Goal: Task Accomplishment & Management: Use online tool/utility

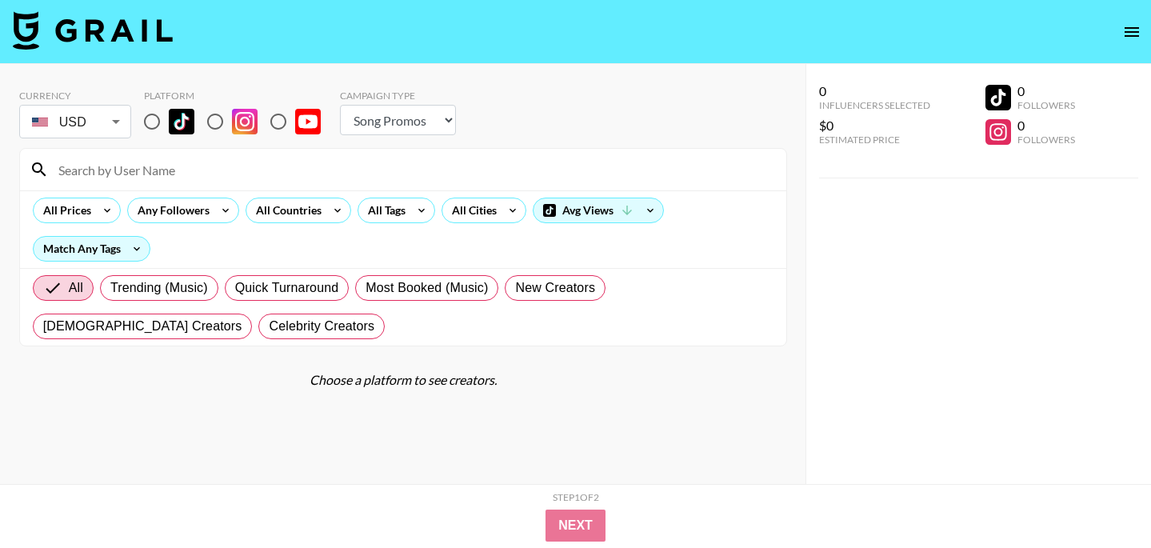
click at [408, 99] on div "Campaign Type" at bounding box center [398, 96] width 116 height 12
click at [408, 123] on select "Choose Type... Song Promos Brand Promos" at bounding box center [398, 120] width 116 height 30
select select "Brand"
click at [340, 105] on select "Choose Type... Song Promos Brand Promos" at bounding box center [398, 120] width 116 height 30
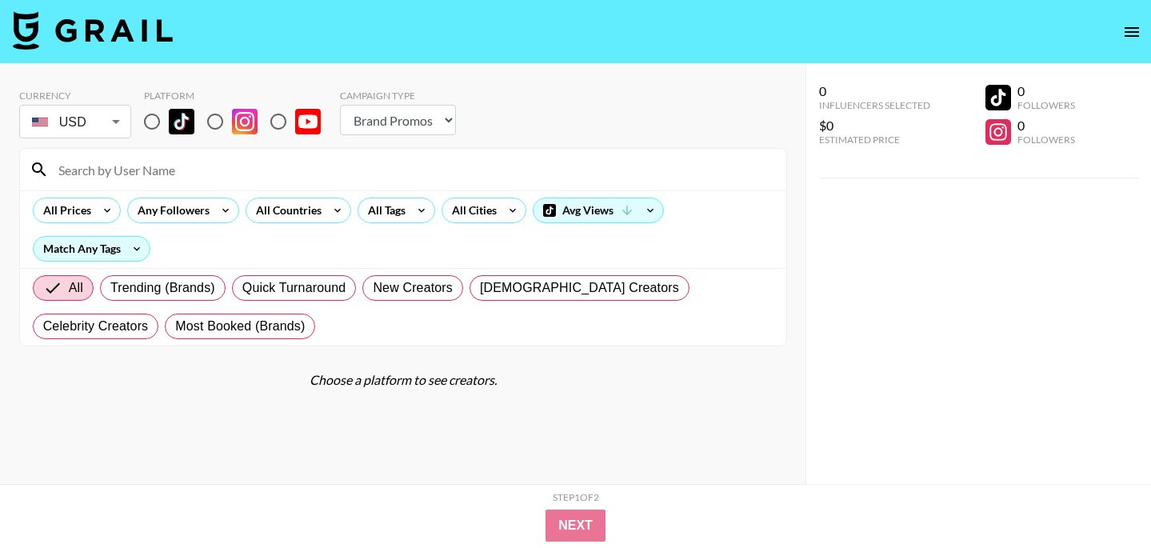
click at [175, 119] on img at bounding box center [182, 122] width 26 height 26
click at [169, 119] on input "radio" at bounding box center [152, 122] width 34 height 34
radio input "true"
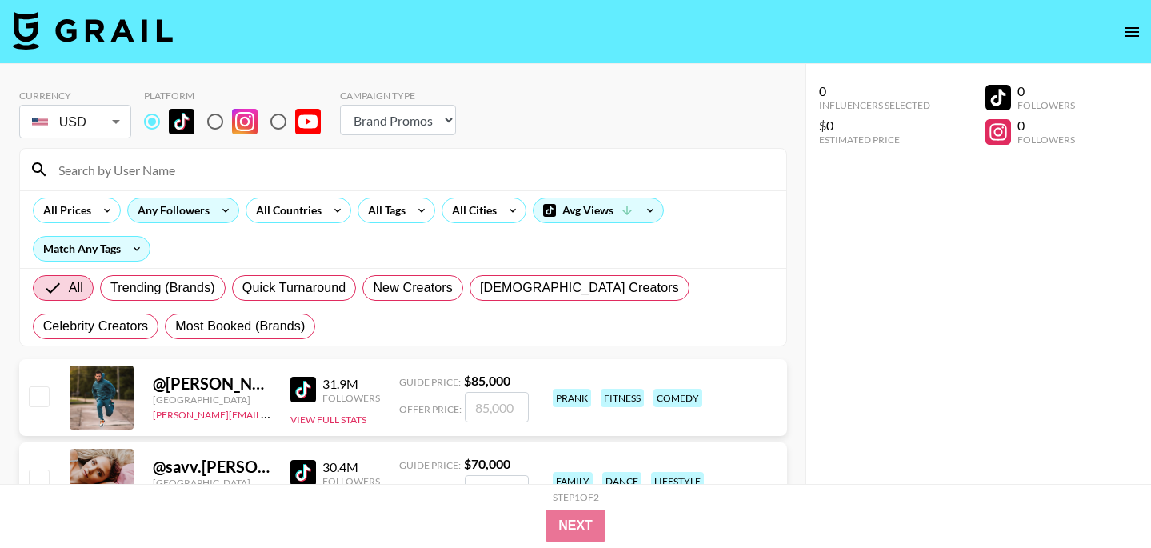
click at [198, 222] on div "Any Followers" at bounding box center [170, 210] width 85 height 24
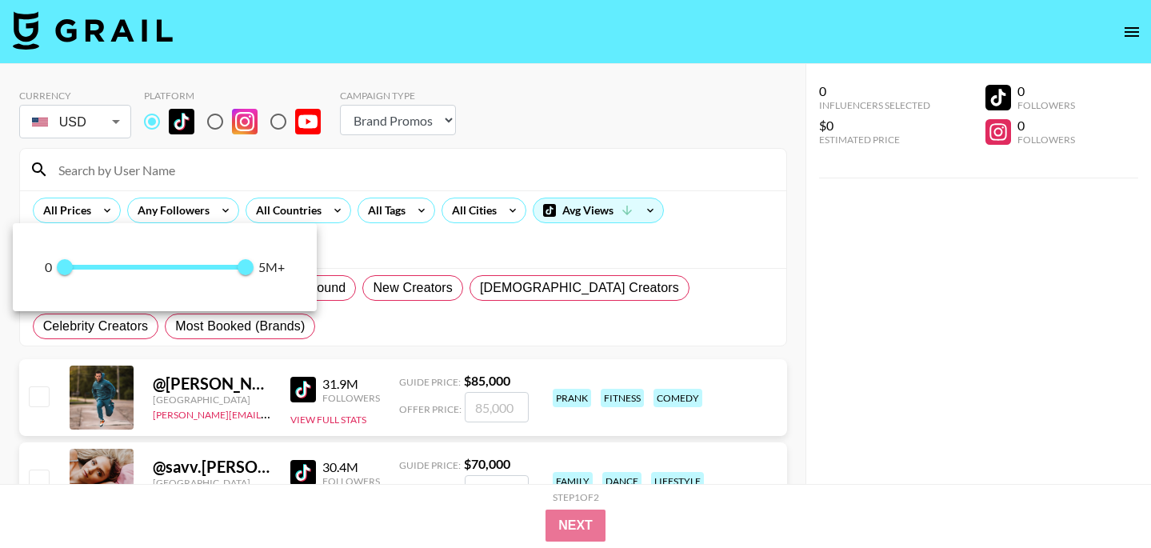
click at [249, 179] on div at bounding box center [575, 274] width 1151 height 548
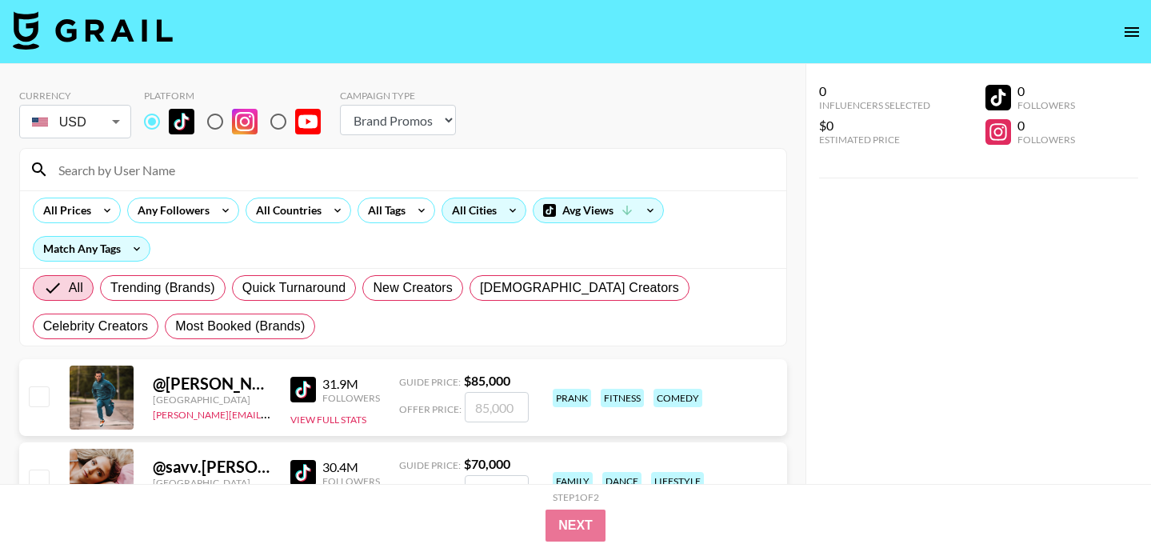
click at [470, 206] on div "All Cities" at bounding box center [471, 210] width 58 height 24
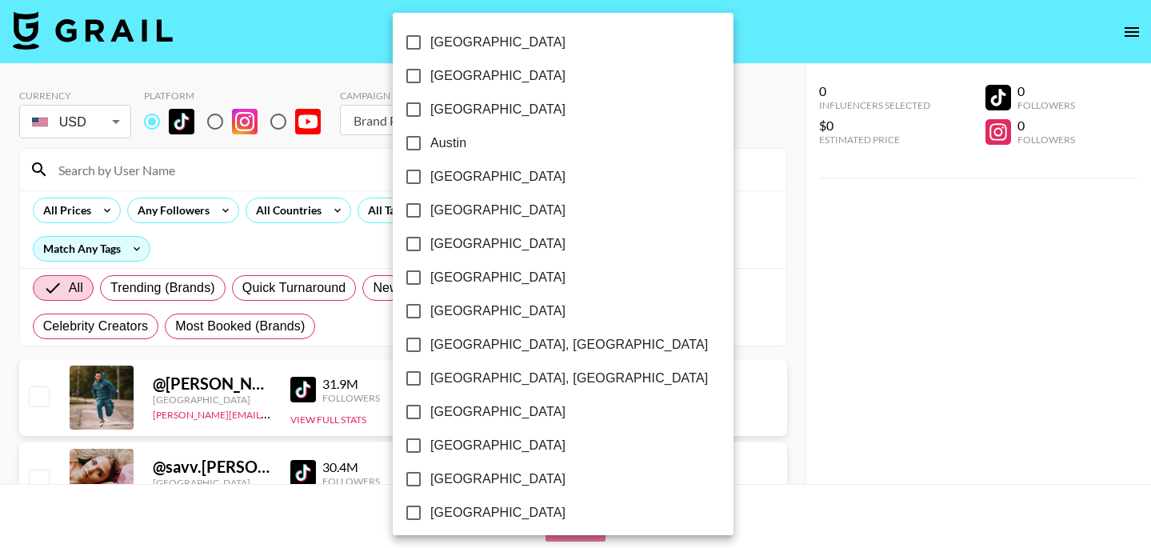
click at [315, 188] on div at bounding box center [575, 274] width 1151 height 548
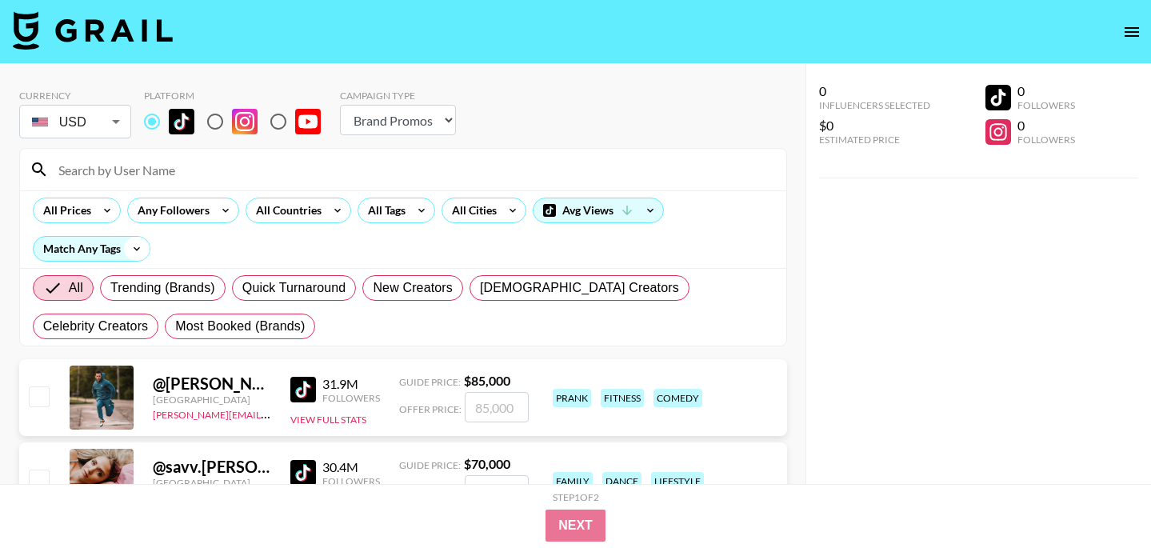
click at [138, 251] on icon at bounding box center [137, 249] width 26 height 24
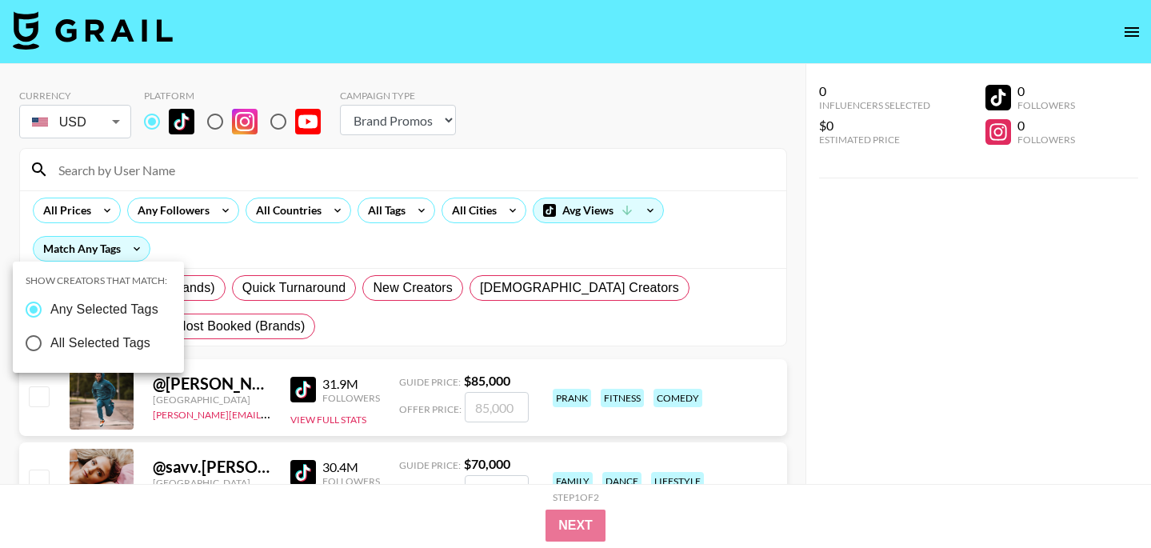
click at [235, 242] on div at bounding box center [575, 274] width 1151 height 548
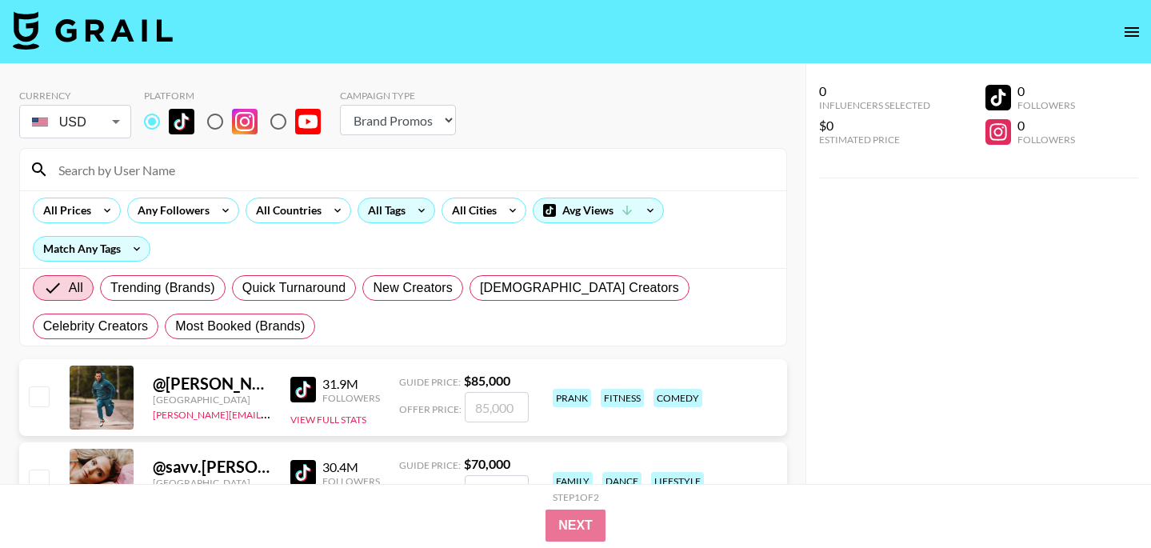
click at [407, 215] on div "All Tags" at bounding box center [397, 211] width 78 height 26
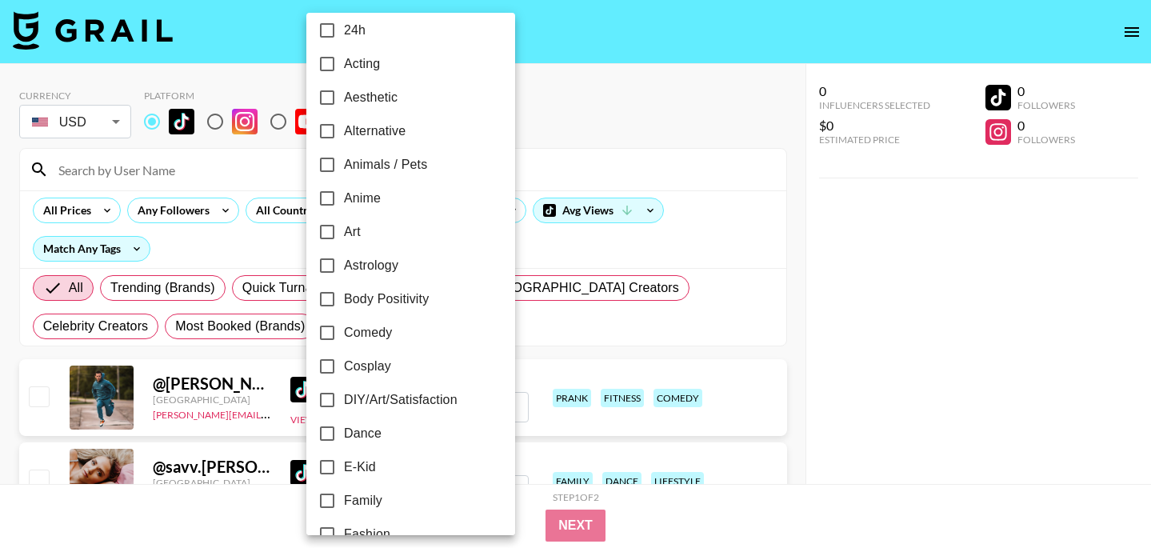
scroll to position [982, 0]
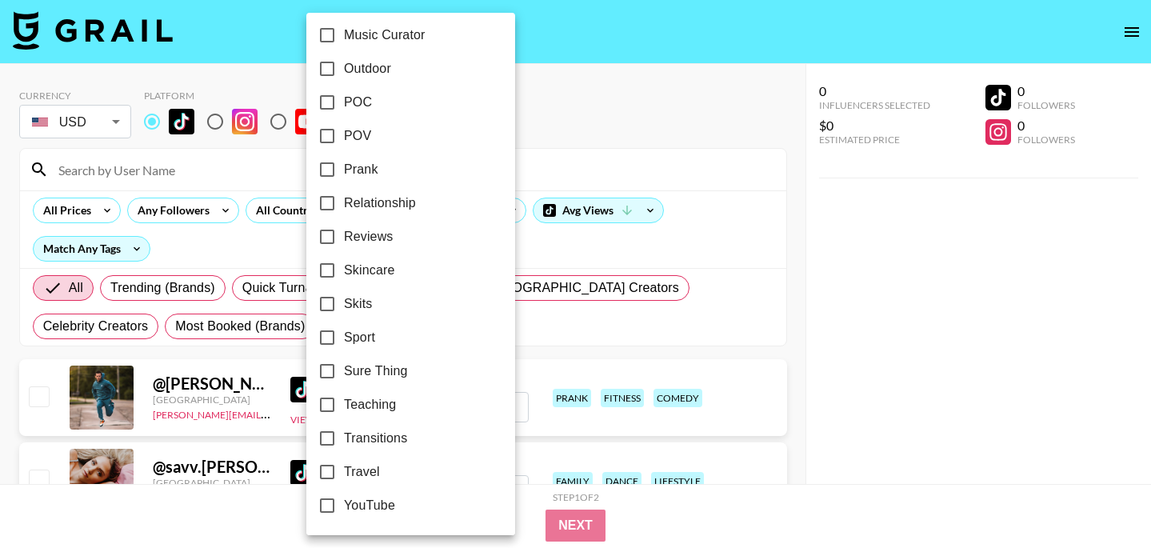
click at [593, 244] on div at bounding box center [575, 274] width 1151 height 548
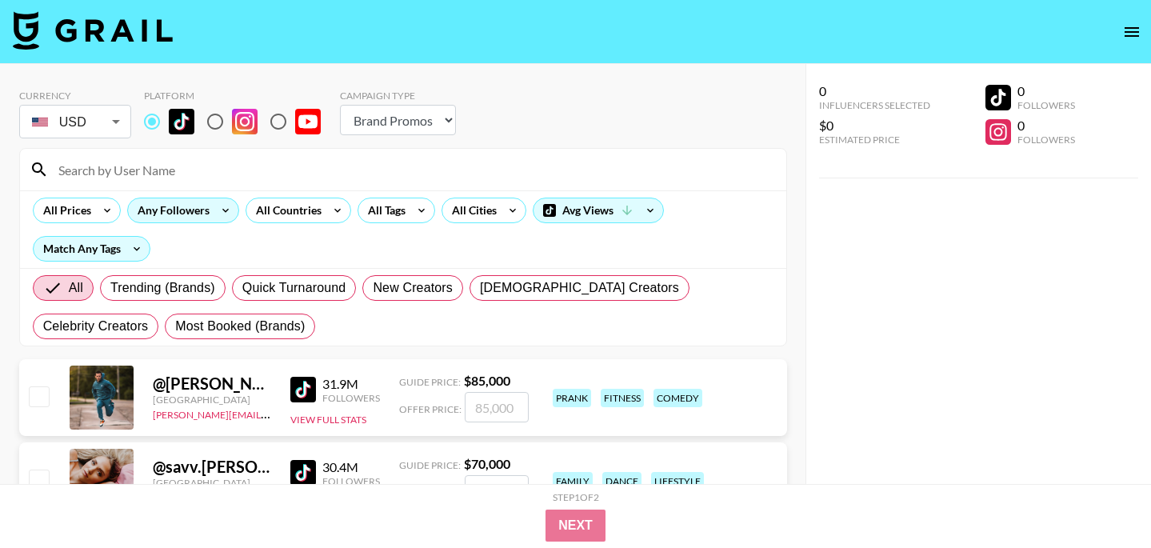
click at [174, 201] on div "Any Followers" at bounding box center [170, 210] width 85 height 24
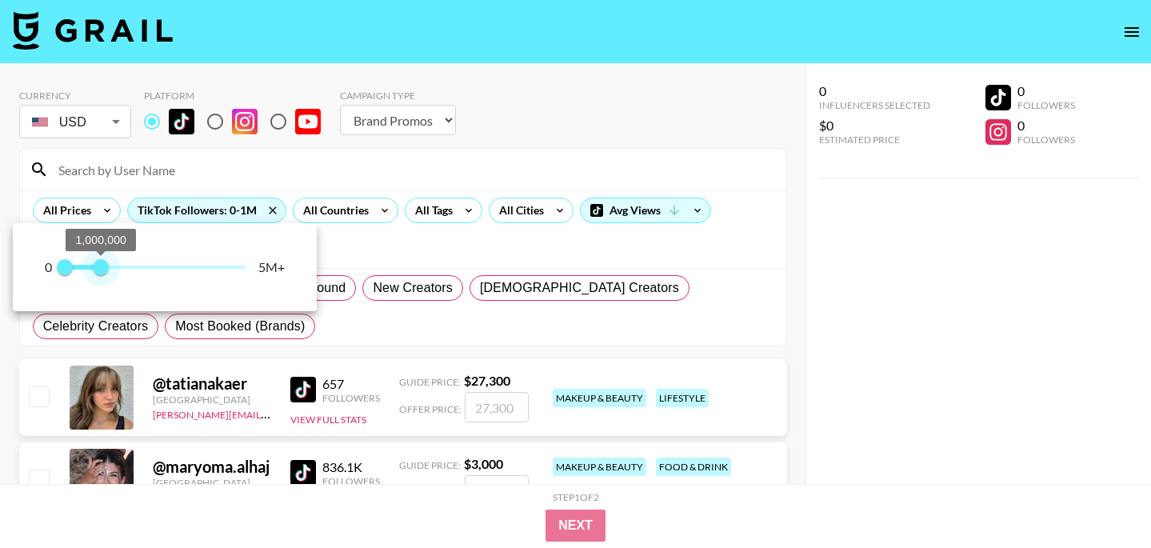
type input "900000"
drag, startPoint x: 247, startPoint y: 269, endPoint x: 96, endPoint y: 264, distance: 151.3
click at [96, 264] on span "900,000" at bounding box center [98, 267] width 16 height 16
click at [443, 249] on div at bounding box center [575, 274] width 1151 height 548
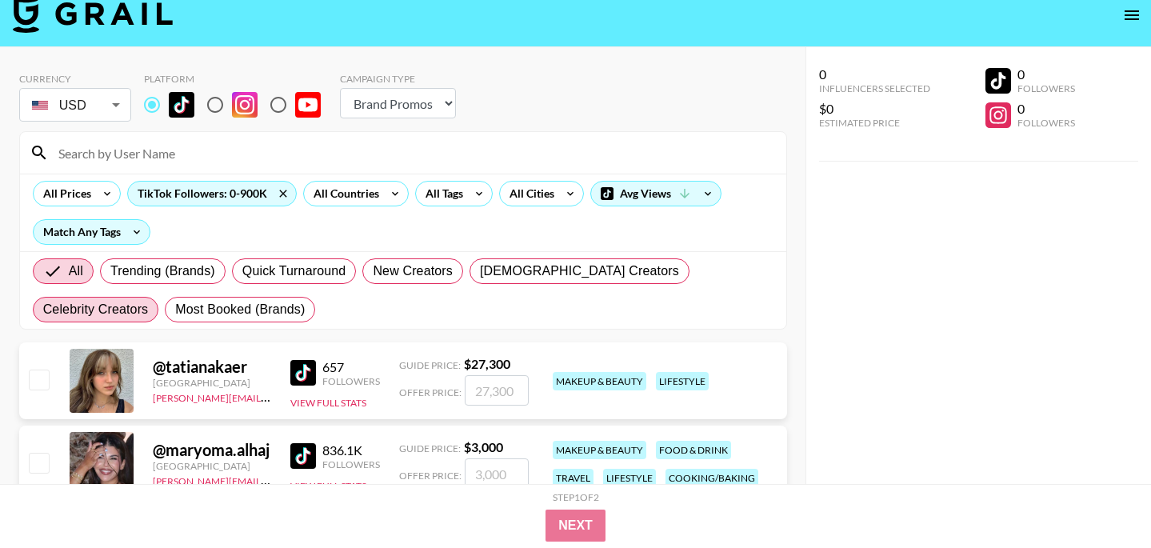
scroll to position [0, 0]
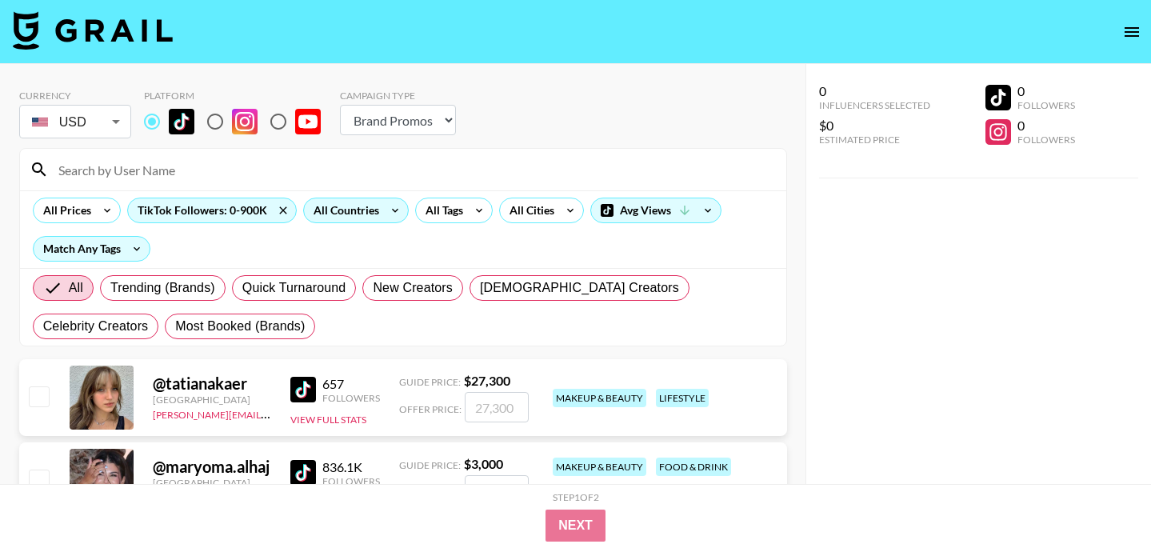
click at [374, 211] on div "All Countries" at bounding box center [343, 210] width 78 height 24
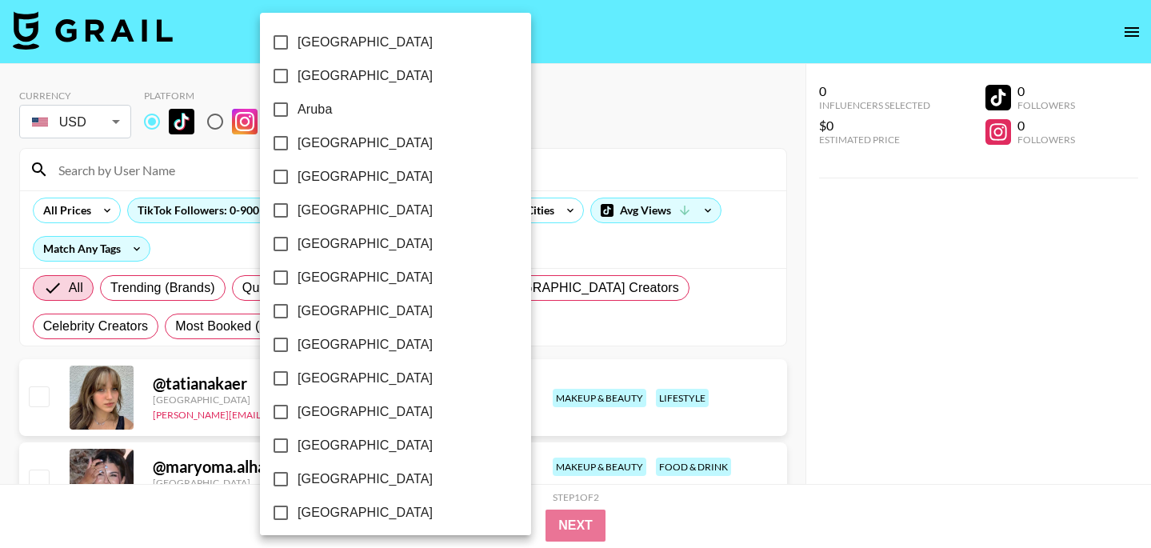
scroll to position [1318, 0]
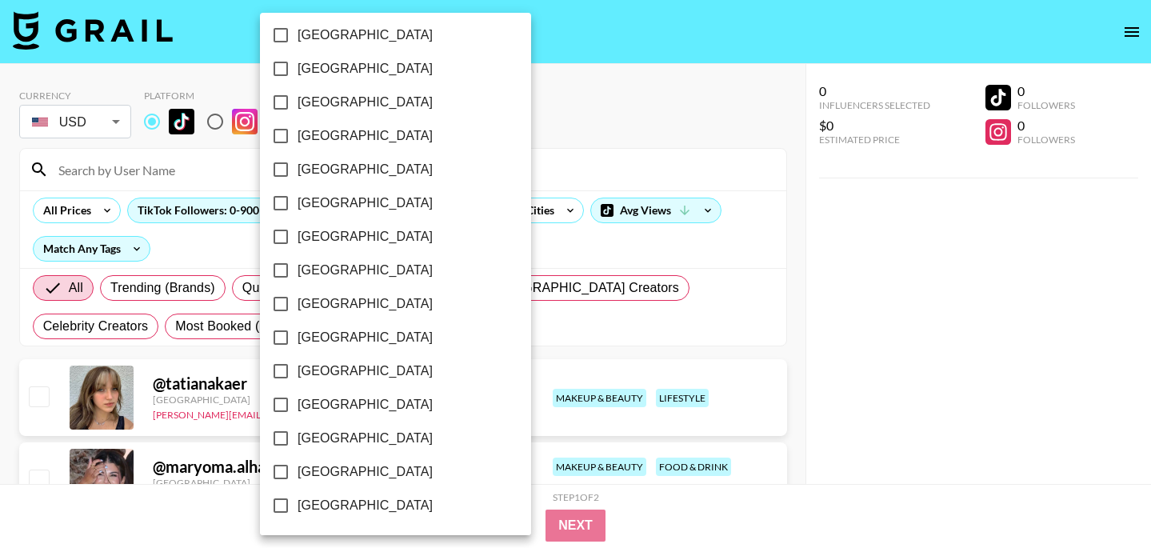
click at [333, 466] on span "[GEOGRAPHIC_DATA]" at bounding box center [365, 471] width 135 height 19
click at [298, 466] on input "[GEOGRAPHIC_DATA]" at bounding box center [281, 472] width 34 height 34
checkbox input "true"
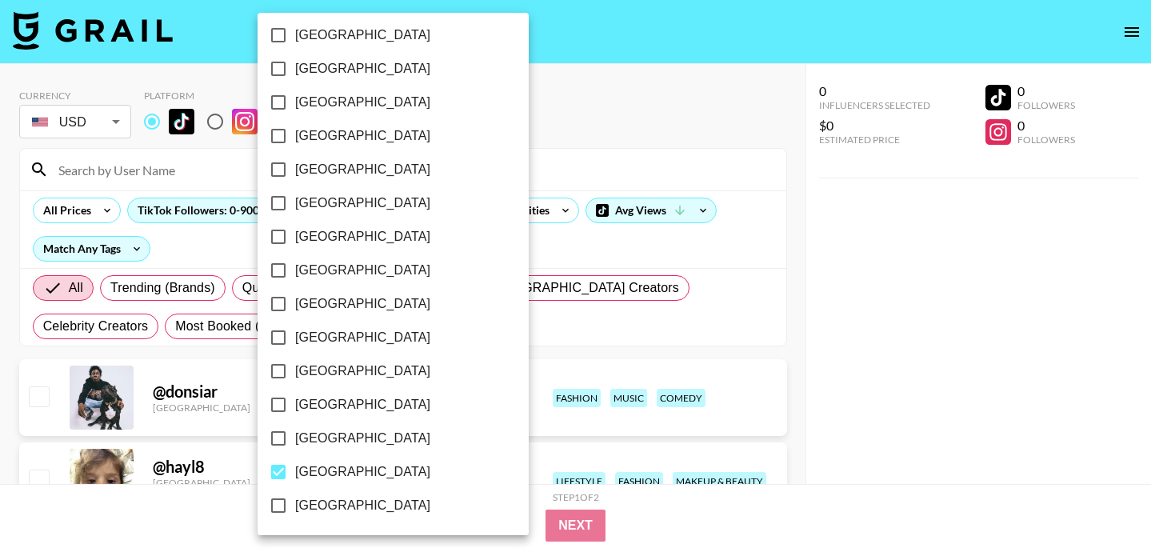
click at [593, 339] on div at bounding box center [575, 274] width 1151 height 548
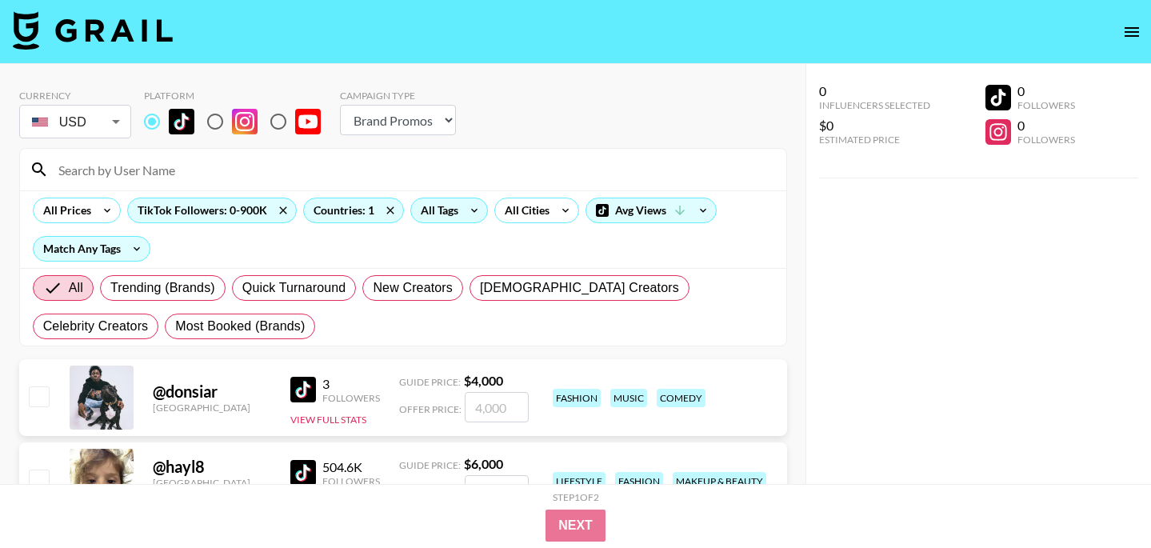
click at [467, 206] on icon at bounding box center [475, 210] width 26 height 24
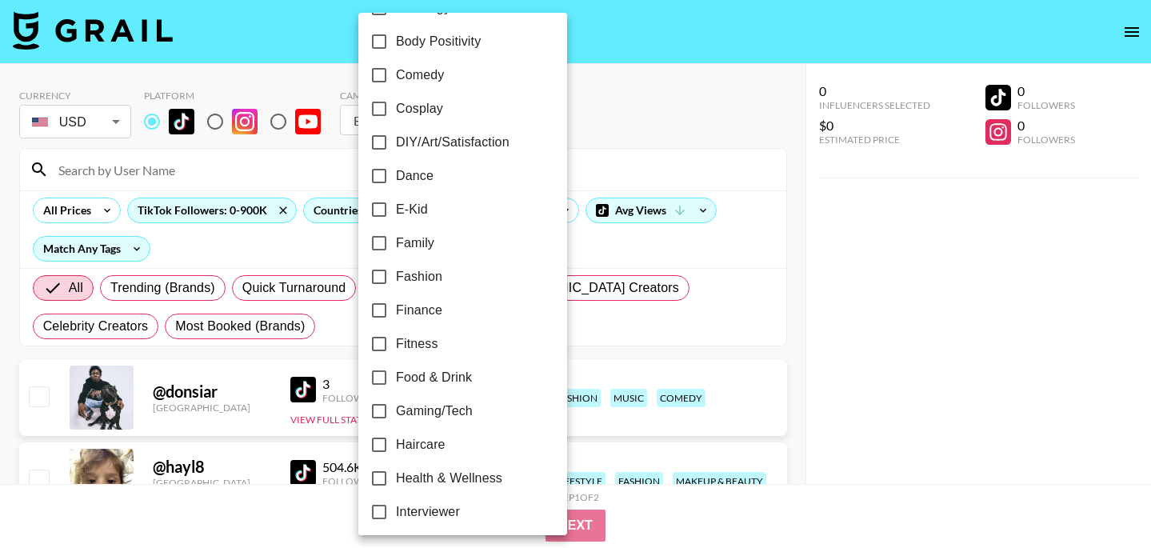
scroll to position [274, 0]
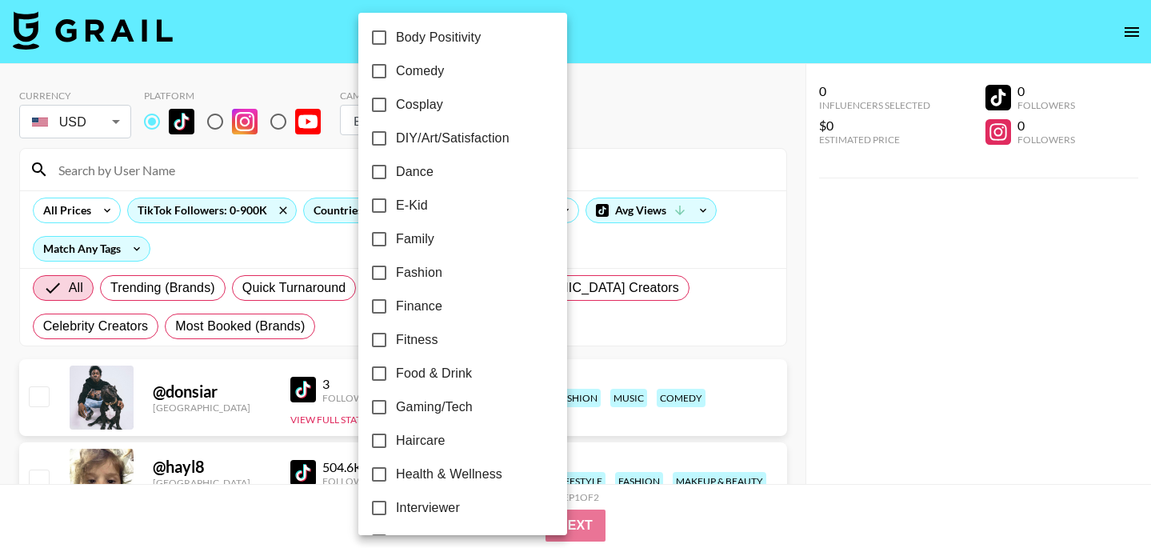
click at [450, 266] on label "Fashion" at bounding box center [451, 273] width 179 height 34
click at [396, 266] on input "Fashion" at bounding box center [379, 273] width 34 height 34
checkbox input "true"
click at [565, 254] on div at bounding box center [575, 274] width 1151 height 548
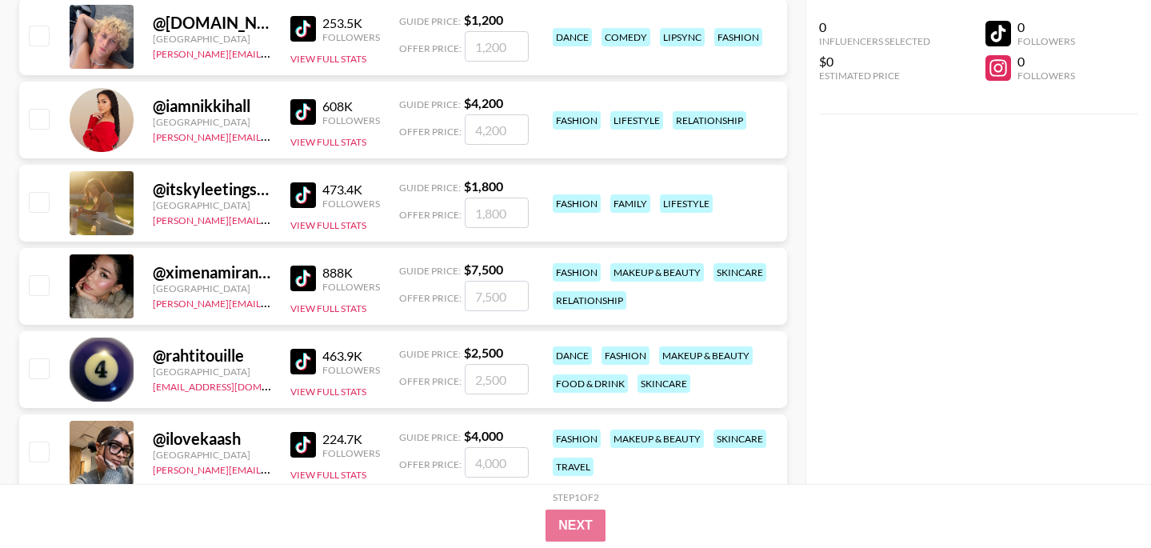
scroll to position [5296, 0]
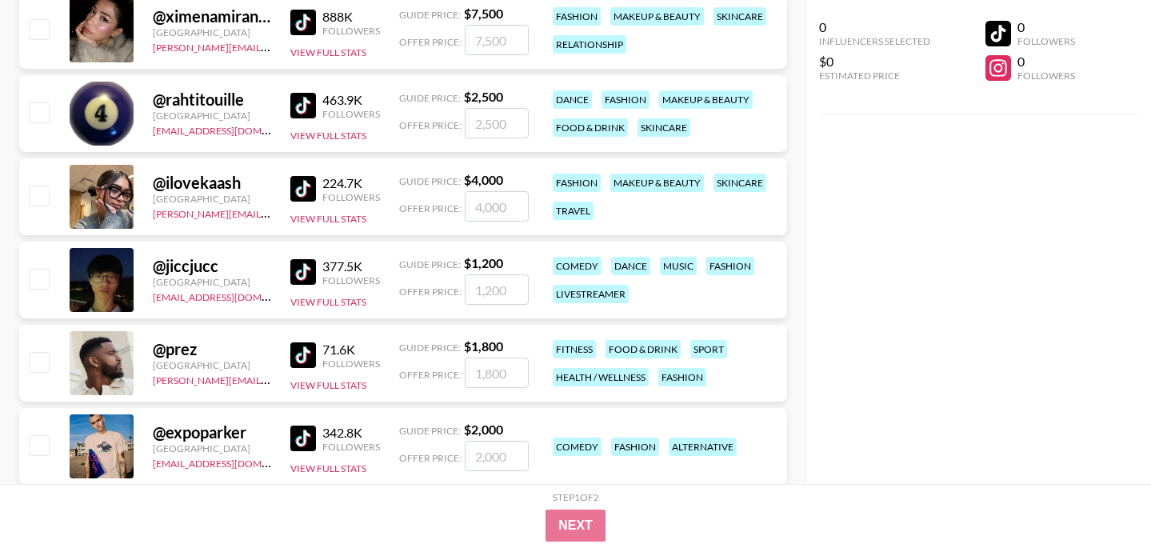
click at [292, 269] on img at bounding box center [303, 272] width 26 height 26
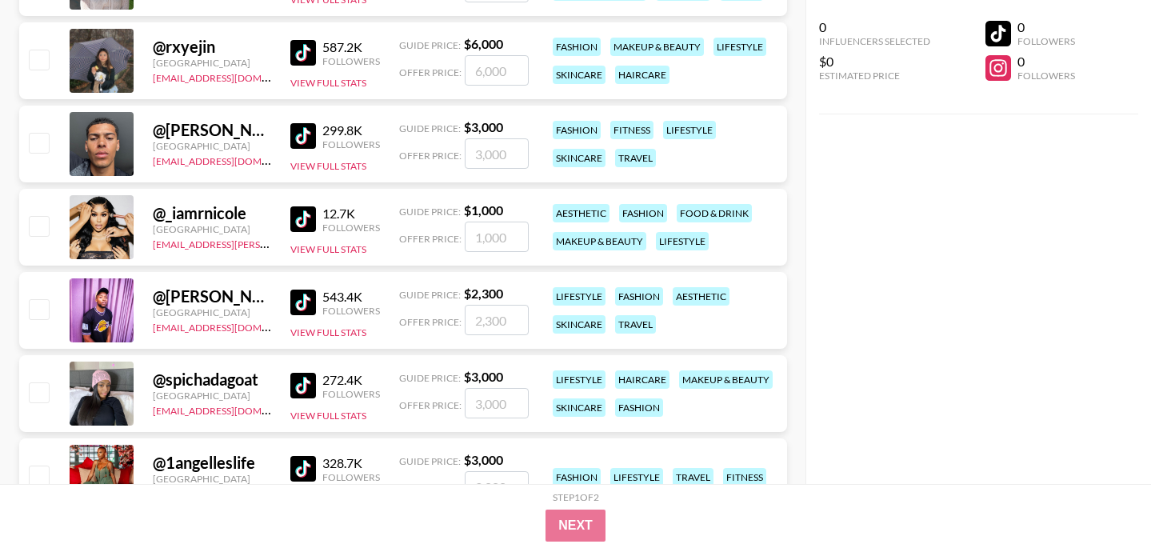
scroll to position [6765, 0]
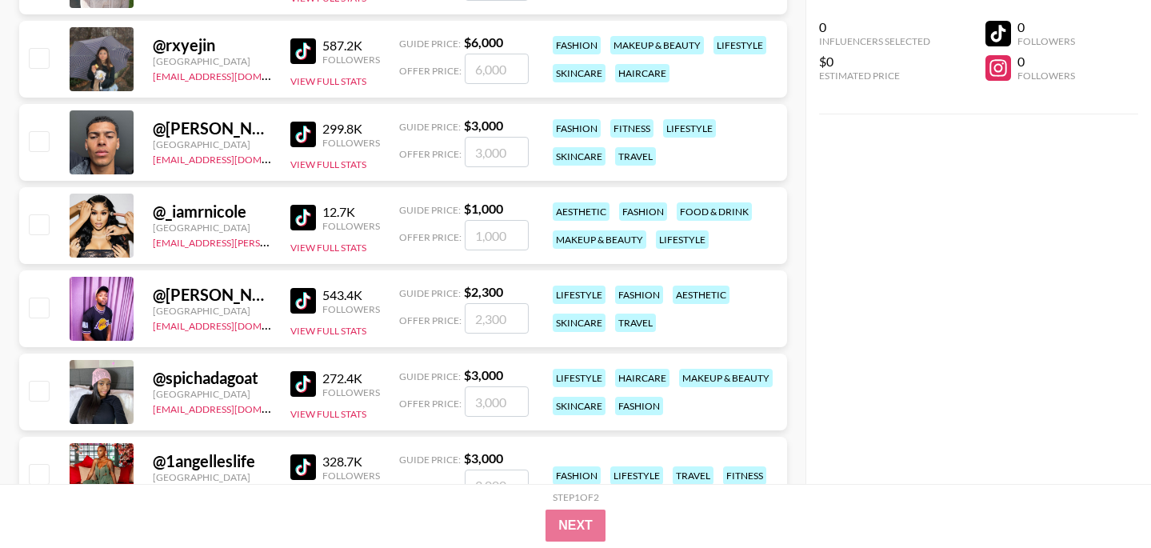
click at [305, 136] on img at bounding box center [303, 135] width 26 height 26
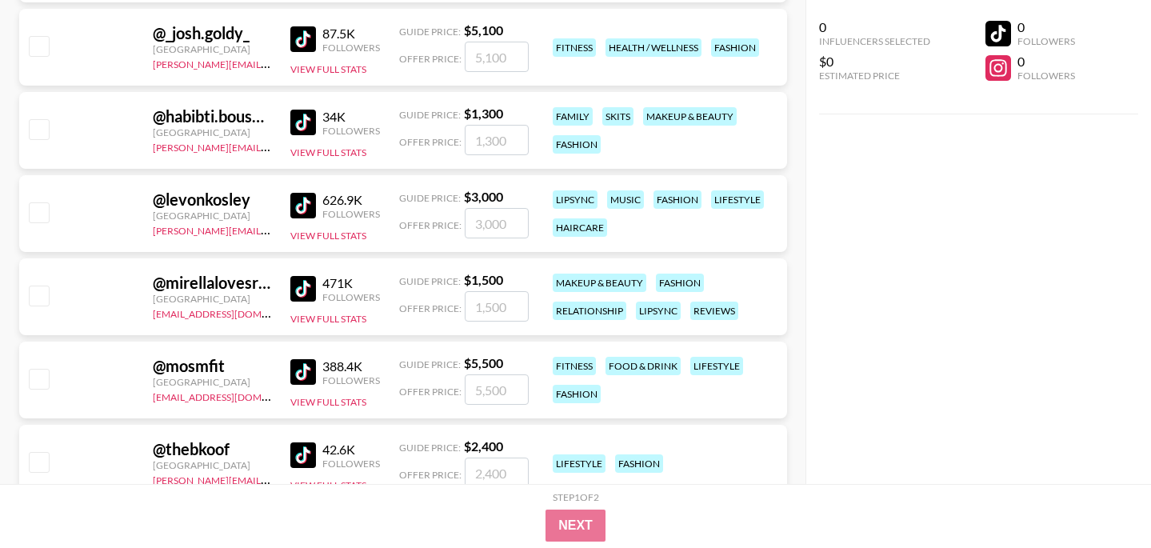
scroll to position [11042, 0]
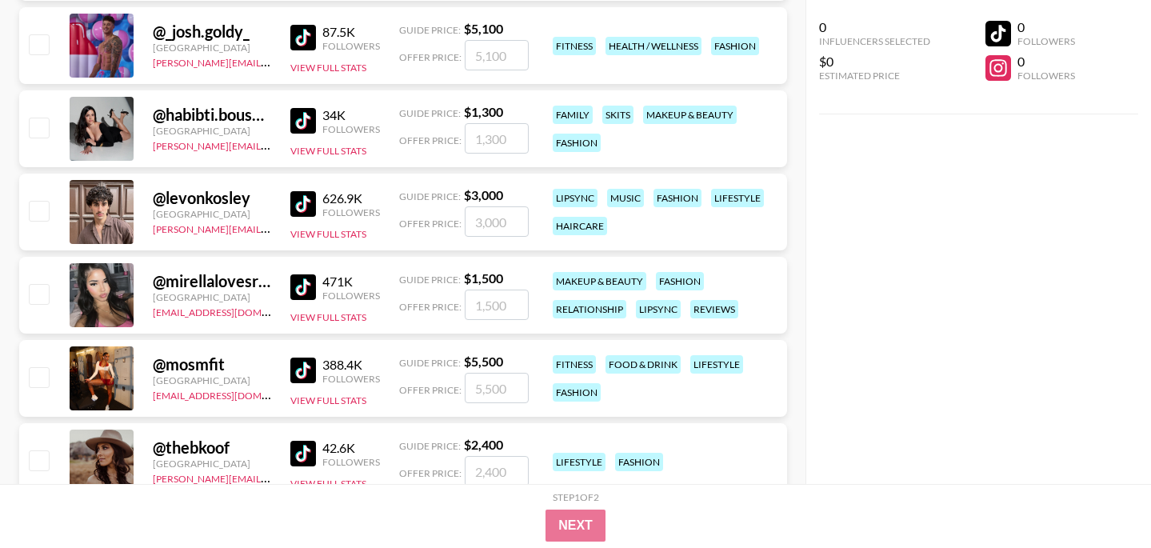
click at [309, 208] on img at bounding box center [303, 204] width 26 height 26
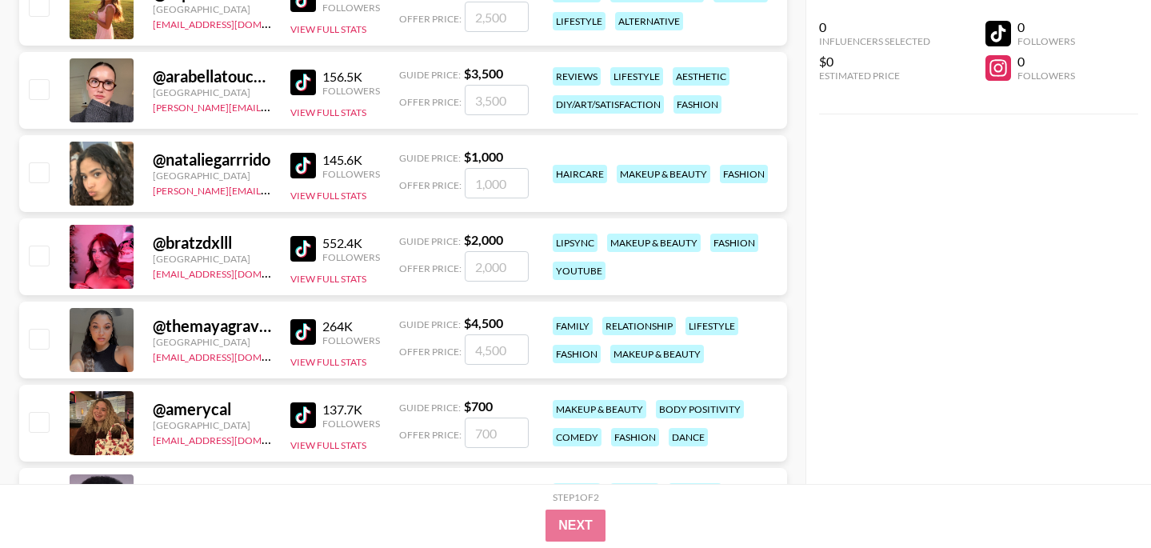
scroll to position [11682, 0]
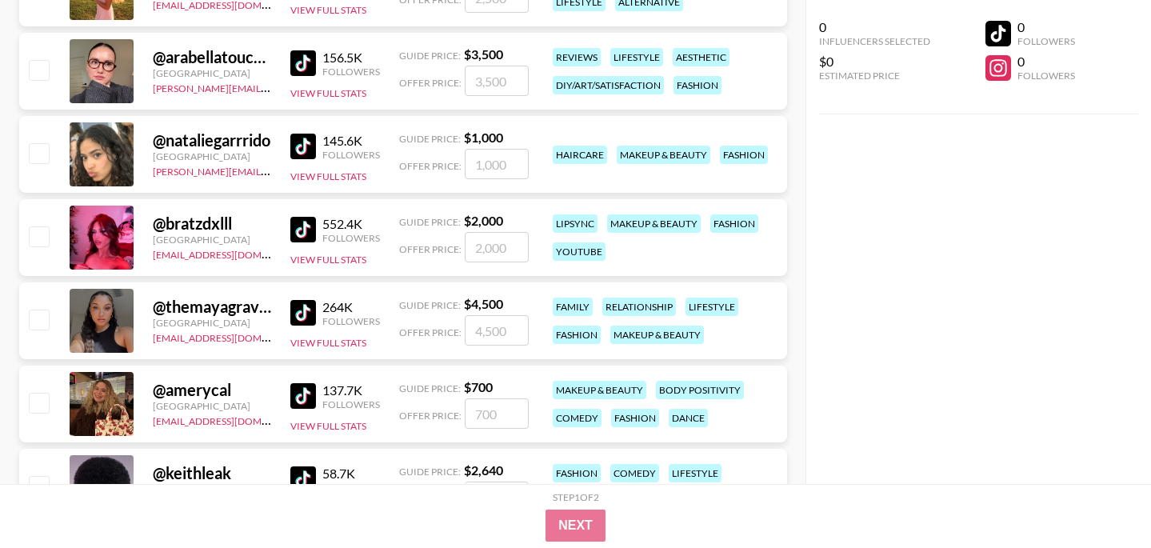
click at [301, 136] on img at bounding box center [303, 147] width 26 height 26
click at [230, 147] on div "@ nataliegarrrido" at bounding box center [212, 140] width 118 height 20
click at [300, 145] on img at bounding box center [303, 147] width 26 height 26
click at [339, 178] on button "View Full Stats" at bounding box center [328, 176] width 76 height 12
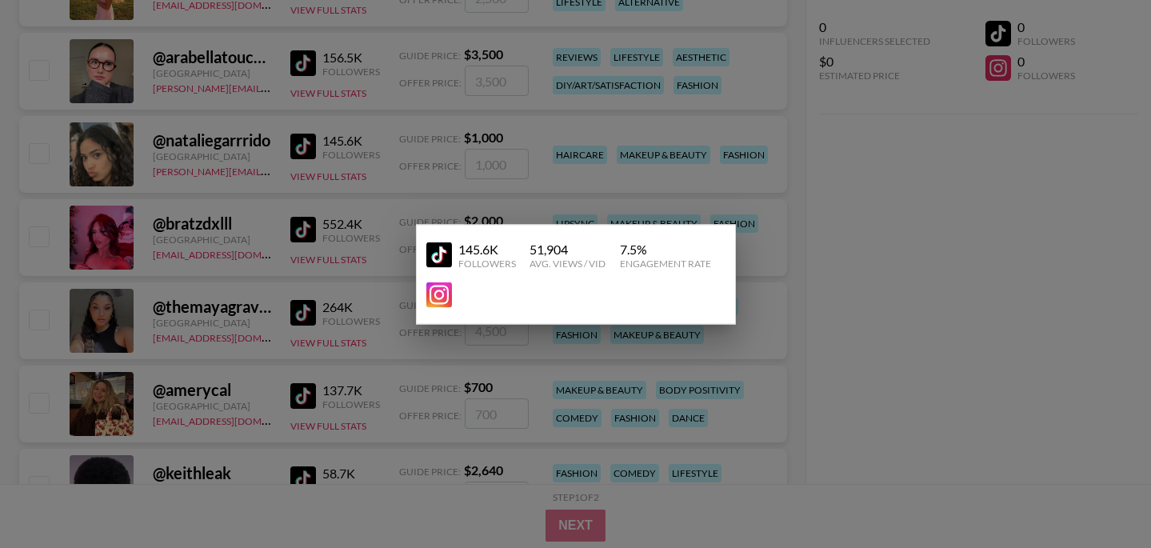
click at [441, 314] on div "145.6K Followers 51,904 Avg. Views / Vid 7.5 % Engagement Rate" at bounding box center [576, 274] width 320 height 100
click at [441, 306] on img at bounding box center [439, 295] width 26 height 26
click at [426, 143] on div at bounding box center [575, 274] width 1151 height 548
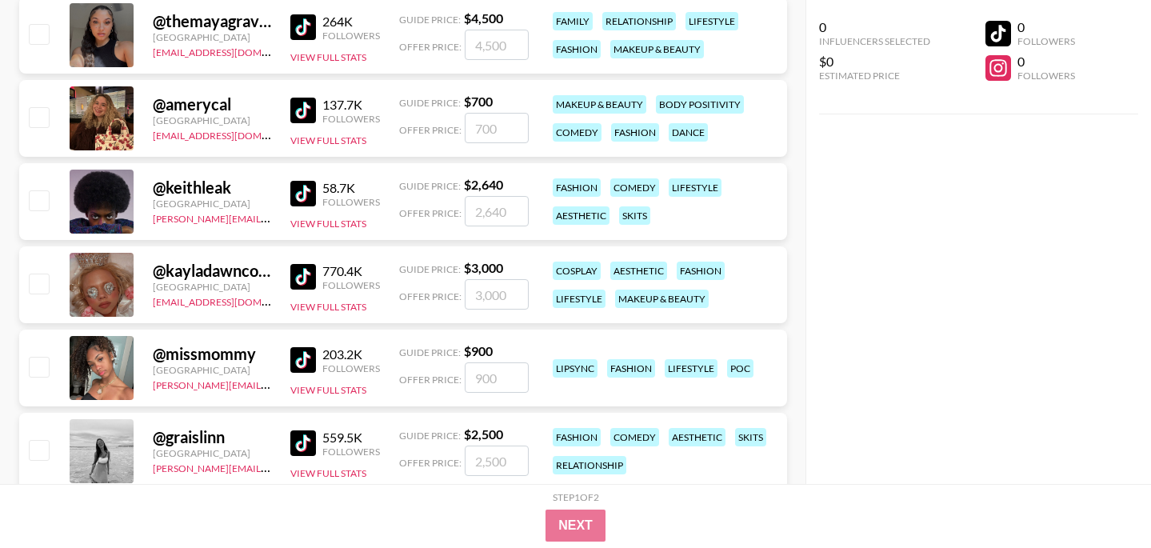
scroll to position [11969, 0]
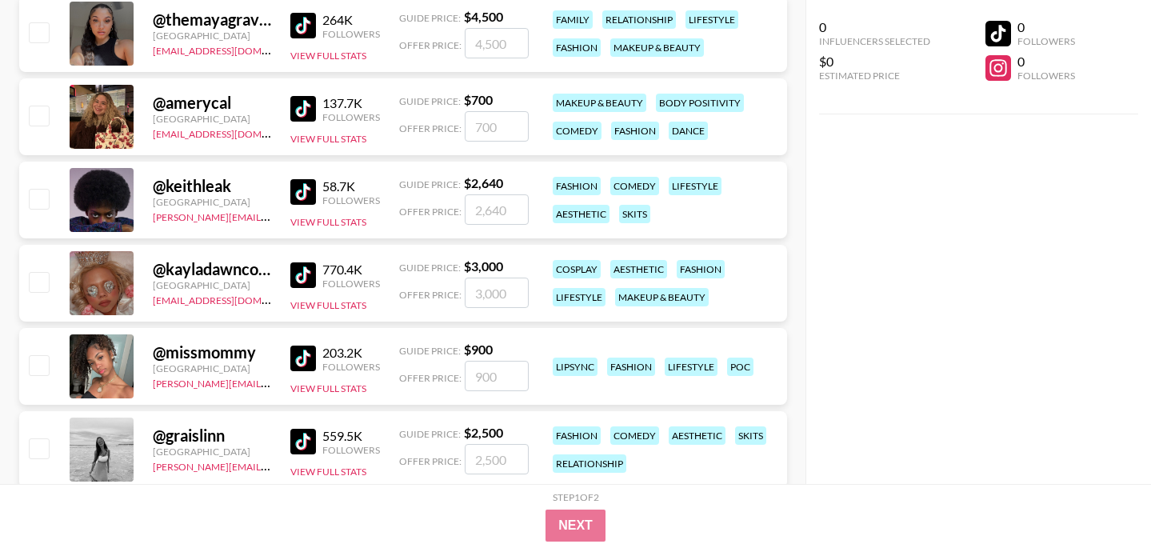
click at [292, 185] on img at bounding box center [303, 192] width 26 height 26
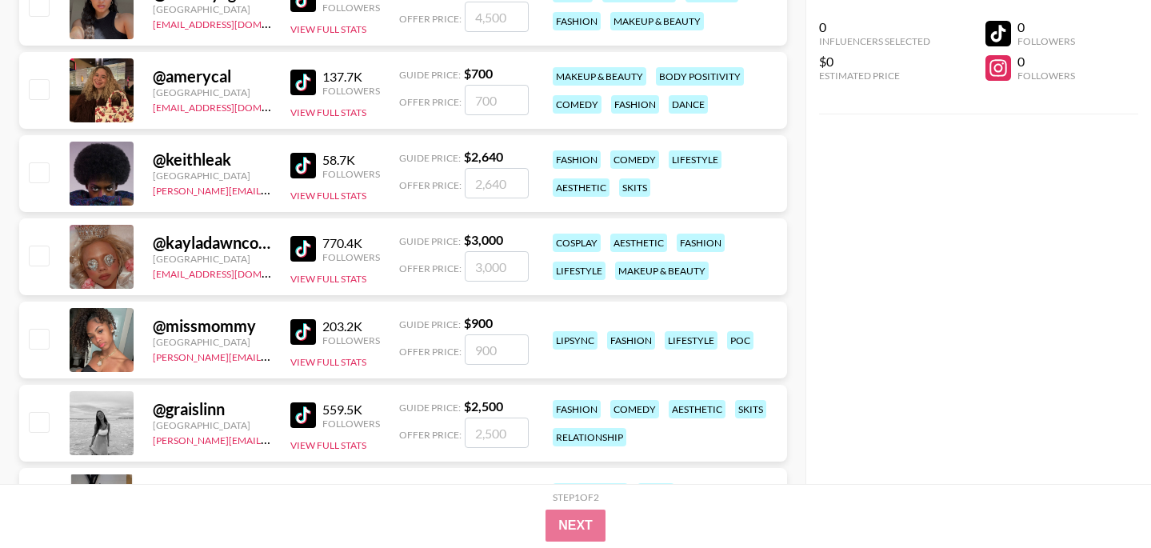
scroll to position [12166, 0]
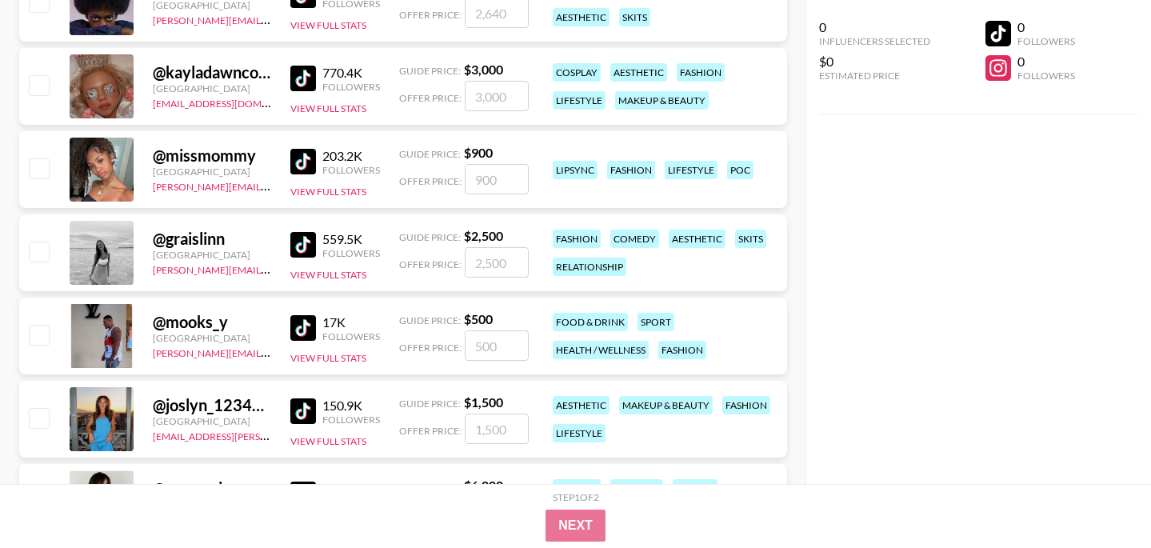
click at [302, 241] on img at bounding box center [303, 245] width 26 height 26
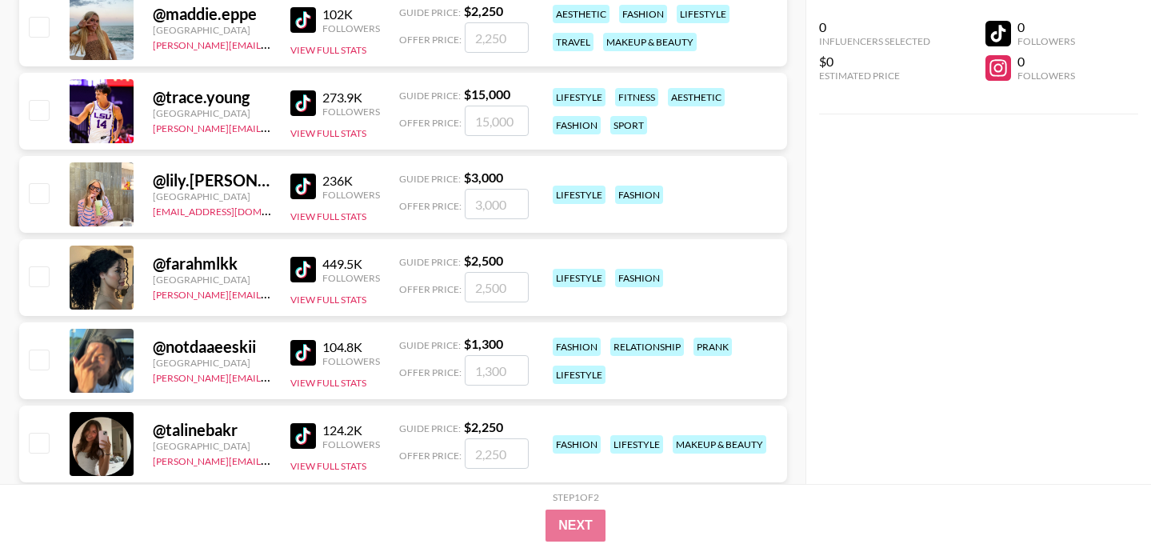
scroll to position [13761, 0]
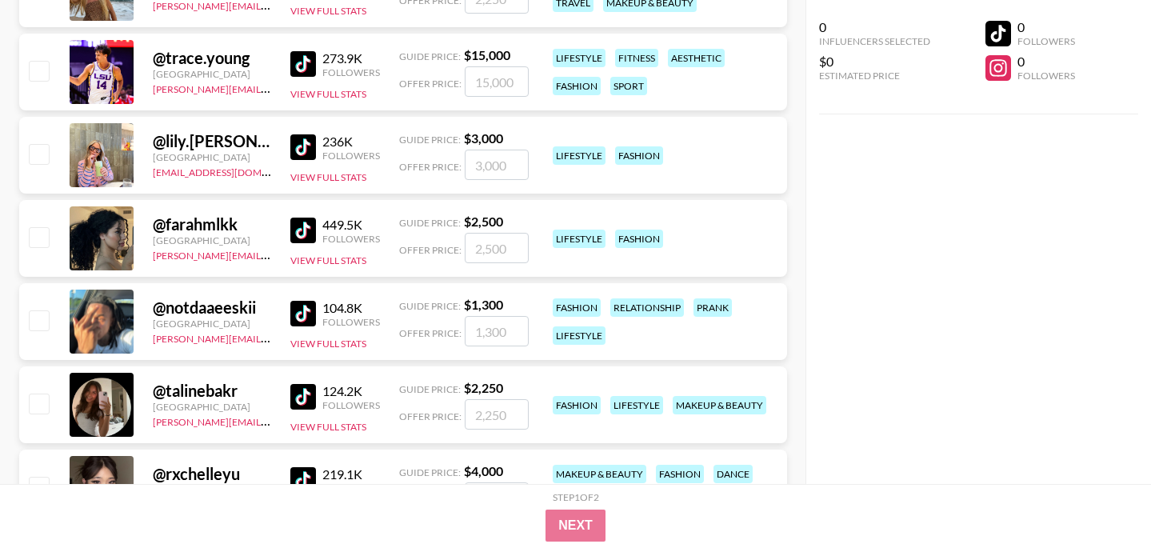
click at [306, 136] on img at bounding box center [303, 147] width 26 height 26
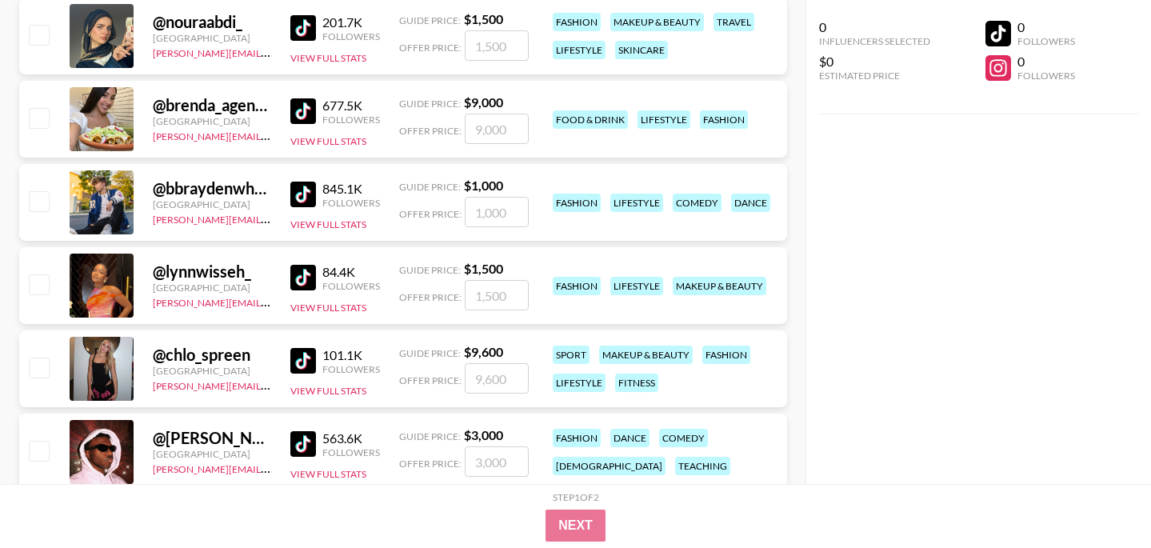
scroll to position [14463, 0]
click at [301, 192] on img at bounding box center [303, 194] width 26 height 26
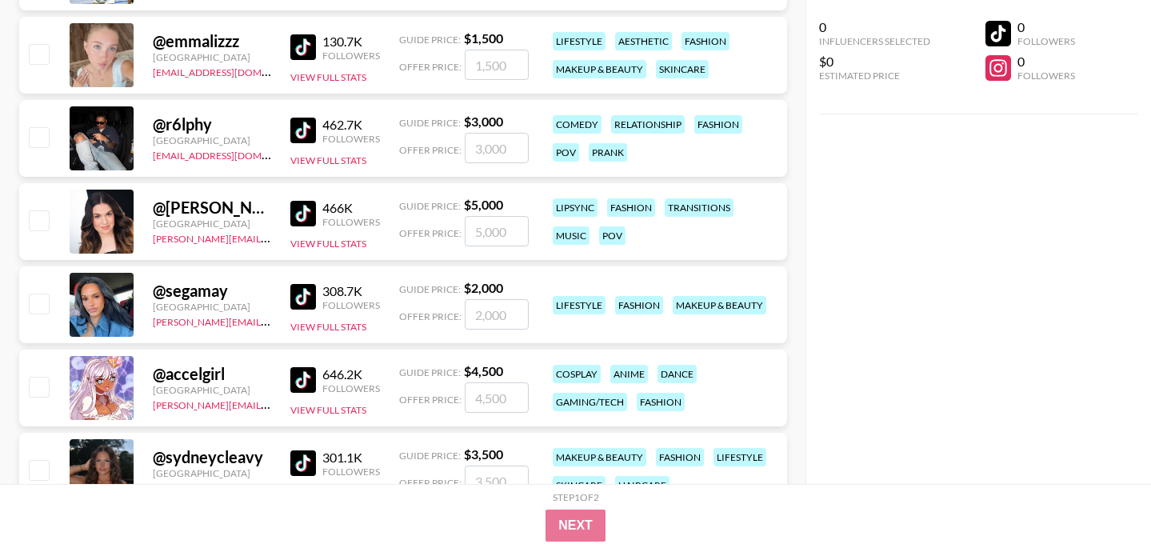
scroll to position [17384, 0]
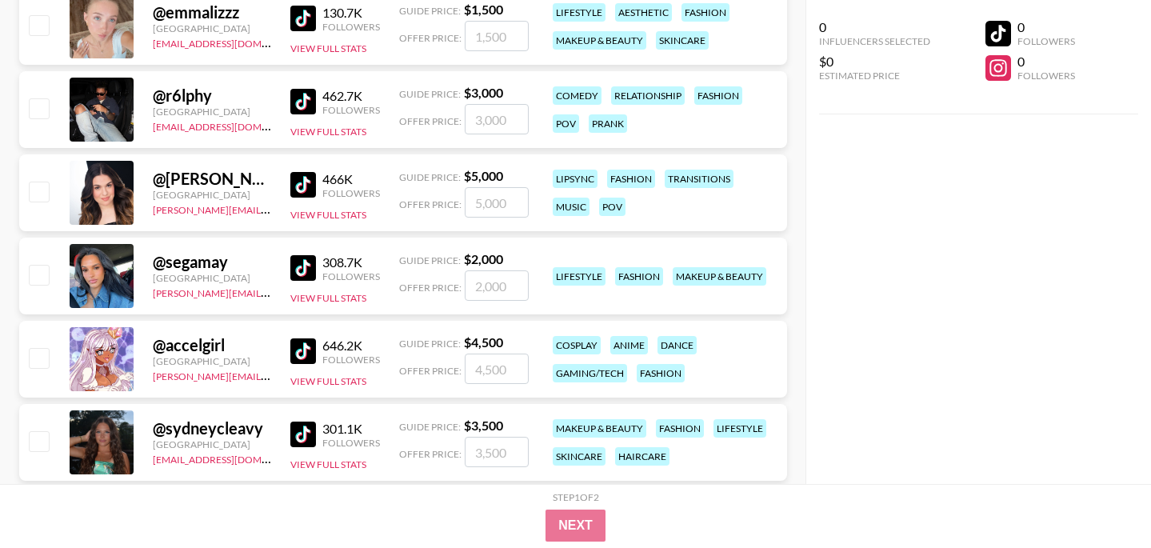
click at [301, 106] on img at bounding box center [303, 102] width 26 height 26
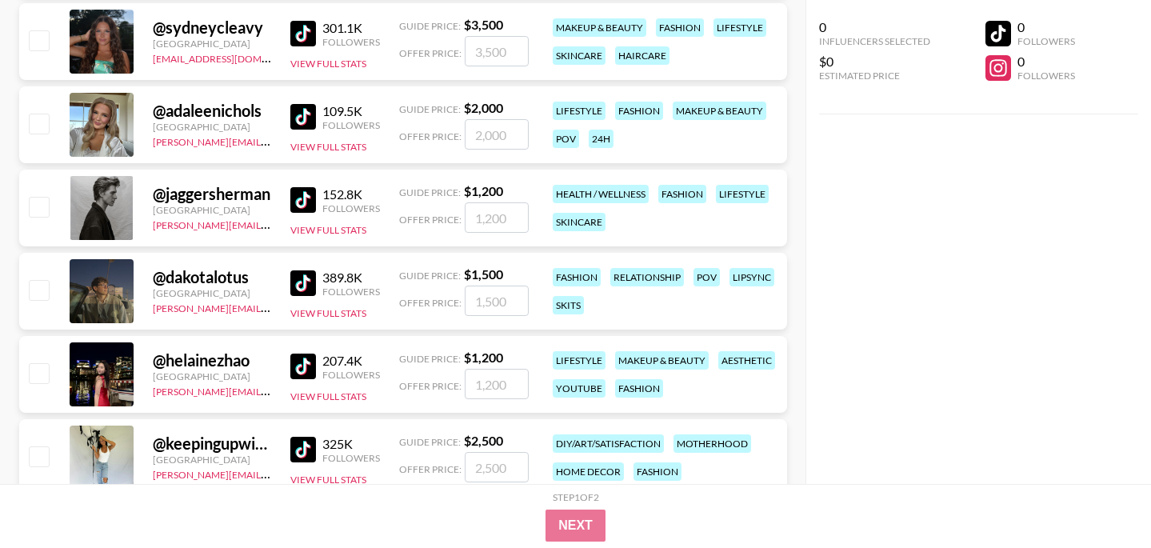
scroll to position [17789, 0]
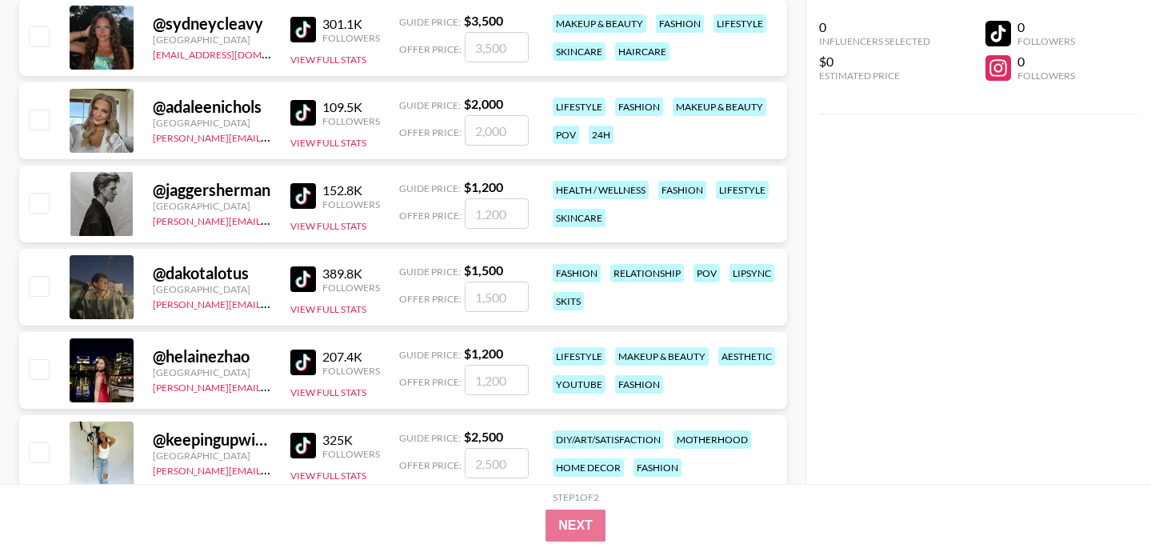
click at [304, 198] on img at bounding box center [303, 196] width 26 height 26
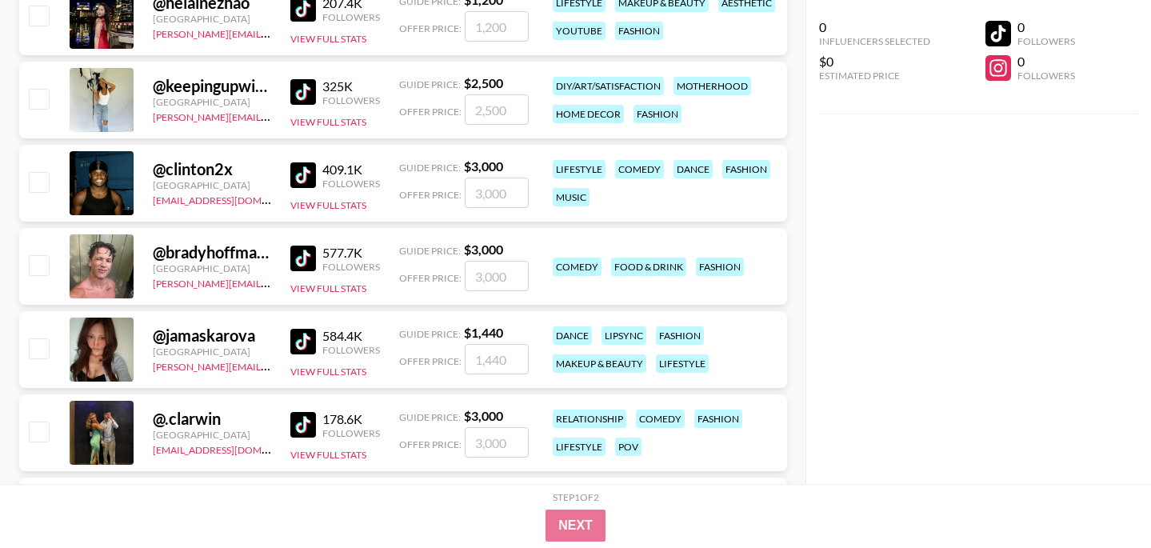
scroll to position [18151, 0]
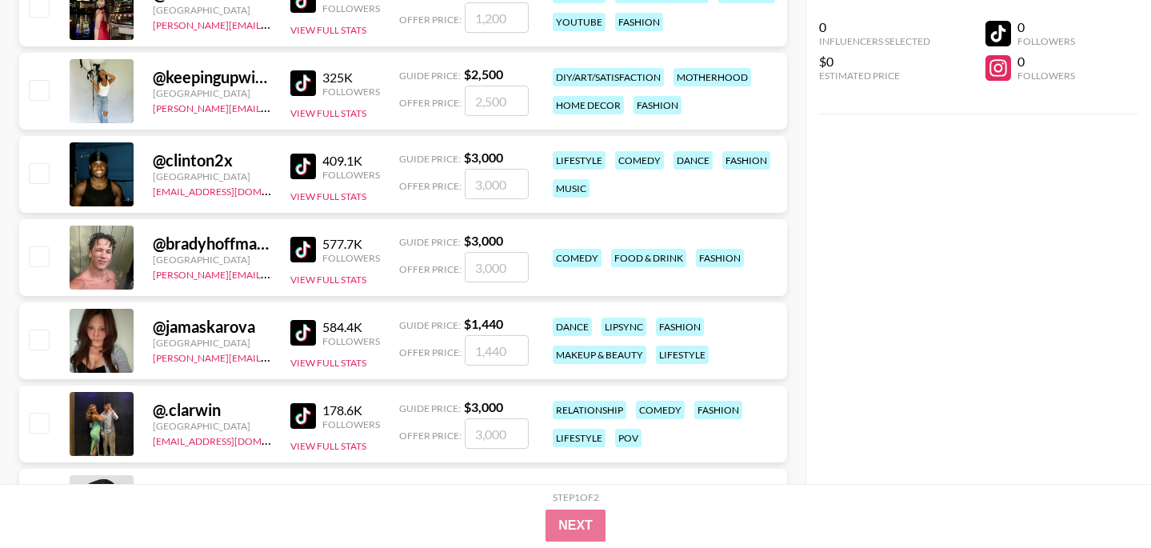
click at [310, 251] on img at bounding box center [303, 250] width 26 height 26
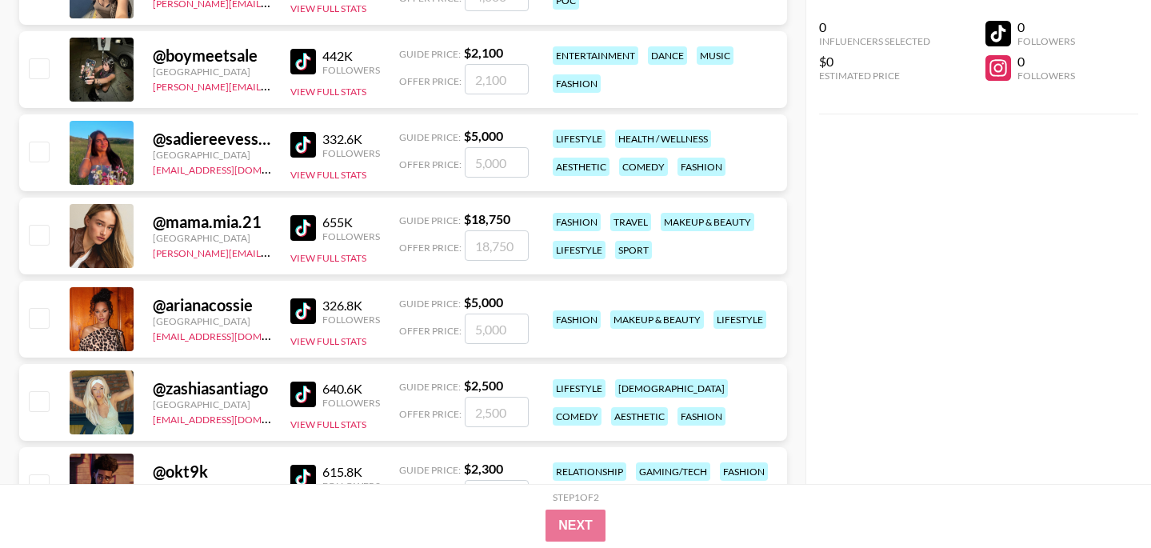
scroll to position [19529, 0]
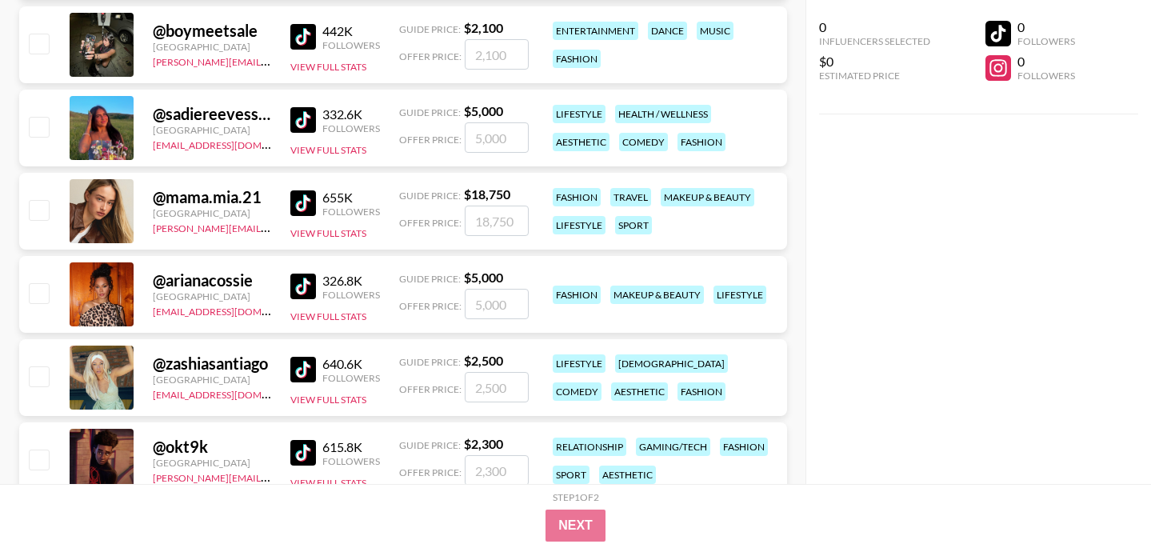
click at [297, 113] on img at bounding box center [303, 120] width 26 height 26
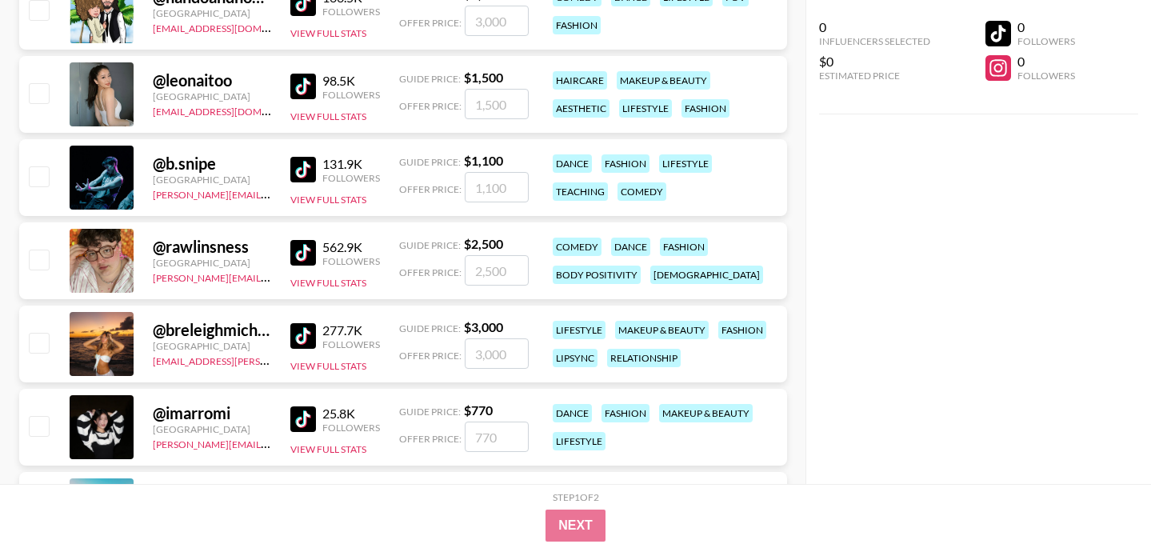
scroll to position [20318, 0]
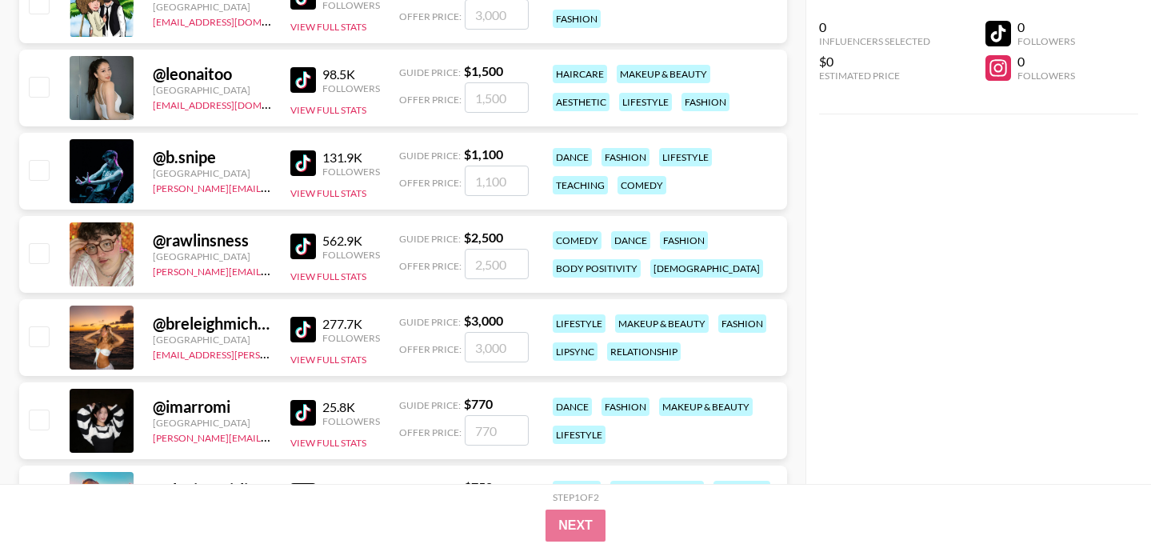
click at [304, 326] on img at bounding box center [303, 330] width 26 height 26
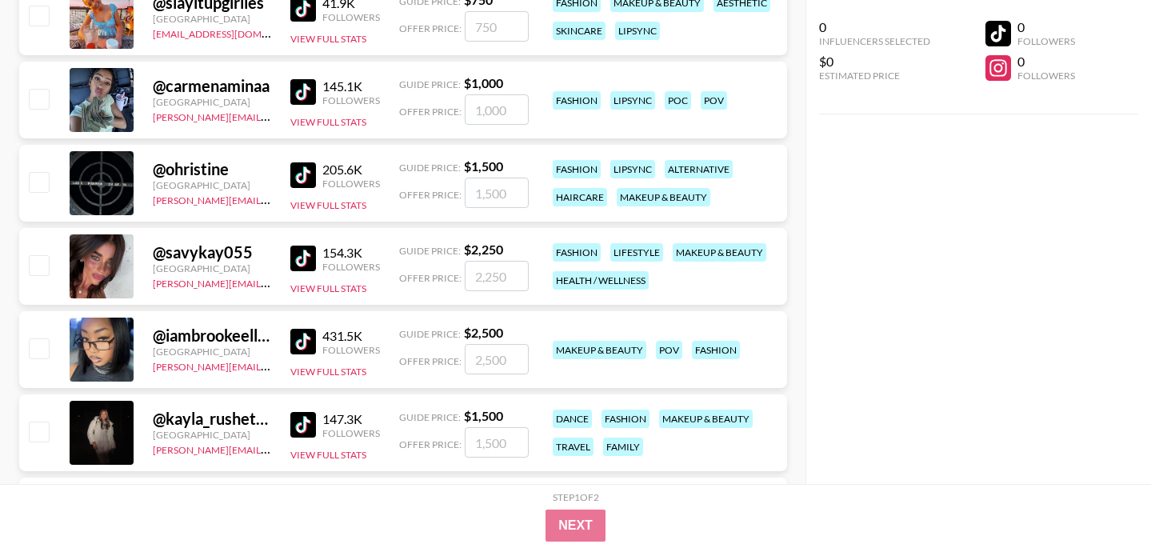
scroll to position [20807, 0]
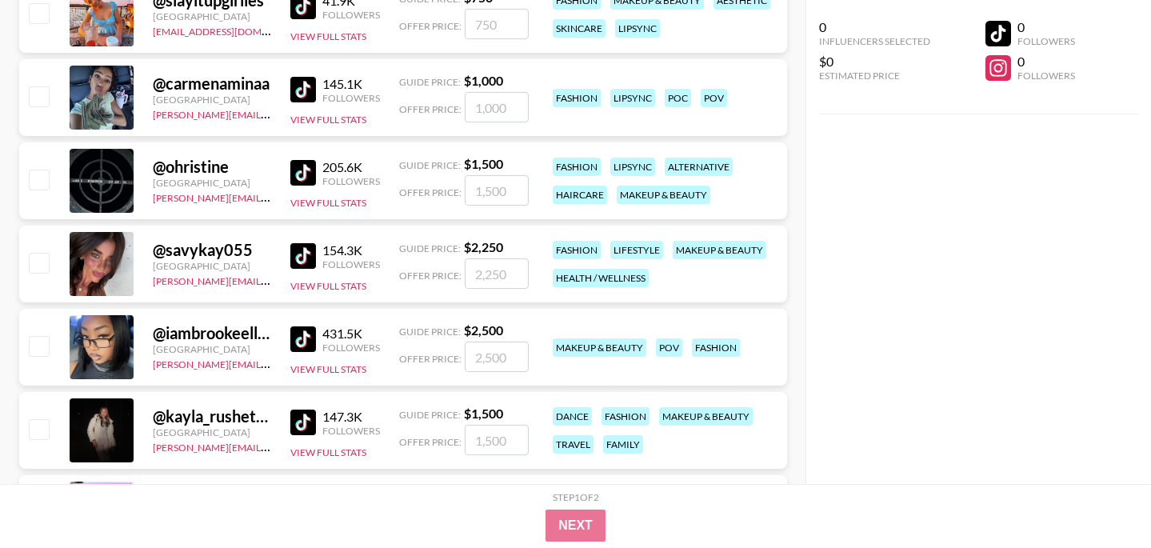
click at [297, 87] on img at bounding box center [303, 90] width 26 height 26
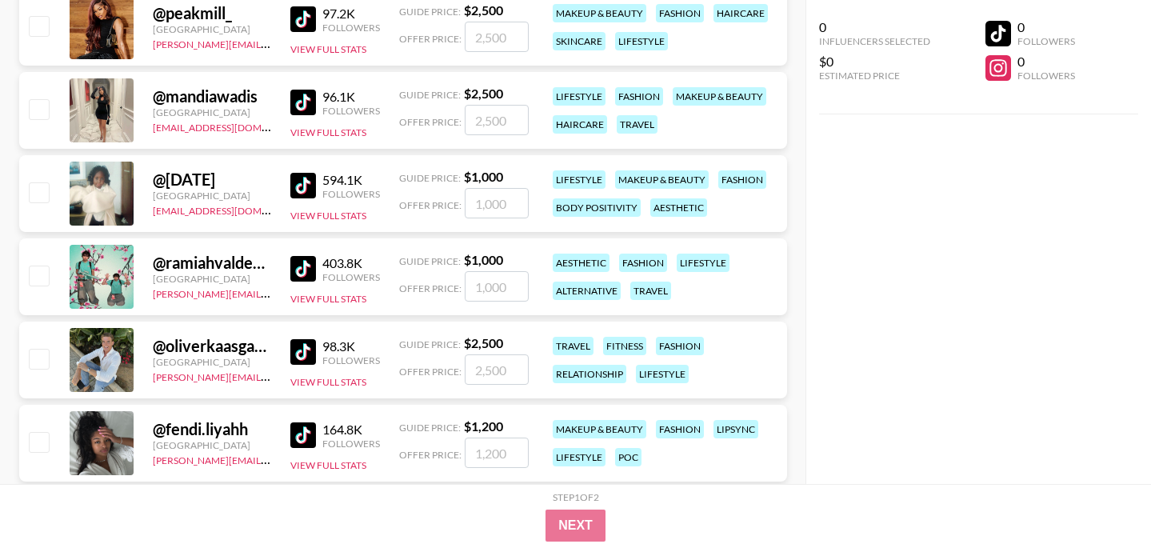
scroll to position [21490, 0]
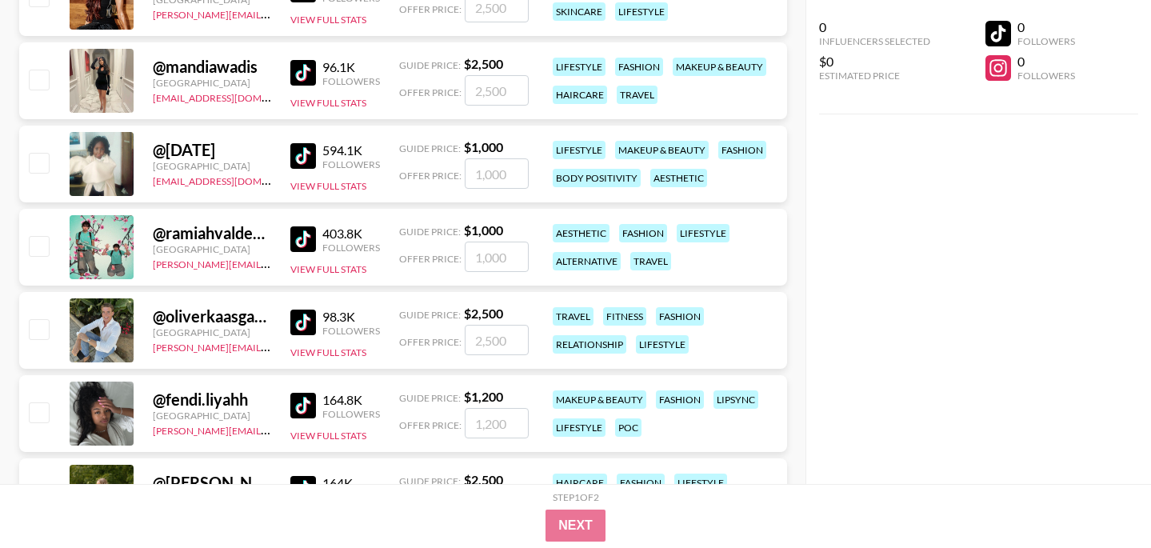
click at [311, 324] on img at bounding box center [303, 323] width 26 height 26
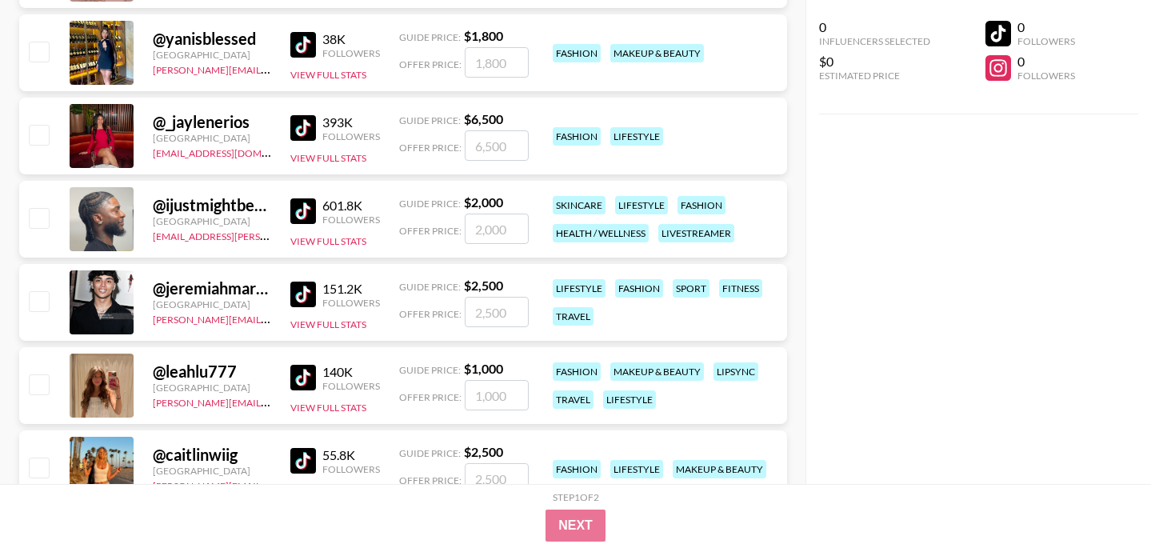
scroll to position [22136, 0]
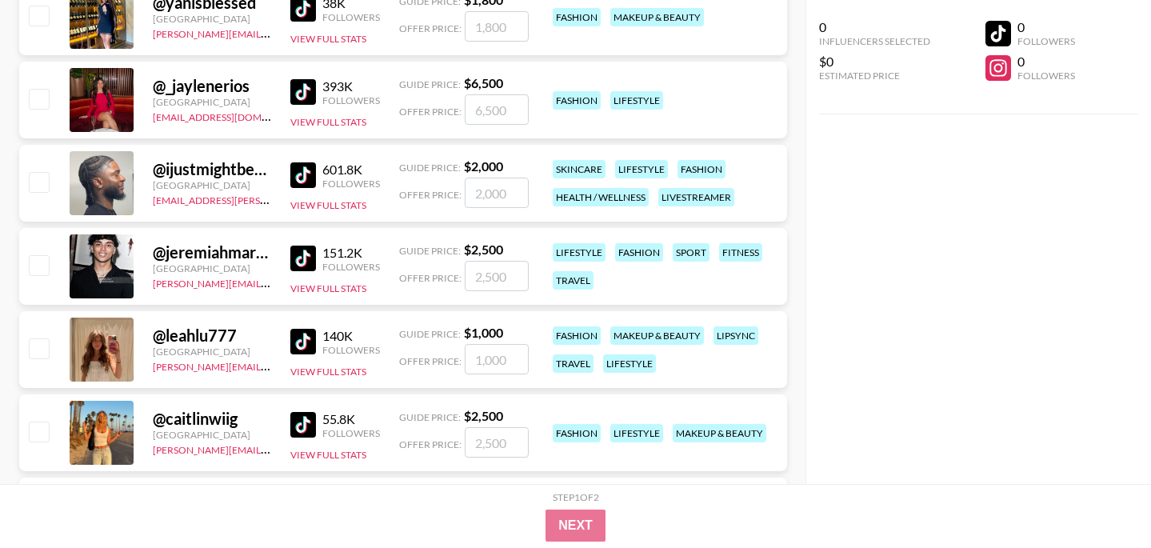
click at [315, 330] on img at bounding box center [303, 342] width 26 height 26
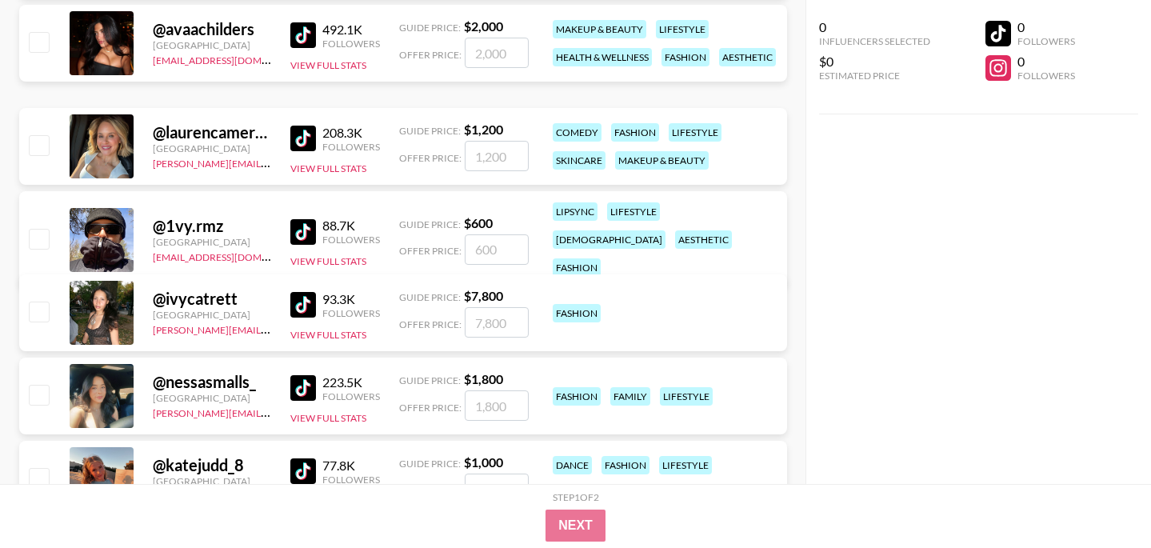
scroll to position [23576, 0]
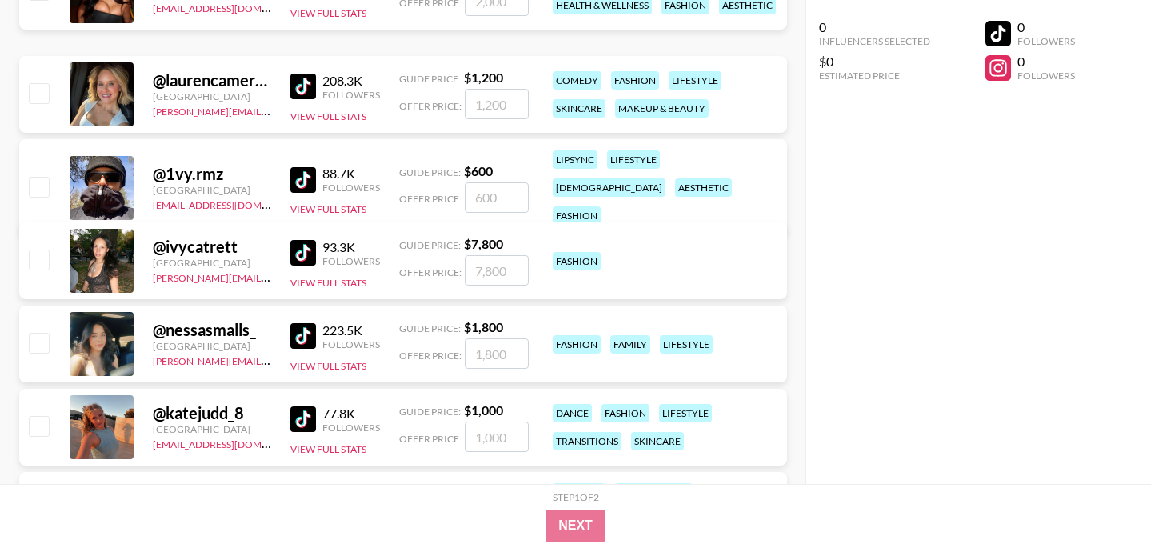
click at [309, 334] on img at bounding box center [303, 336] width 26 height 26
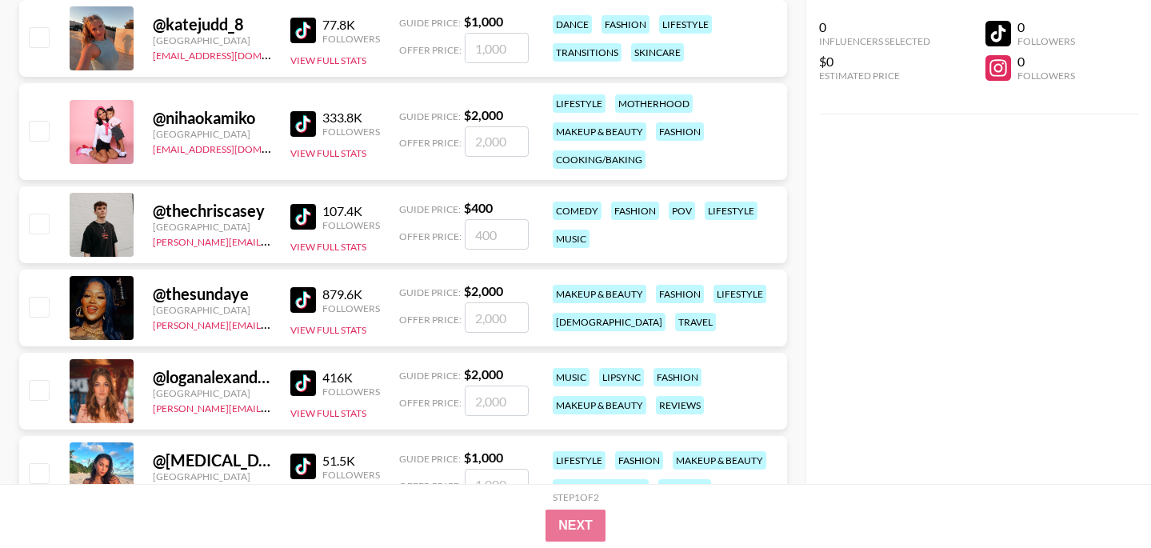
scroll to position [23970, 0]
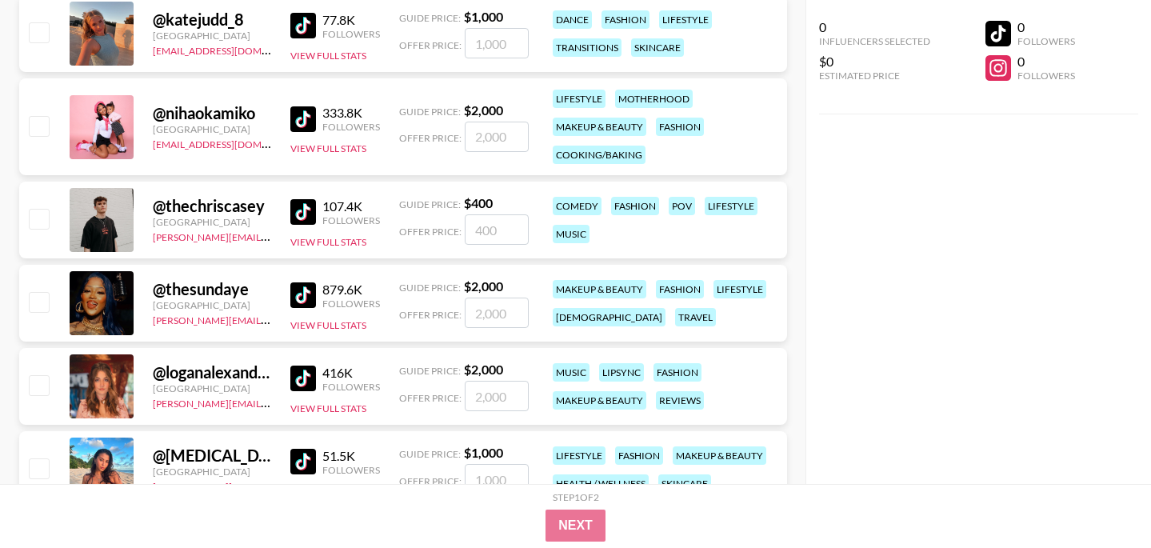
click at [297, 206] on img at bounding box center [303, 212] width 26 height 26
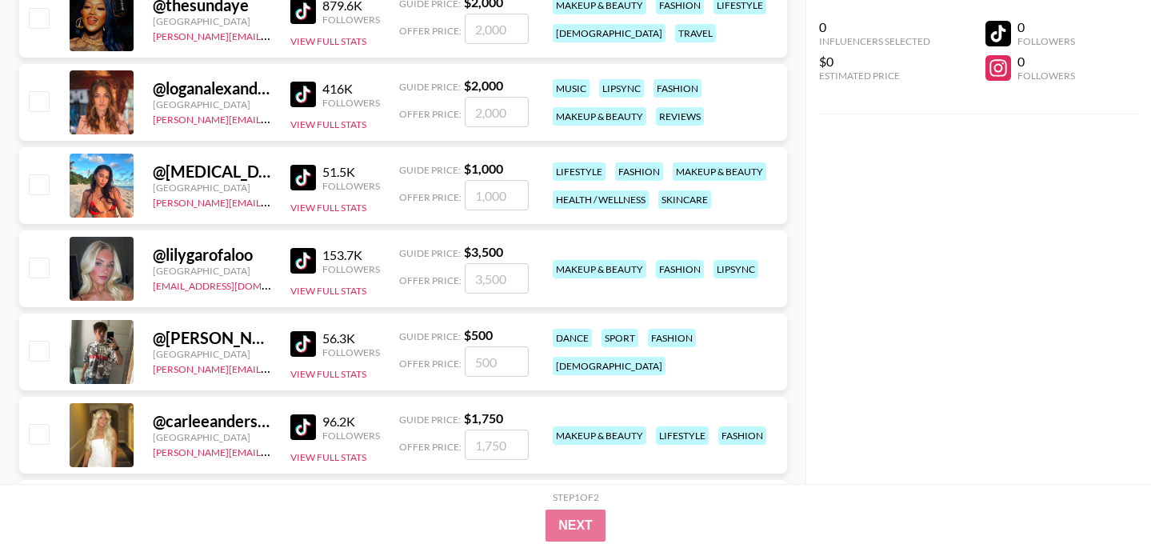
scroll to position [24255, 0]
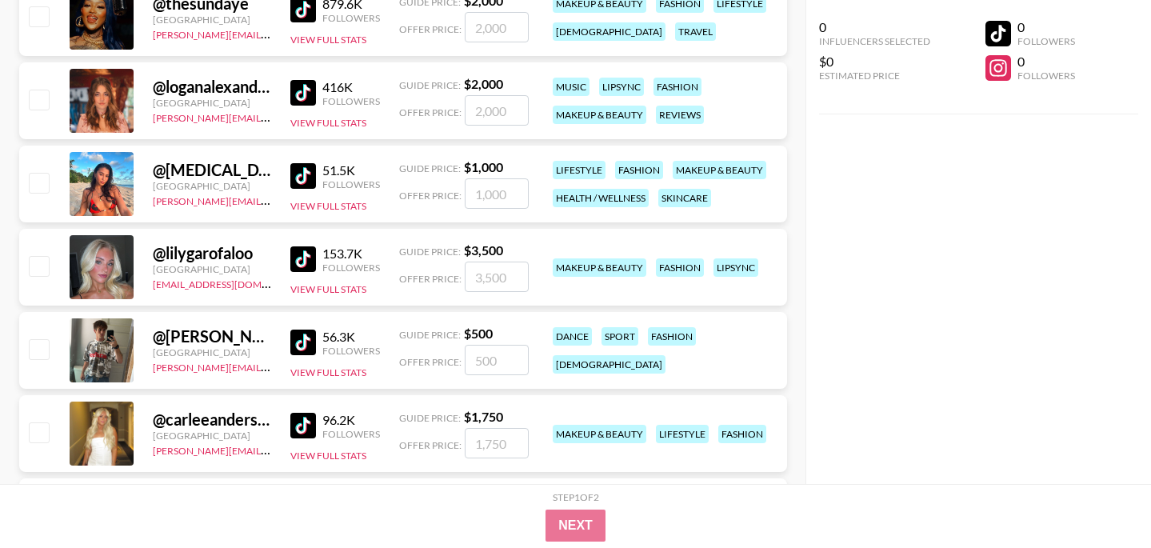
click at [300, 340] on img at bounding box center [303, 343] width 26 height 26
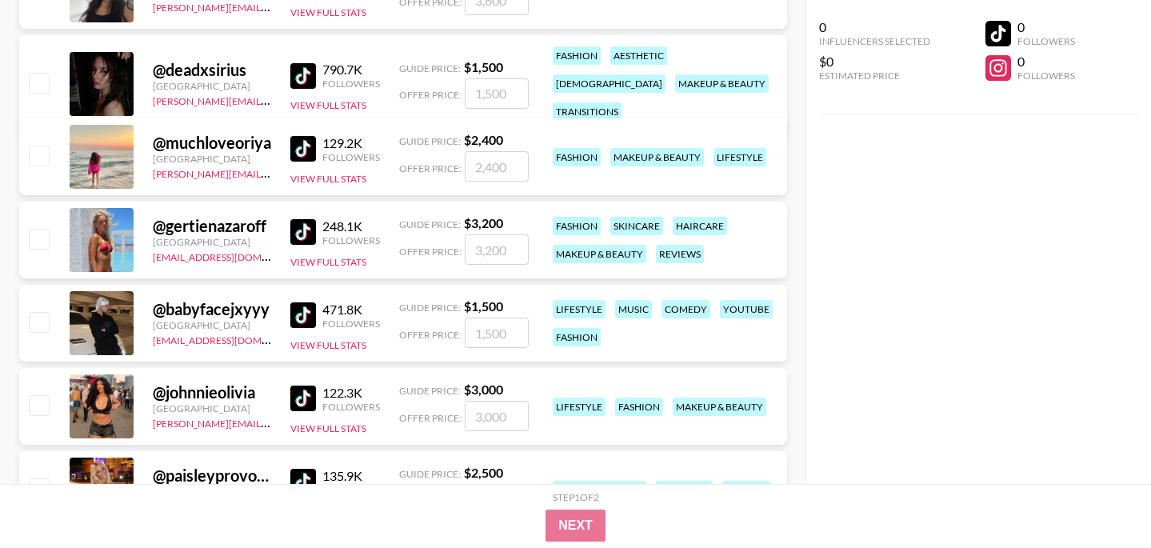
scroll to position [24980, 0]
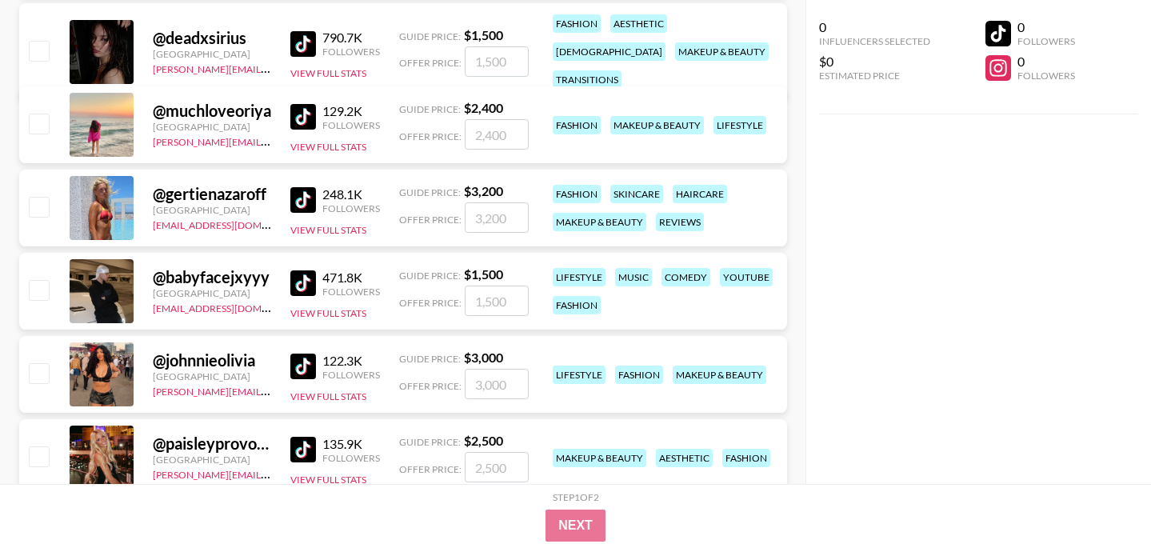
click at [306, 105] on img at bounding box center [303, 117] width 26 height 26
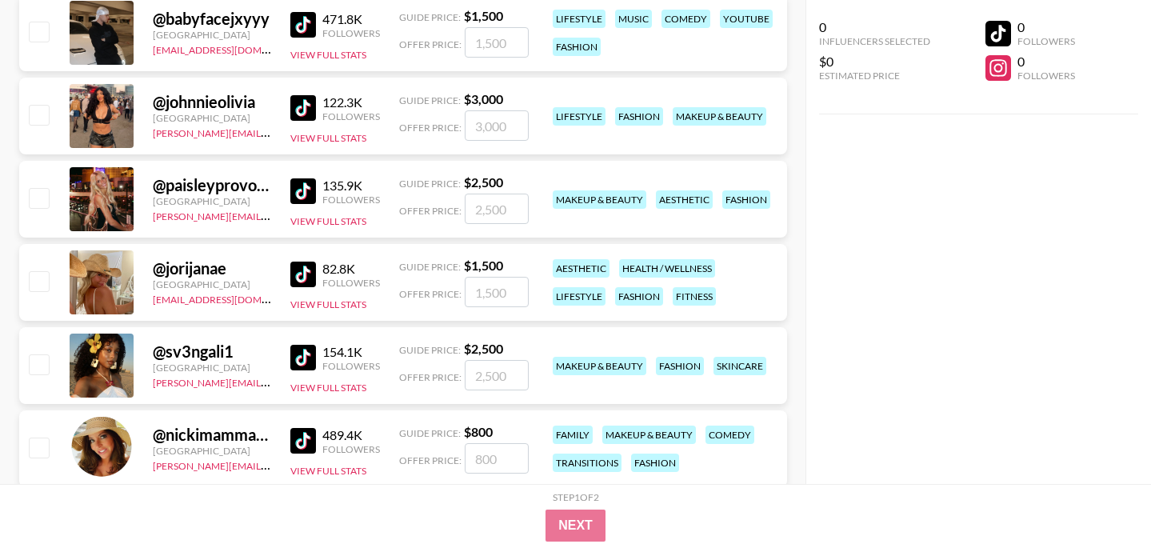
scroll to position [25244, 0]
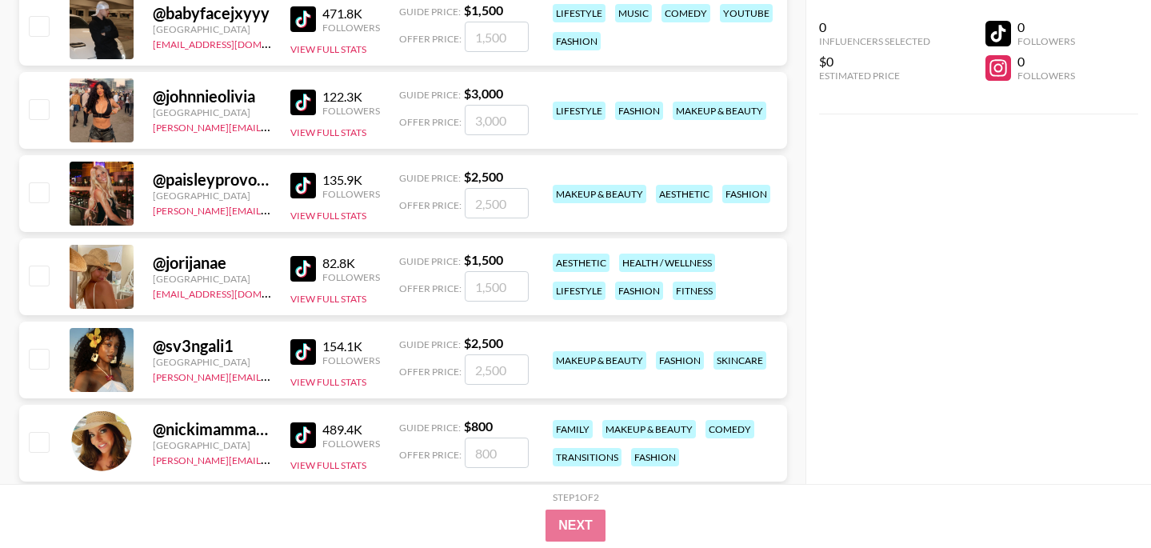
click at [308, 354] on img at bounding box center [303, 352] width 26 height 26
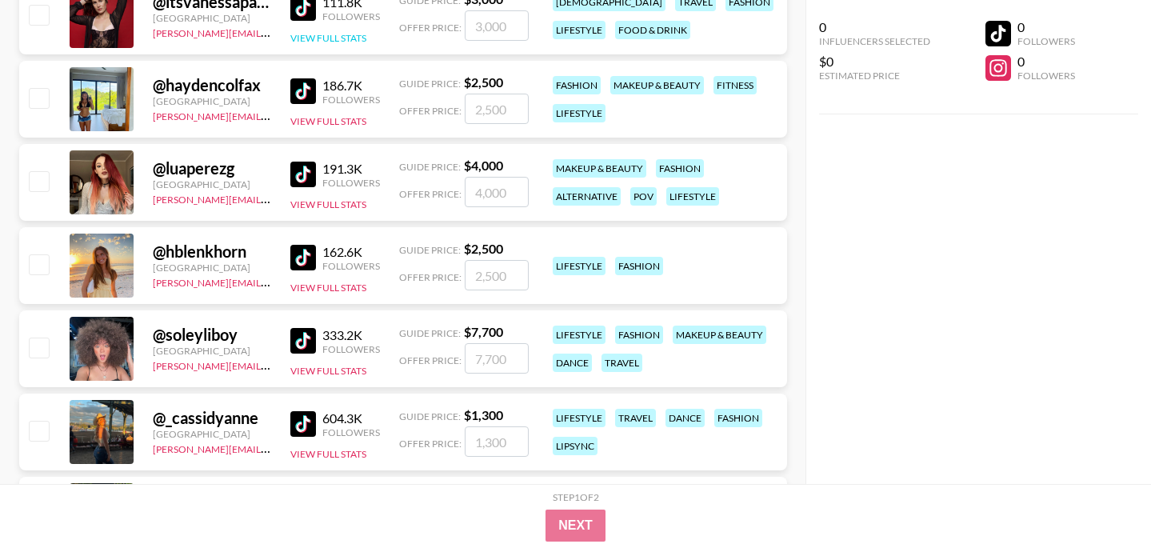
scroll to position [26011, 0]
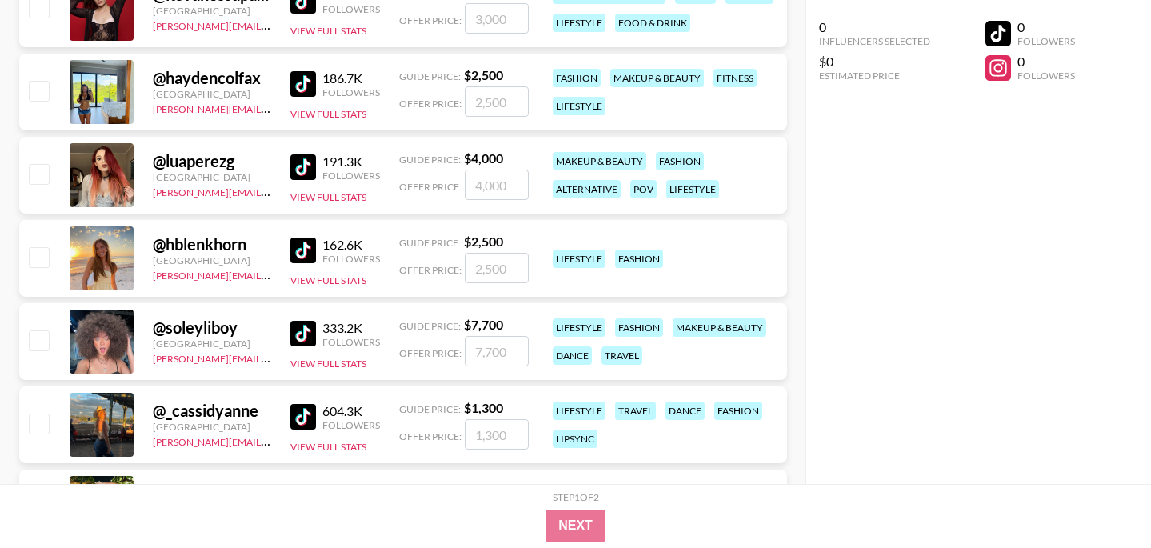
click at [306, 252] on img at bounding box center [303, 251] width 26 height 26
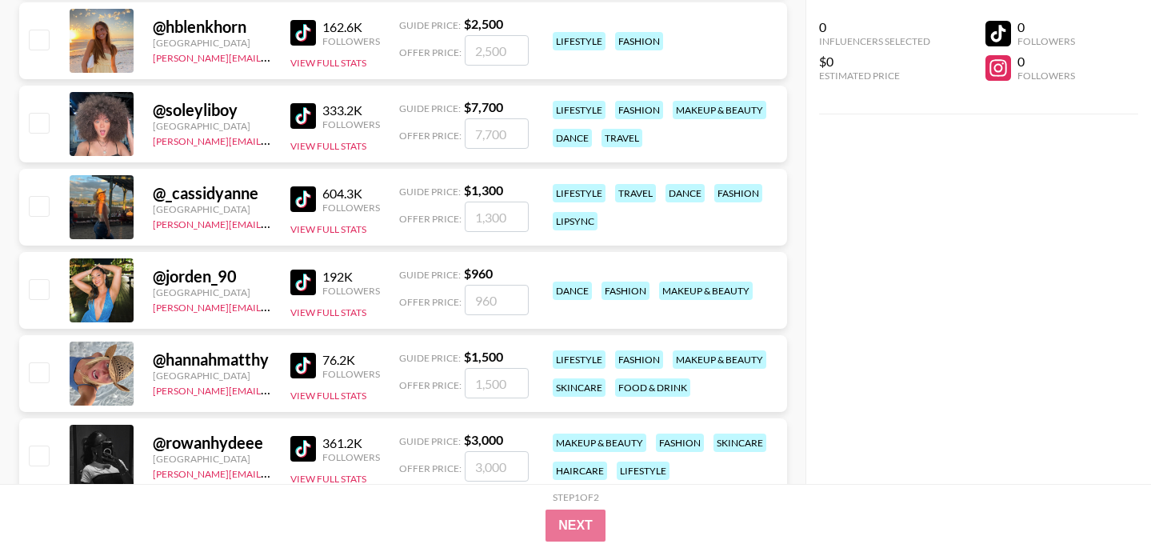
click at [302, 111] on img at bounding box center [303, 116] width 26 height 26
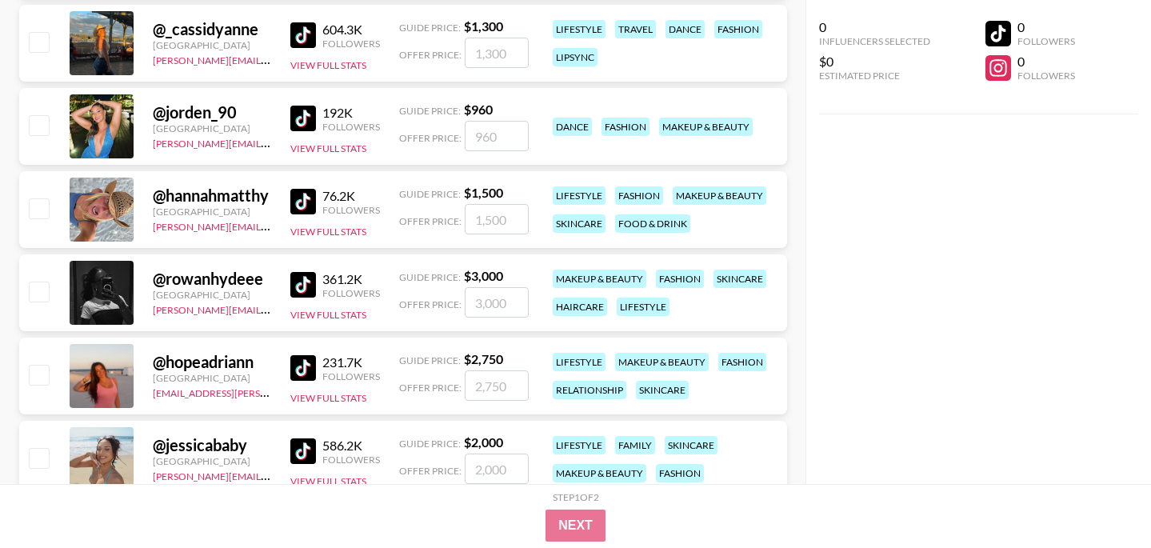
scroll to position [26459, 0]
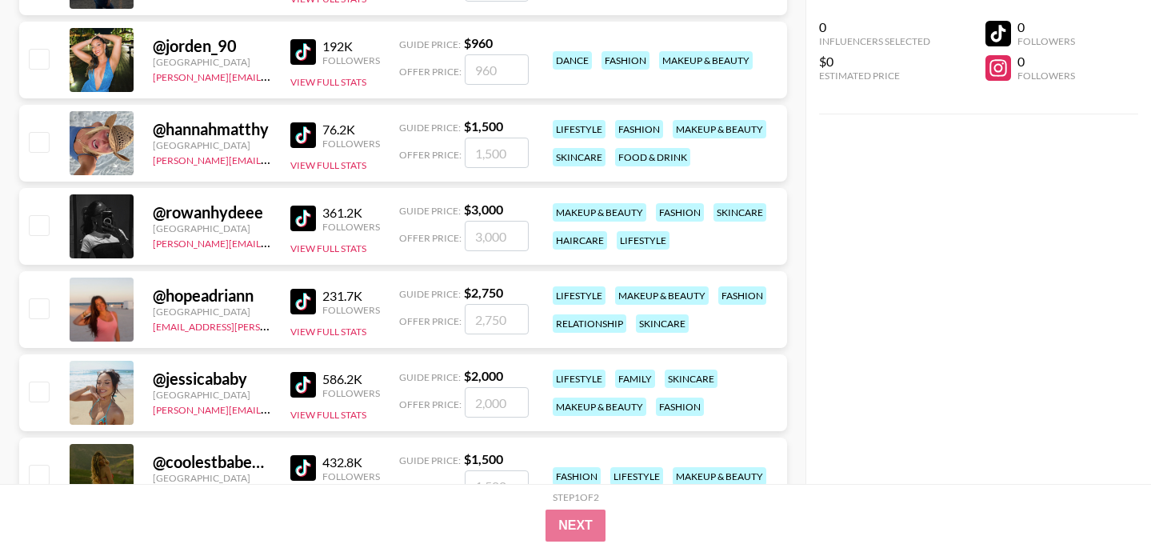
click at [299, 301] on img at bounding box center [303, 302] width 26 height 26
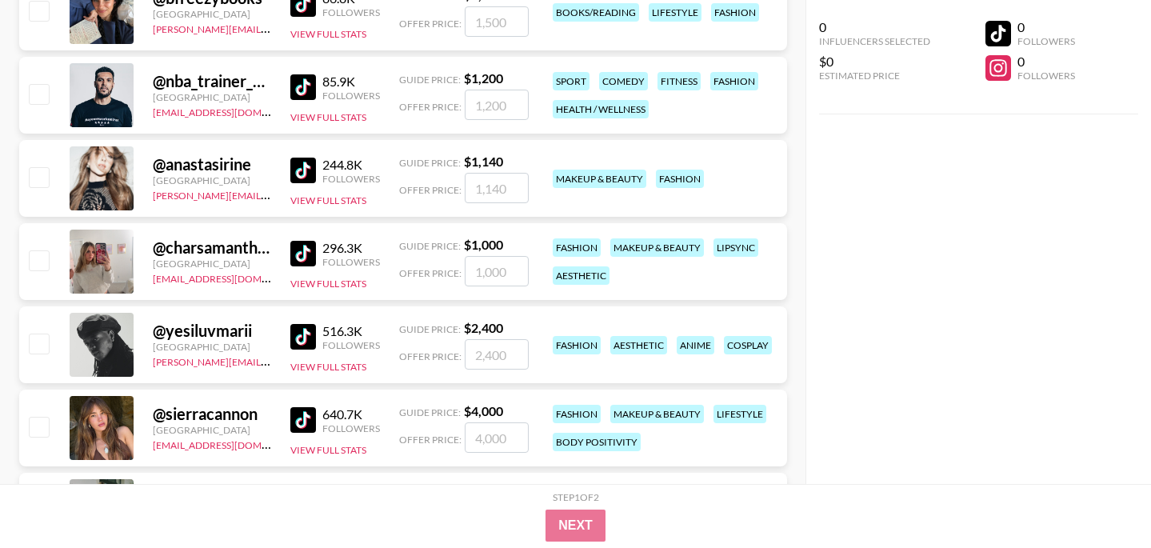
scroll to position [28257, 0]
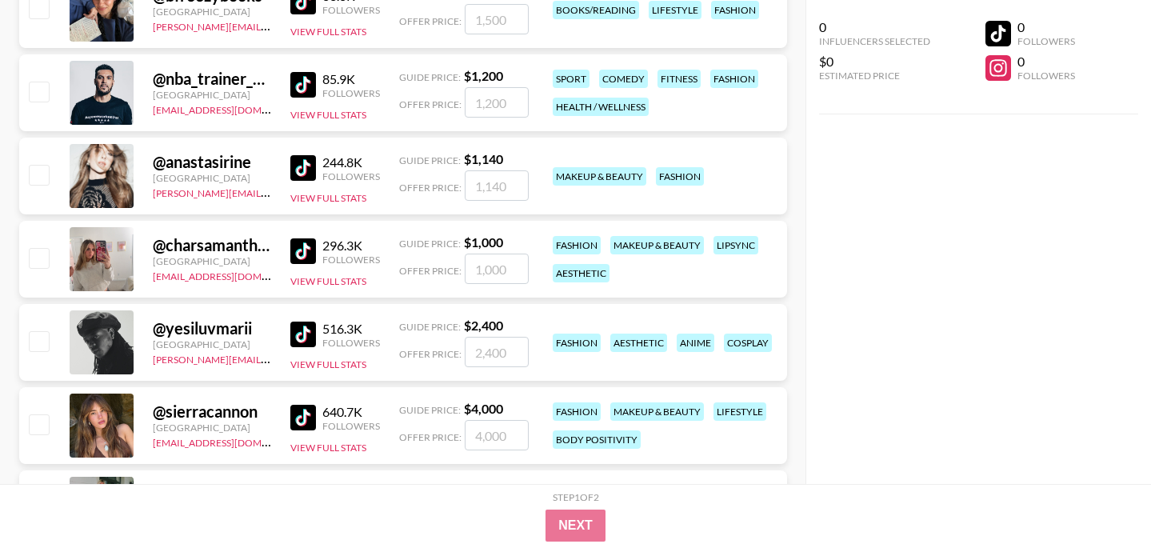
click at [314, 247] on img at bounding box center [303, 251] width 26 height 26
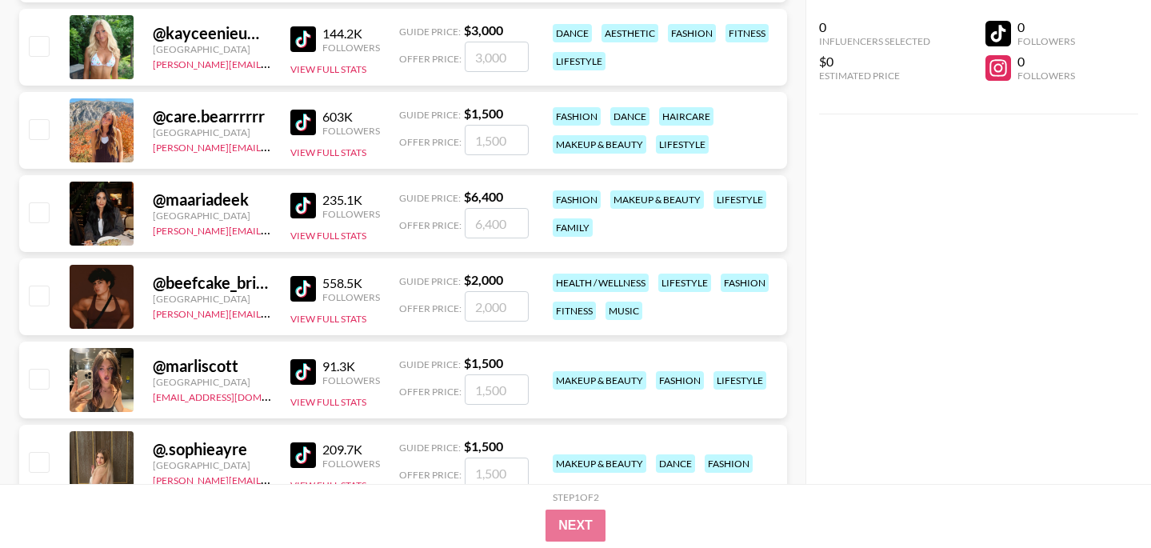
scroll to position [29545, 0]
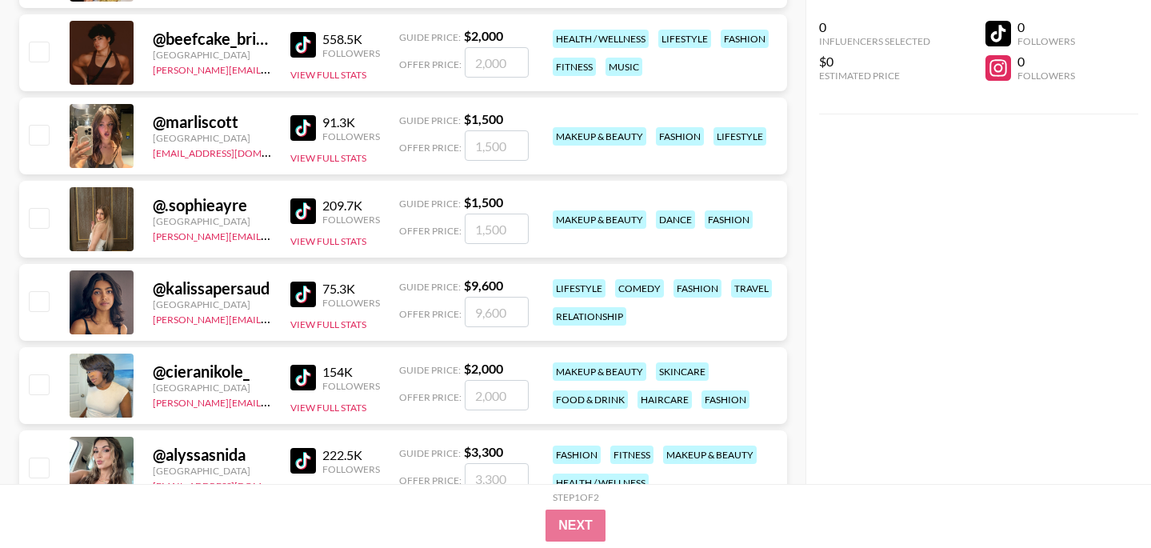
click at [309, 297] on img at bounding box center [303, 295] width 26 height 26
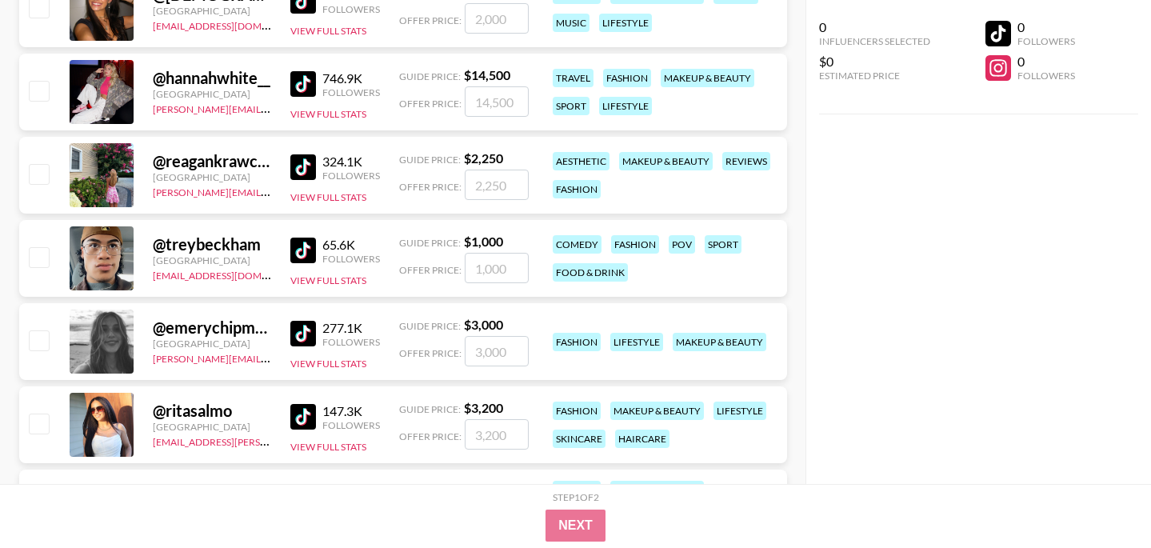
scroll to position [30678, 0]
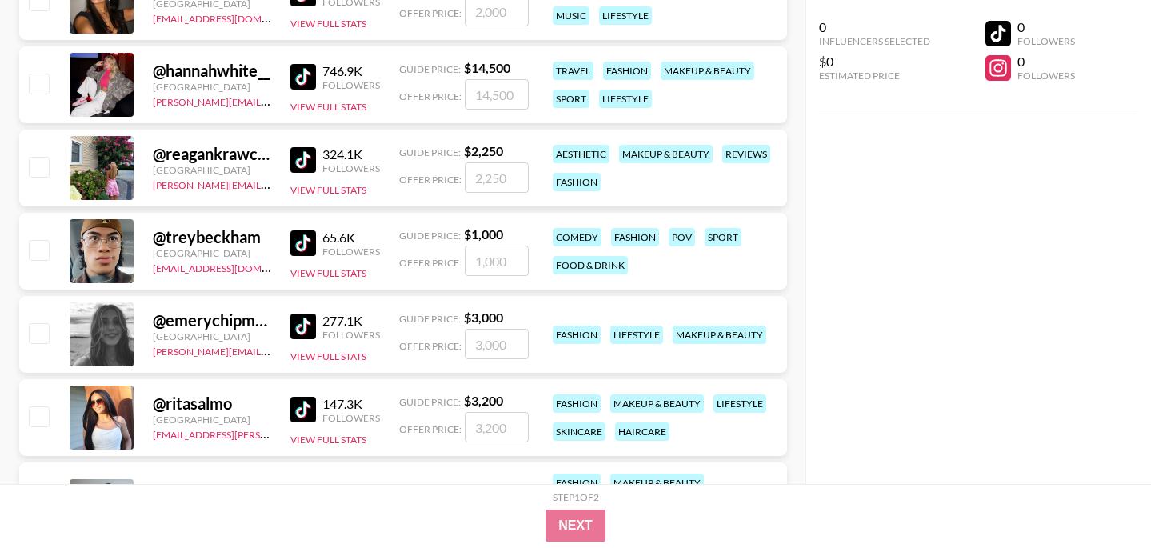
click at [301, 242] on img at bounding box center [303, 243] width 26 height 26
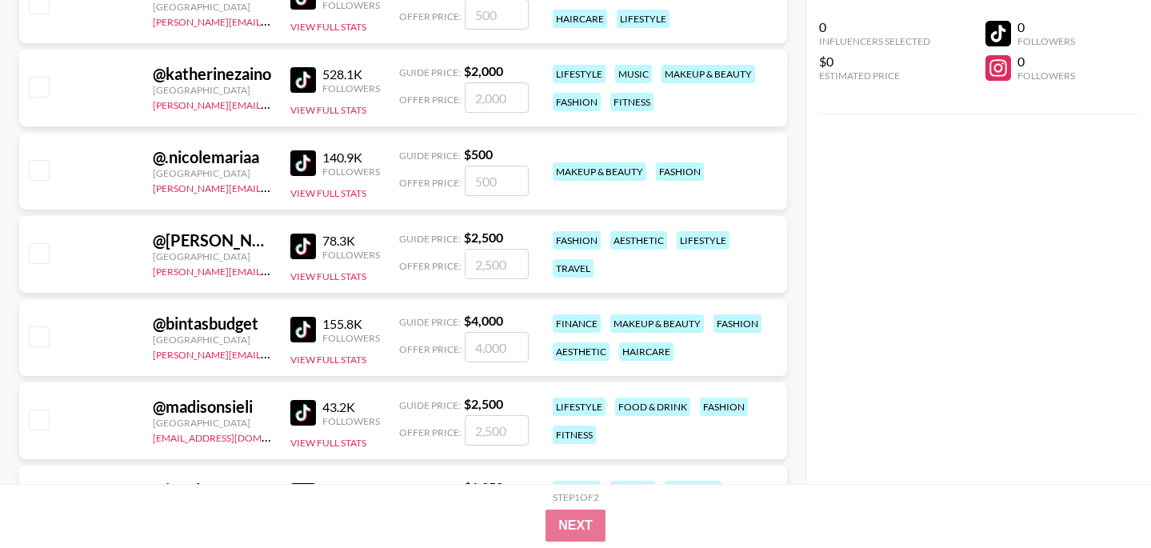
scroll to position [32702, 0]
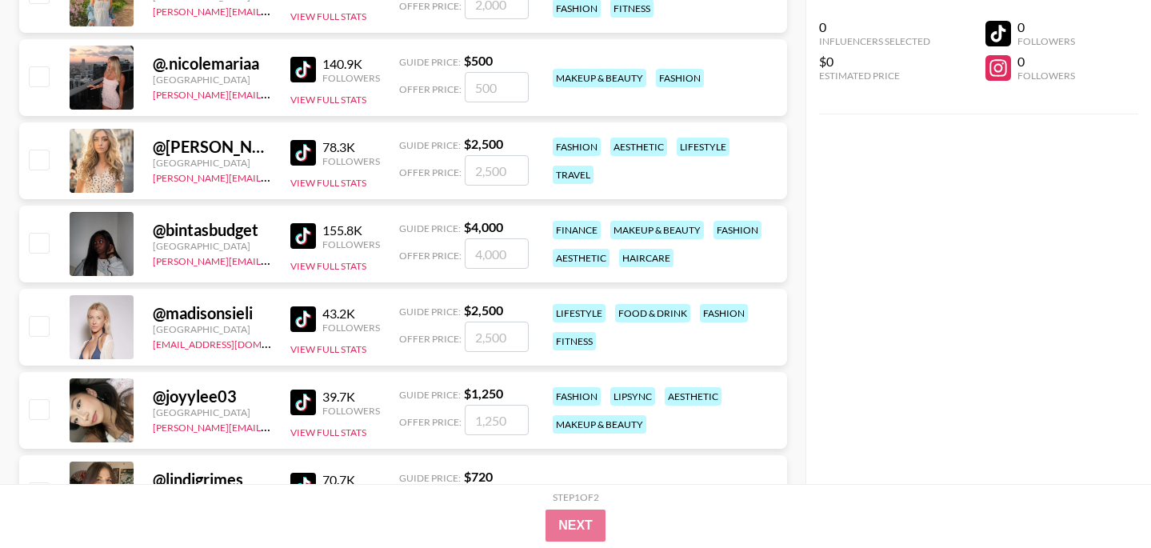
click at [305, 235] on img at bounding box center [303, 236] width 26 height 26
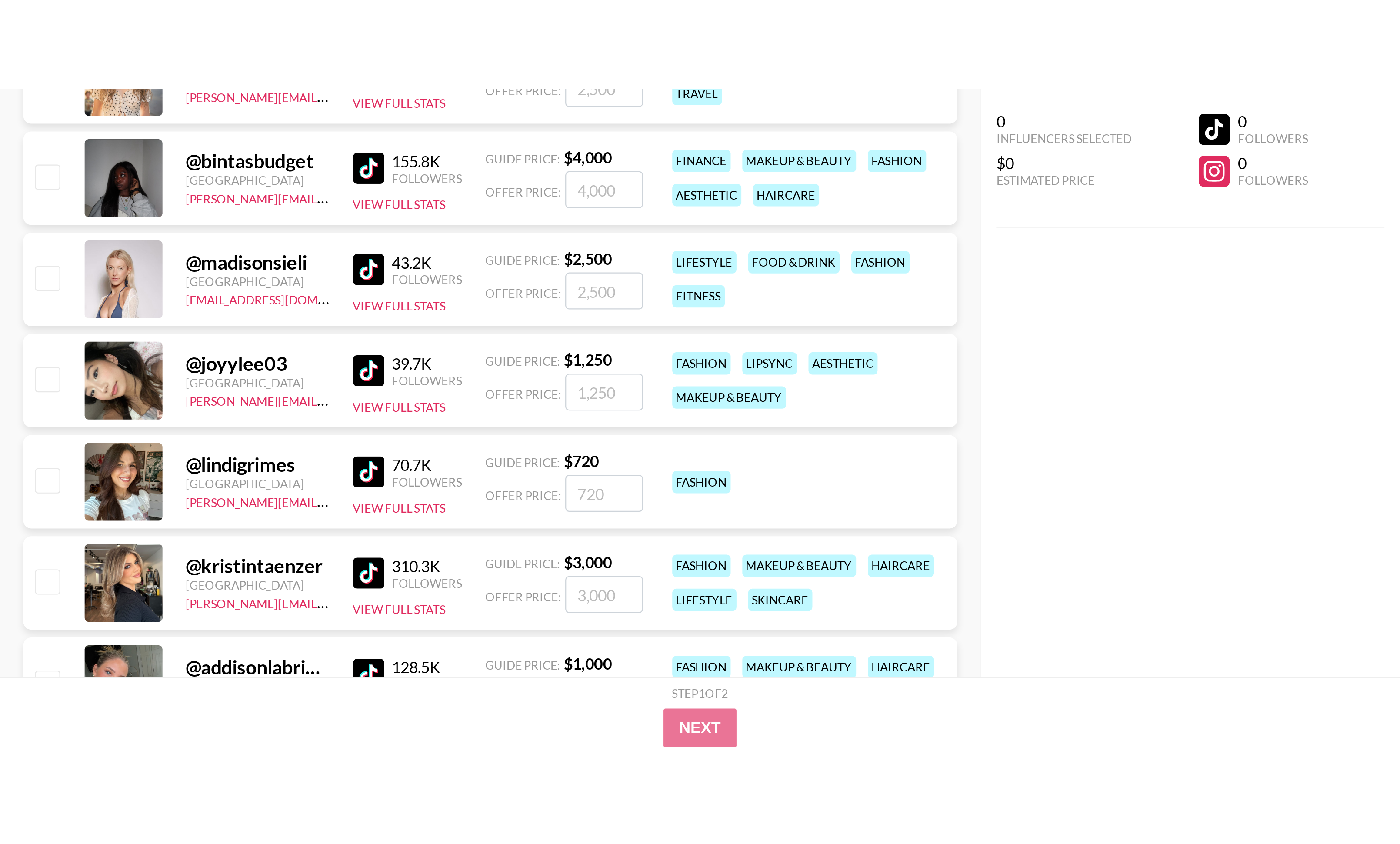
scroll to position [17877, 0]
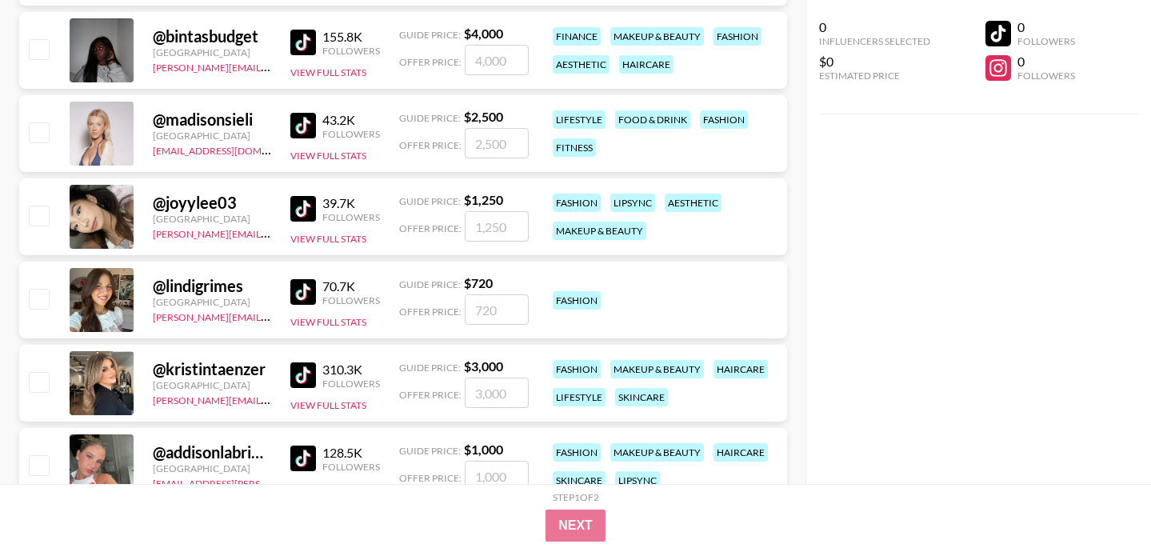
click at [307, 210] on img at bounding box center [303, 209] width 26 height 26
click at [330, 240] on button "View Full Stats" at bounding box center [328, 239] width 76 height 12
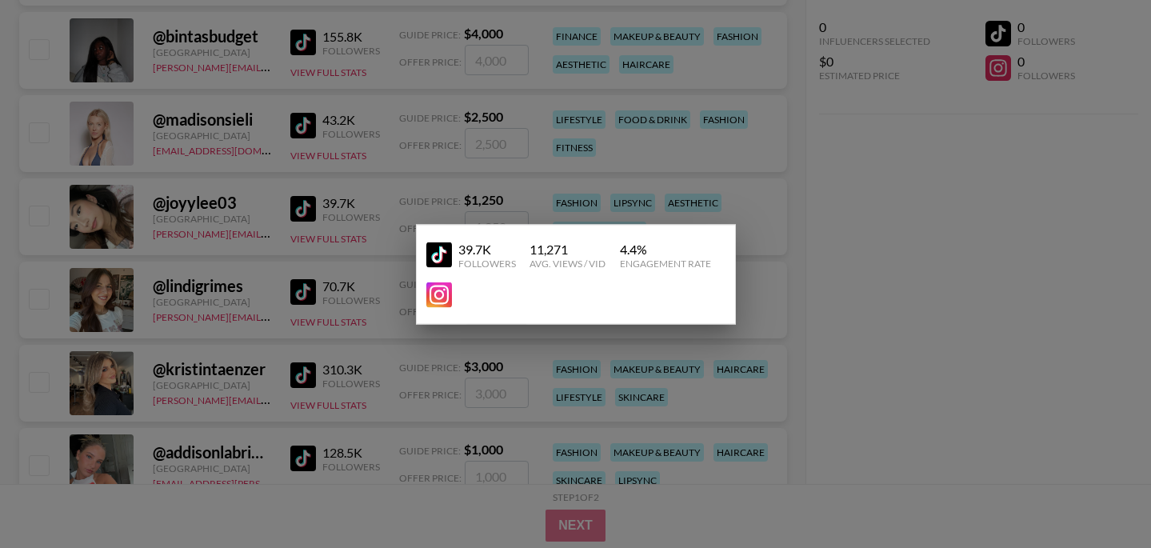
click at [442, 287] on img at bounding box center [439, 295] width 26 height 26
click at [293, 276] on div at bounding box center [575, 274] width 1151 height 548
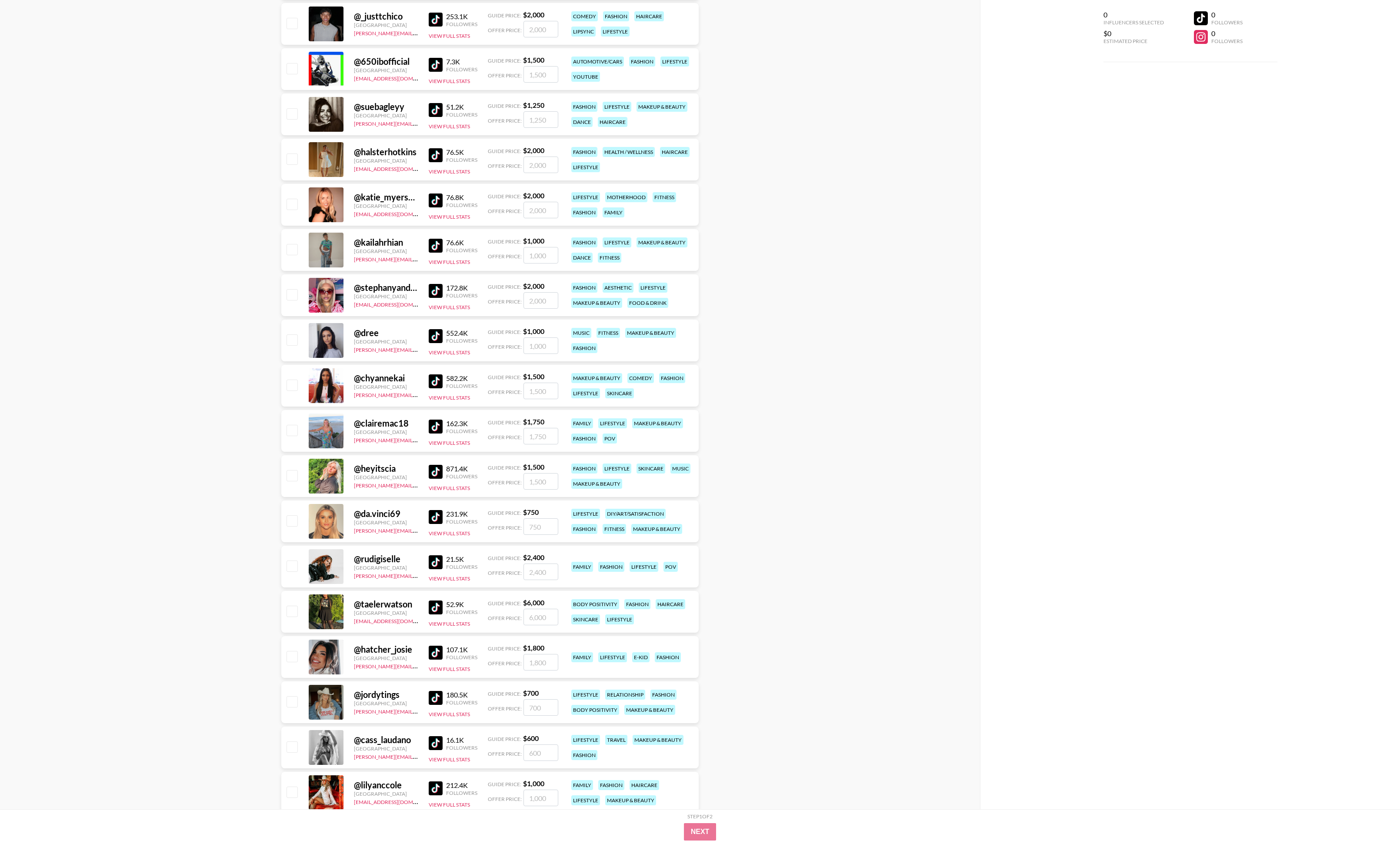
scroll to position [18486, 0]
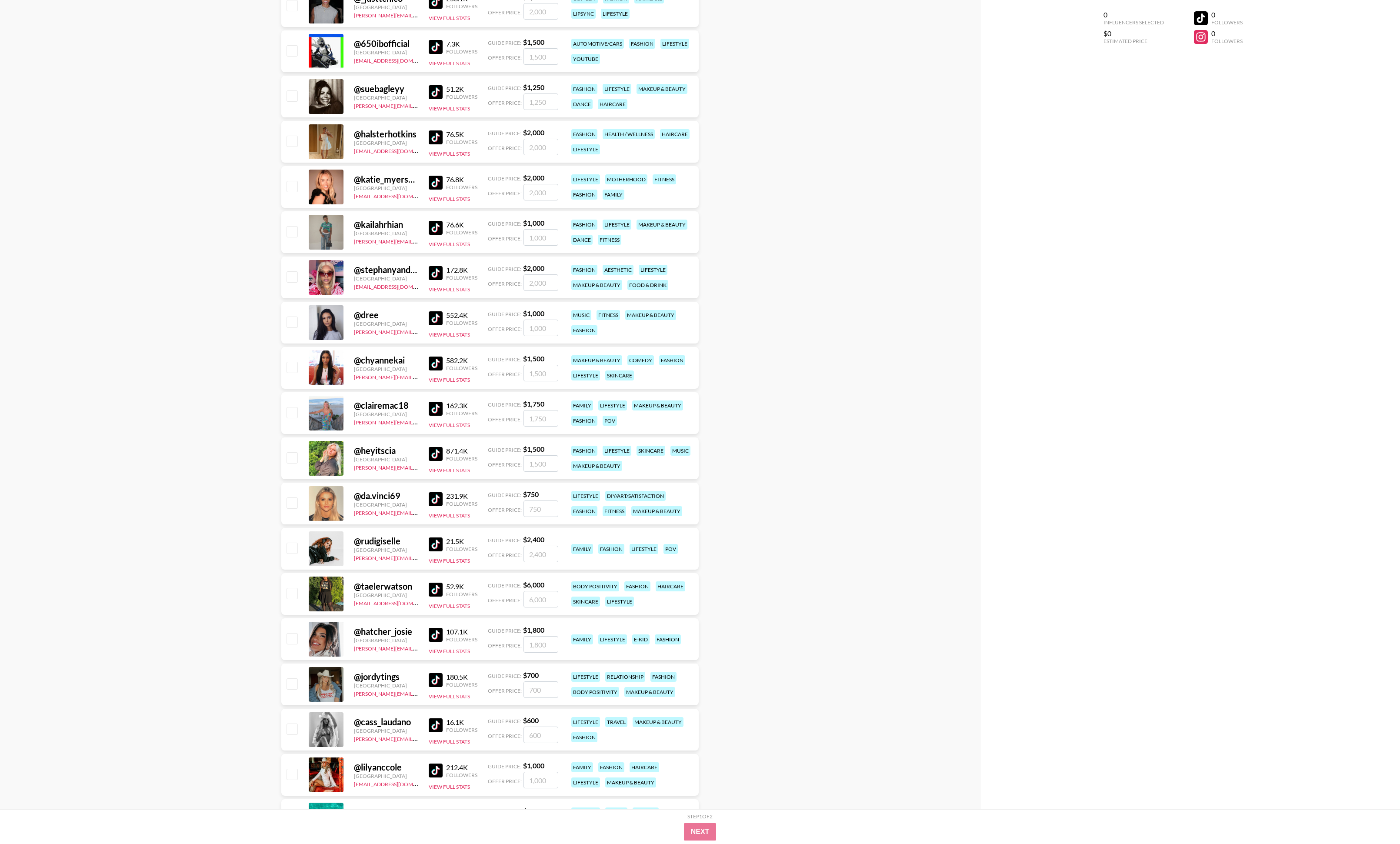
click at [435, 297] on img at bounding box center [436, 590] width 14 height 14
click at [435, 297] on button "View Full Stats" at bounding box center [449, 606] width 41 height 7
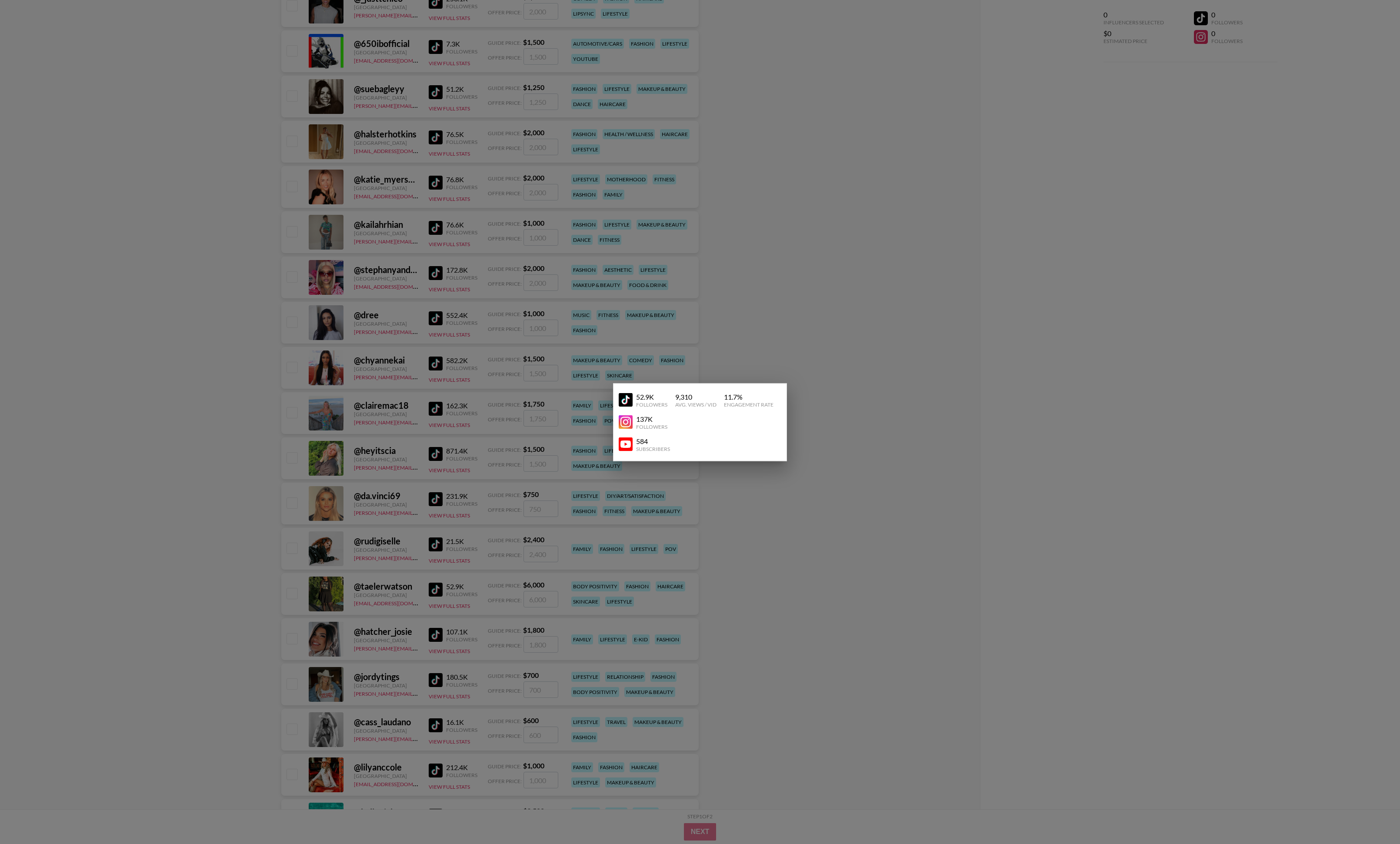
click at [625, 297] on img at bounding box center [626, 422] width 14 height 14
click at [382, 297] on div at bounding box center [700, 422] width 1400 height 844
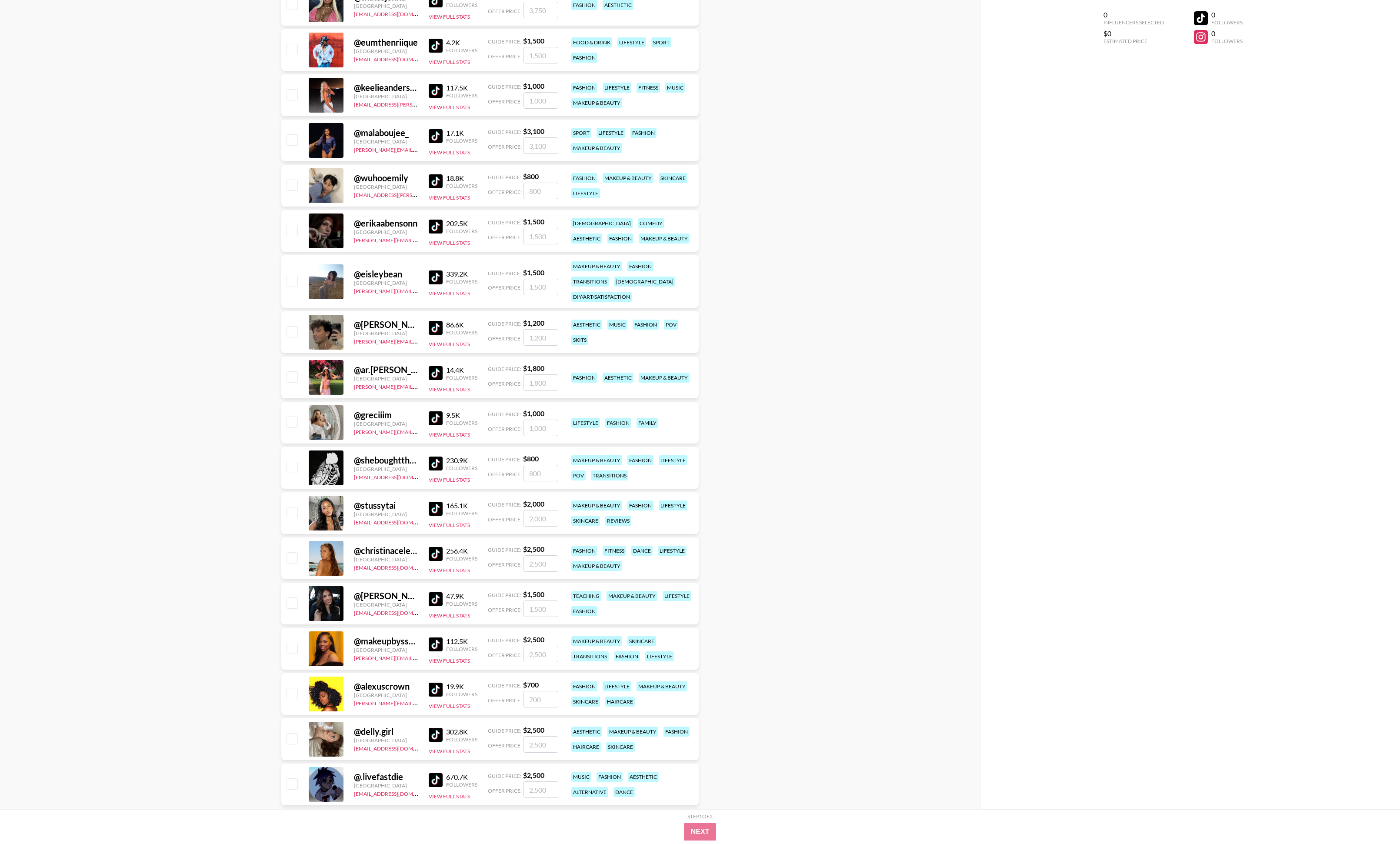
scroll to position [19679, 0]
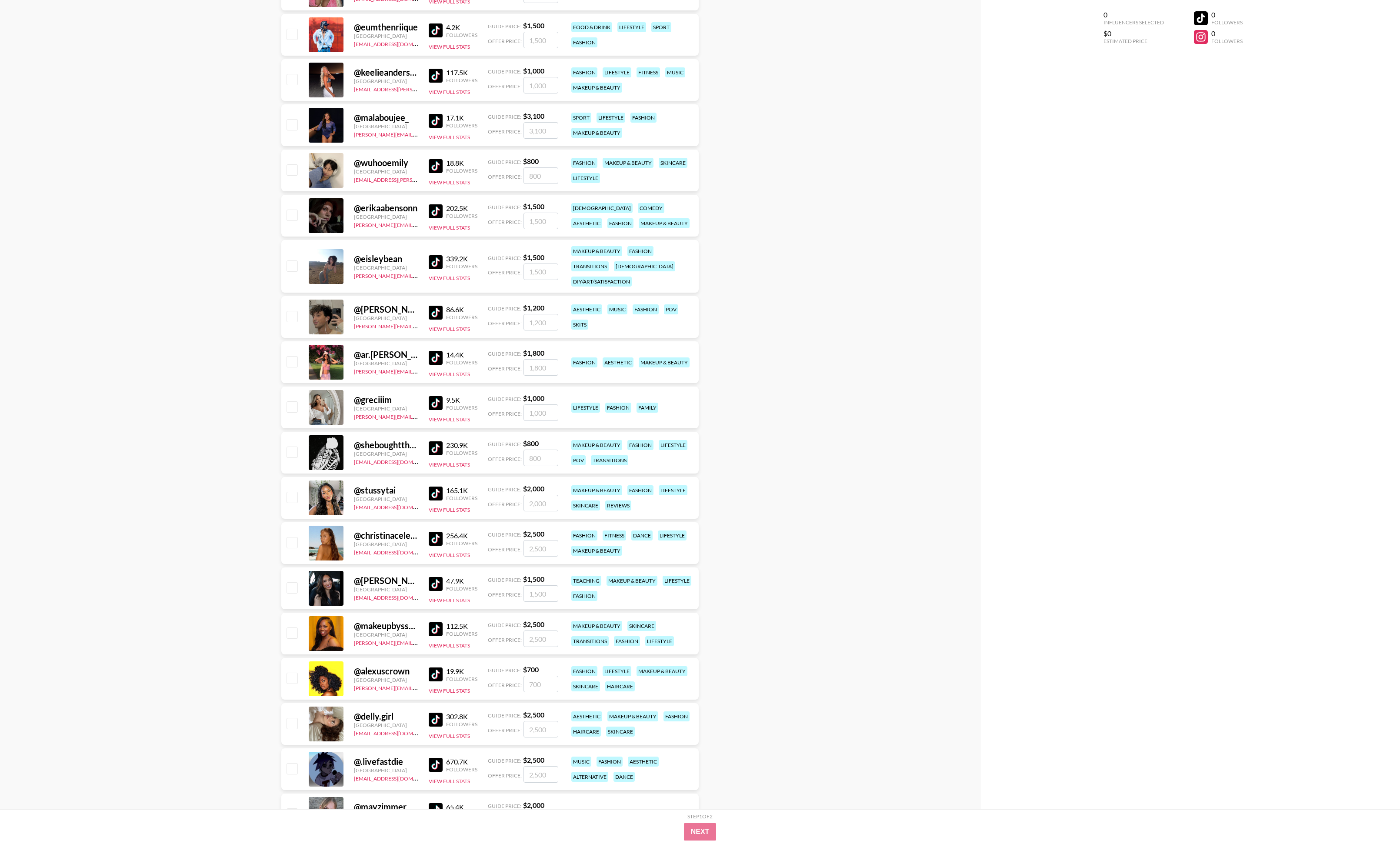
click at [434, 297] on img at bounding box center [436, 493] width 14 height 14
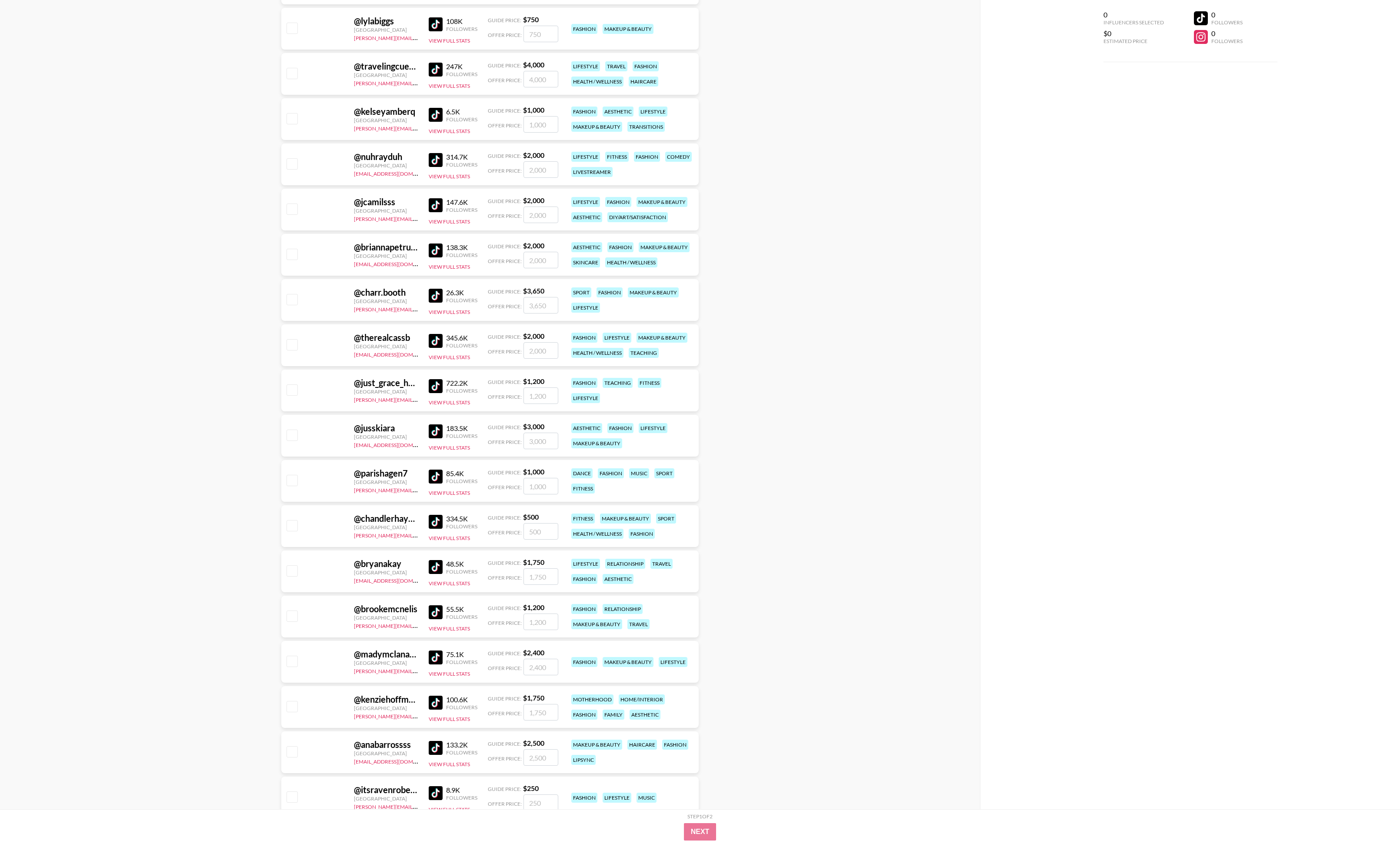
scroll to position [21888, 0]
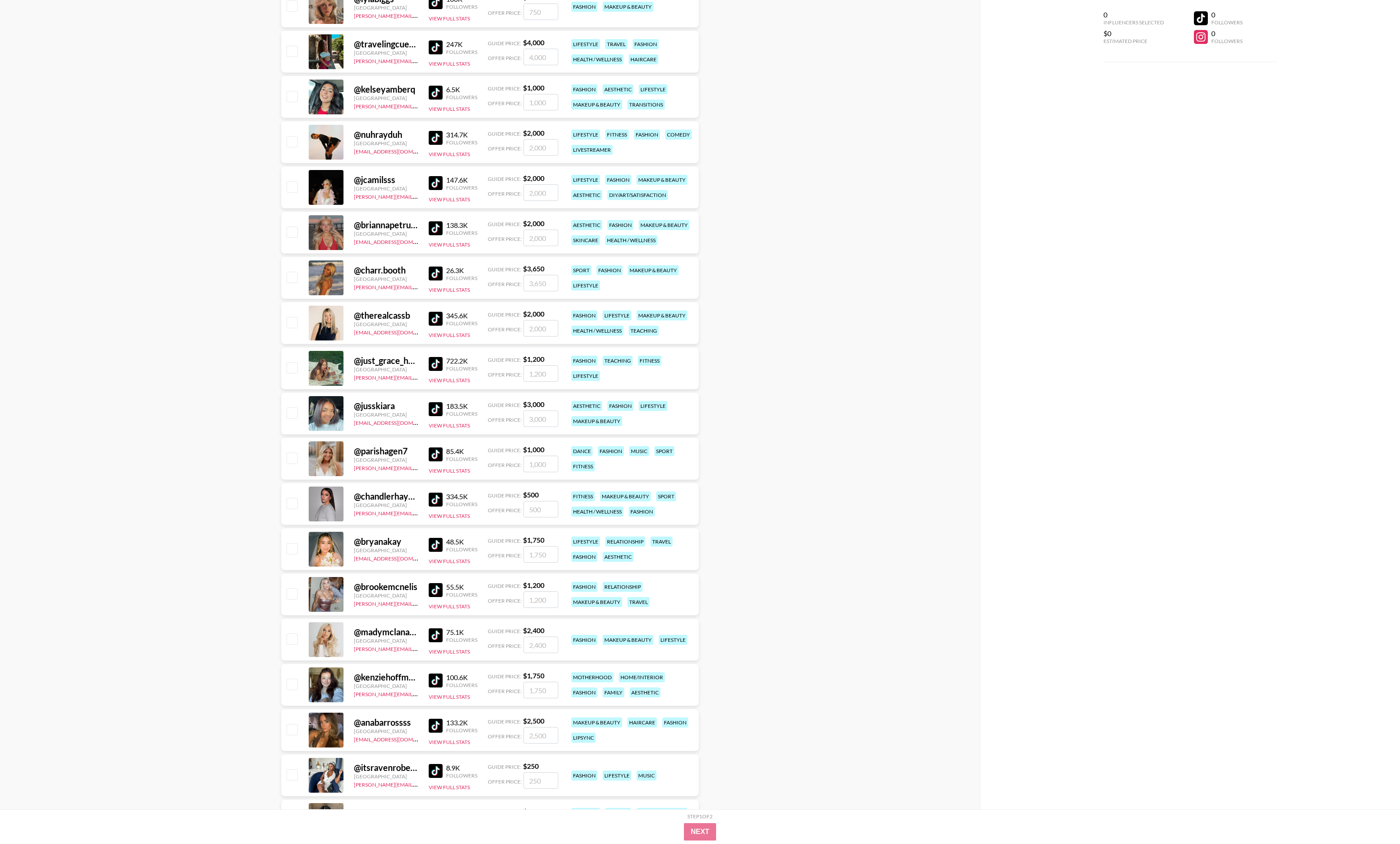
click at [432, 297] on img at bounding box center [436, 409] width 14 height 14
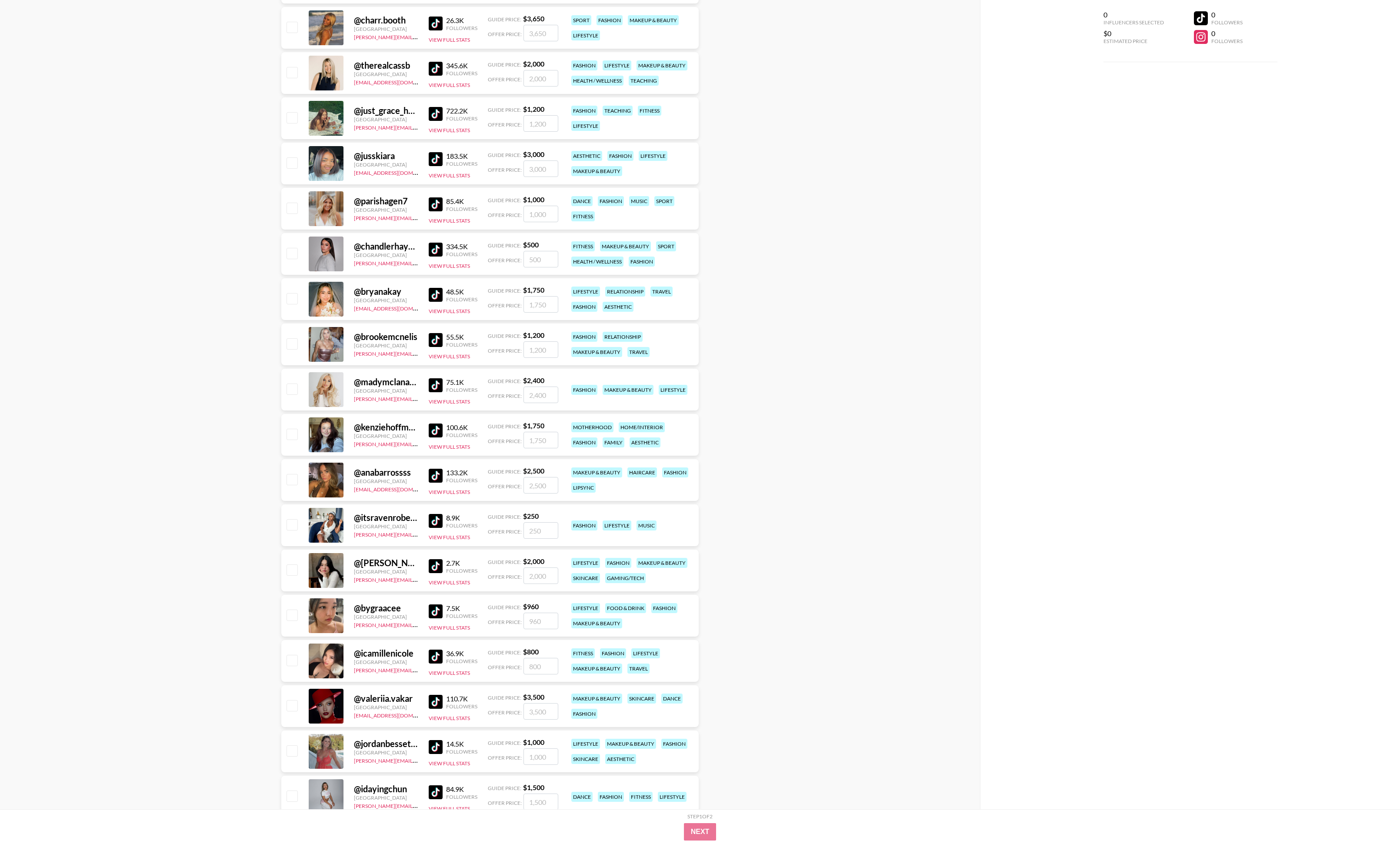
scroll to position [22140, 0]
click at [439, 297] on img at bounding box center [436, 429] width 14 height 14
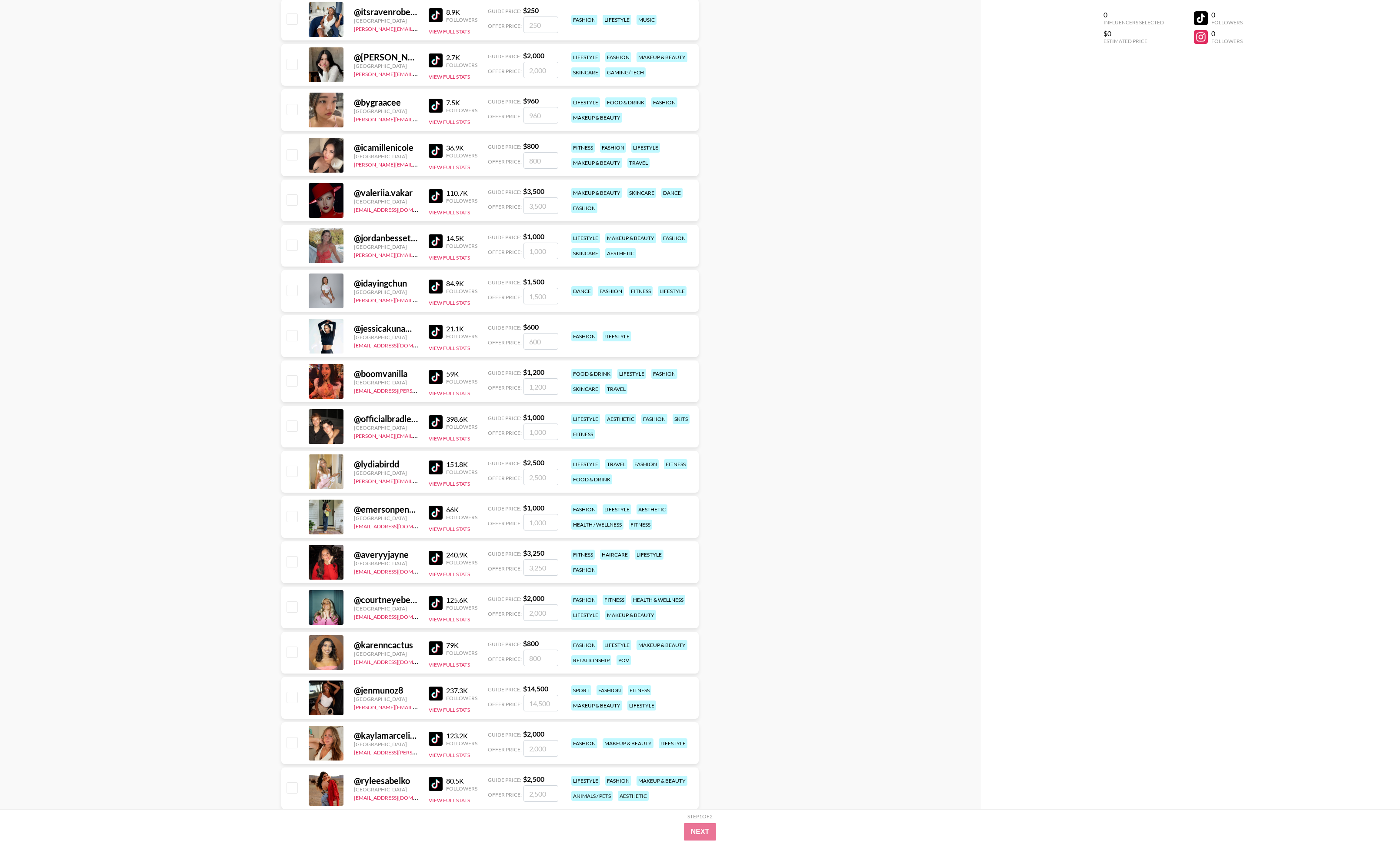
scroll to position [22644, 0]
click at [436, 297] on img at bounding box center [436, 422] width 14 height 14
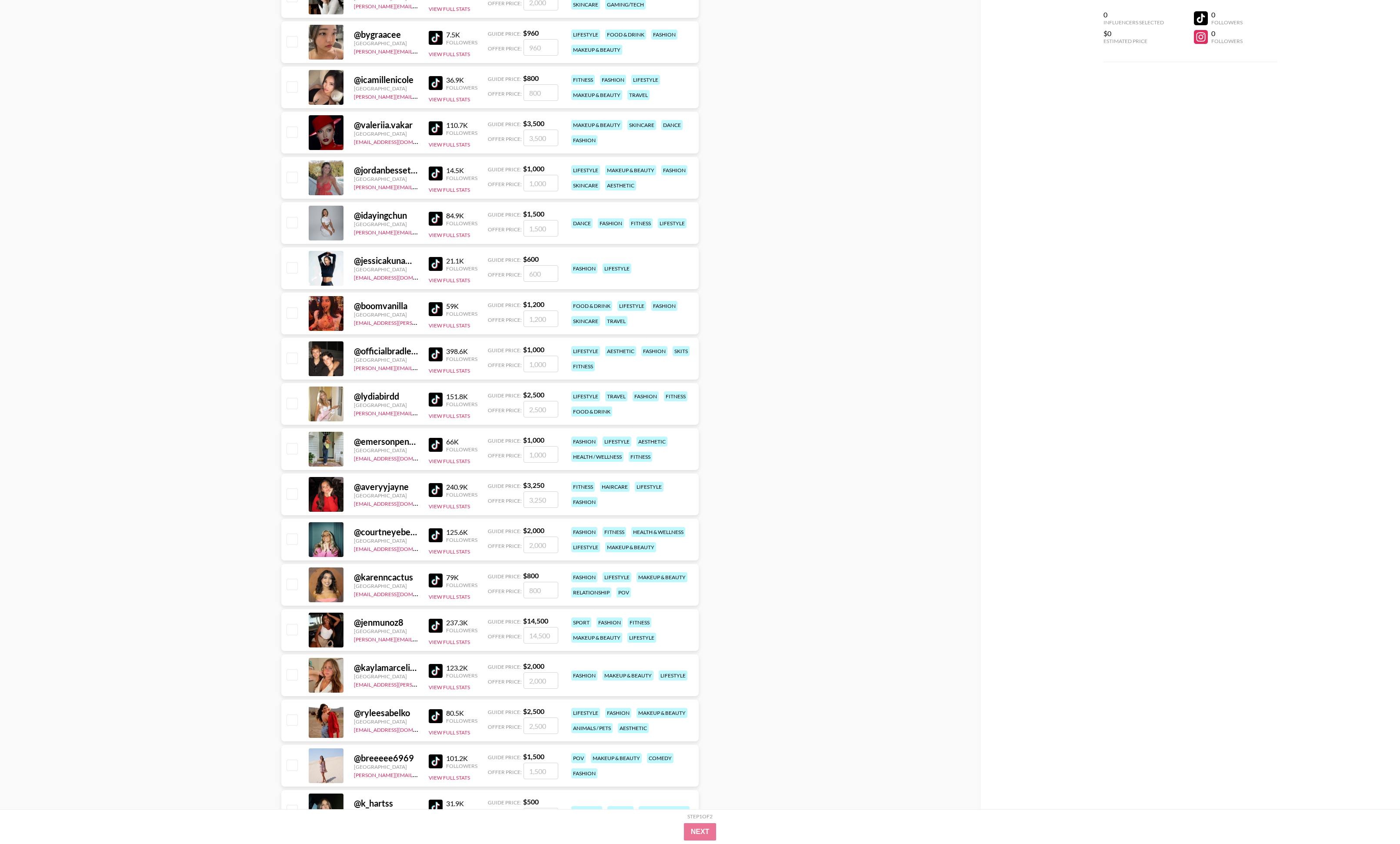
scroll to position [22718, 0]
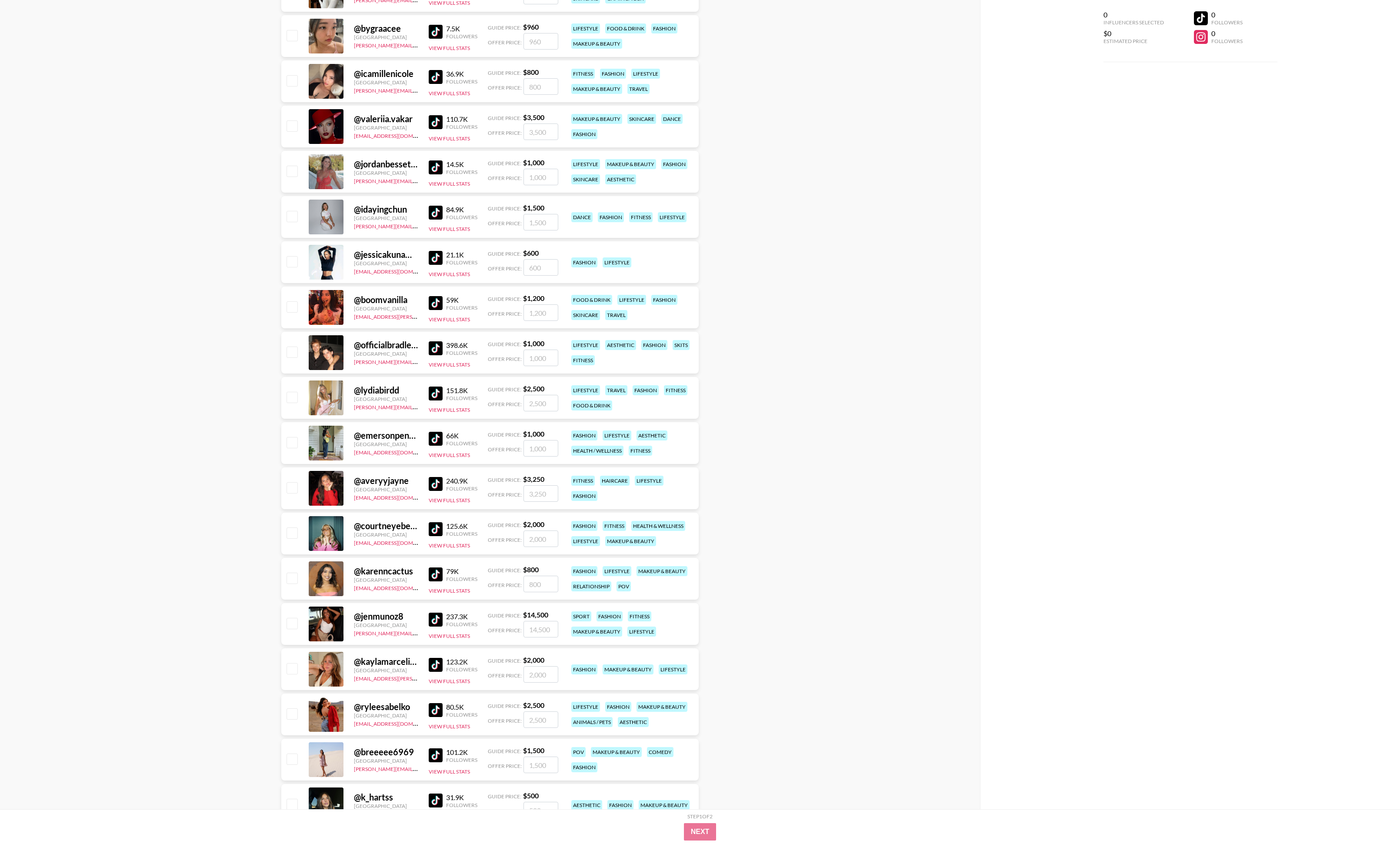
click at [429, 297] on img at bounding box center [436, 484] width 14 height 14
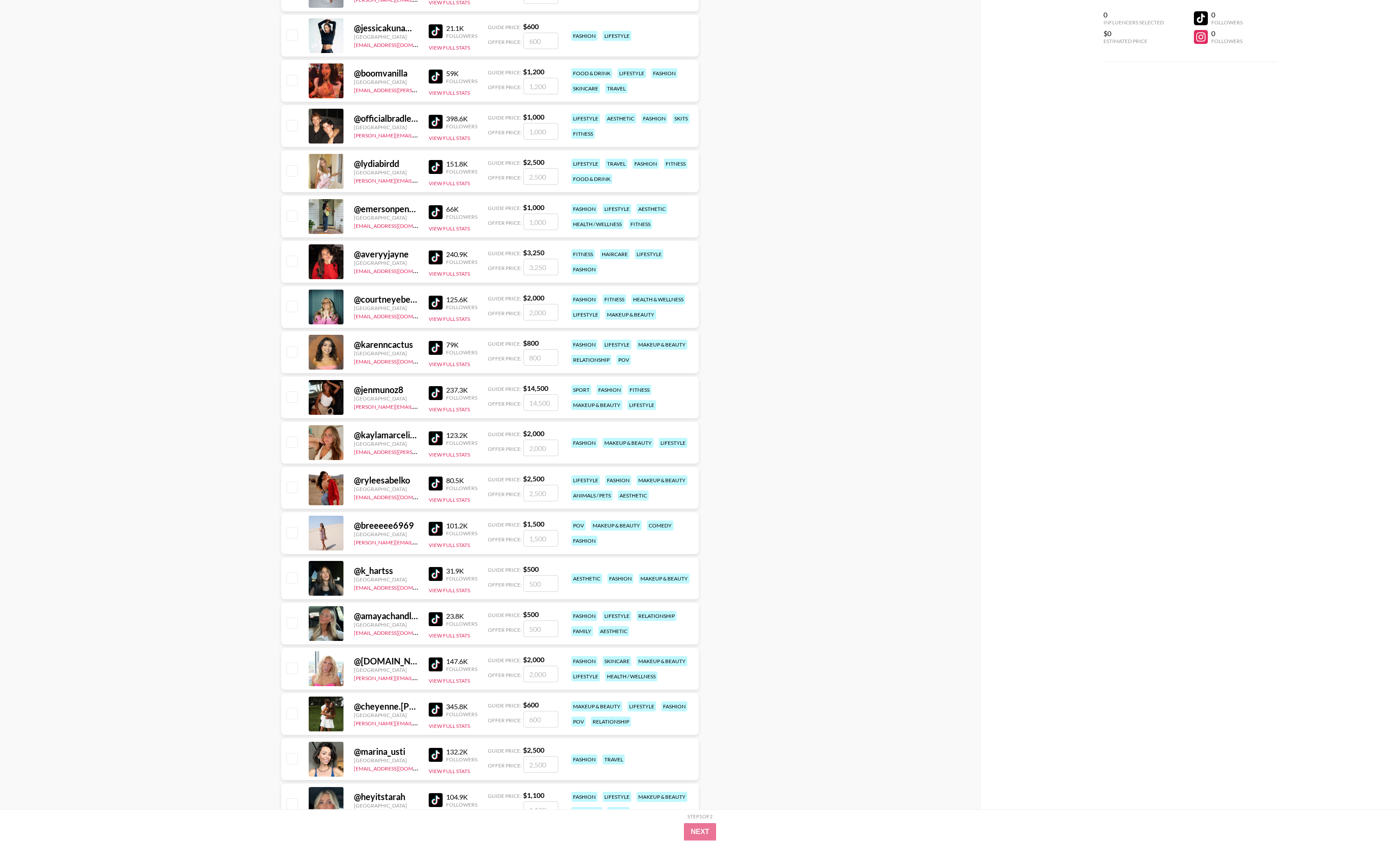
scroll to position [23031, 0]
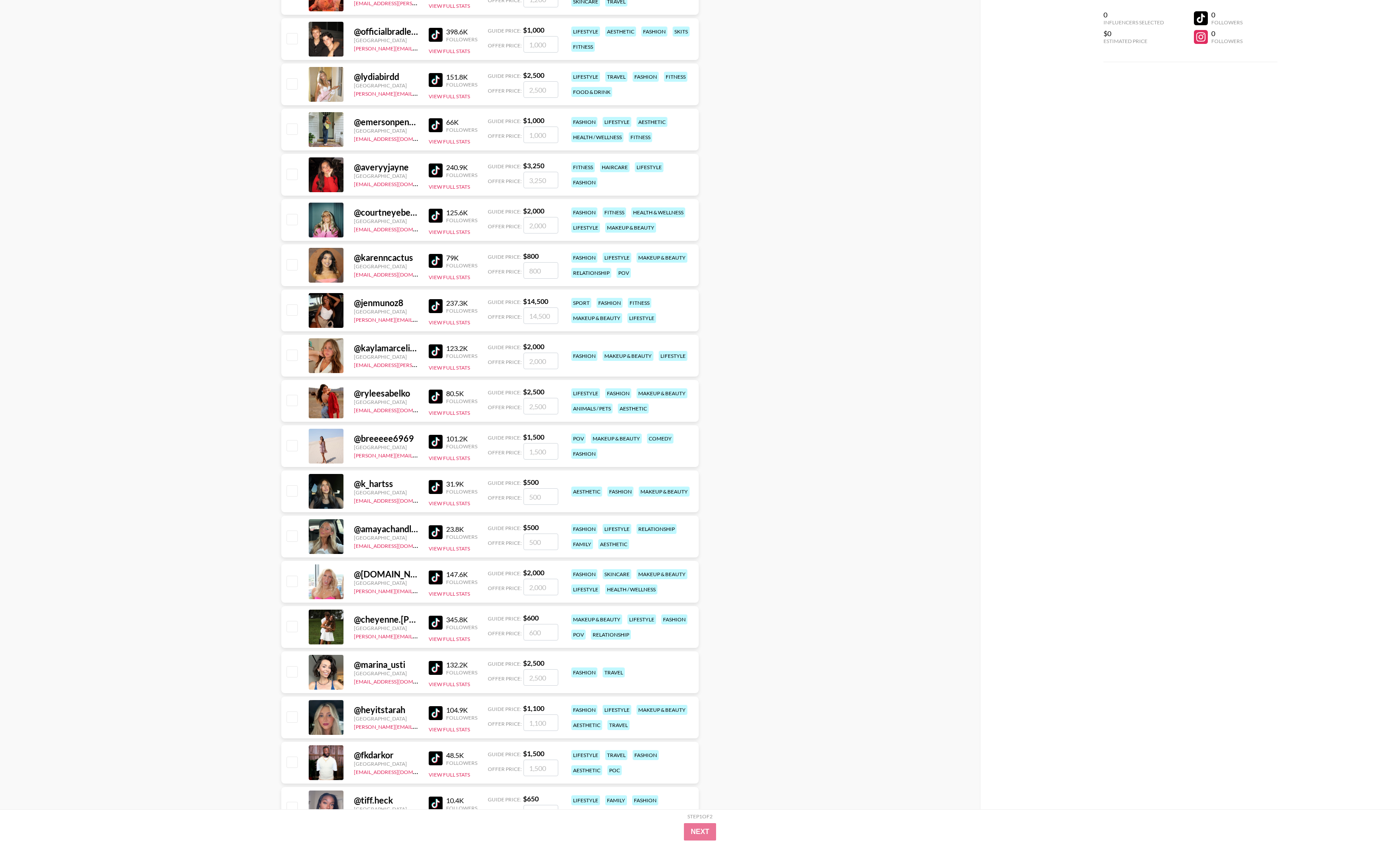
click at [434, 297] on img at bounding box center [436, 442] width 14 height 14
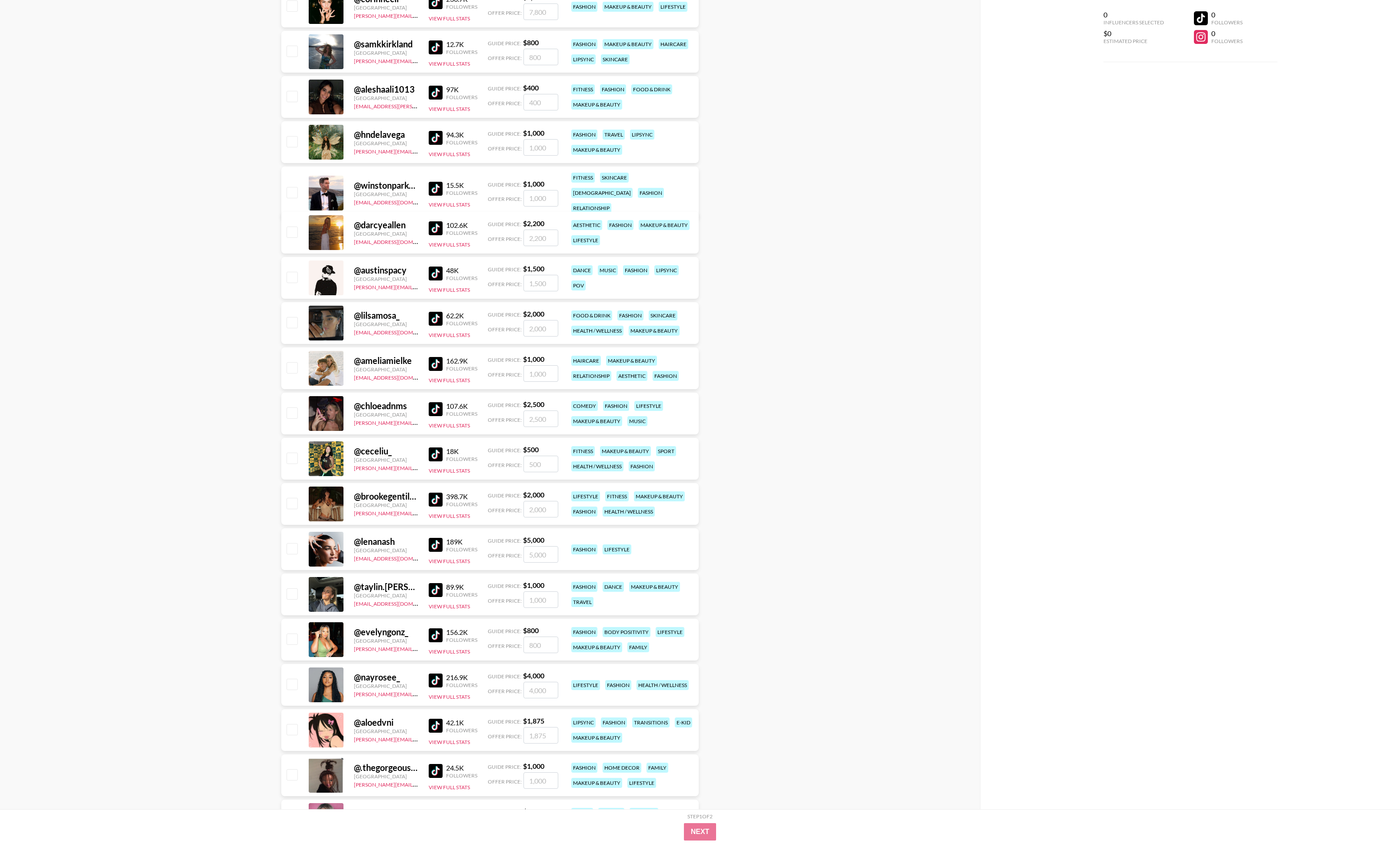
scroll to position [24442, 0]
click at [439, 297] on img at bounding box center [436, 364] width 14 height 14
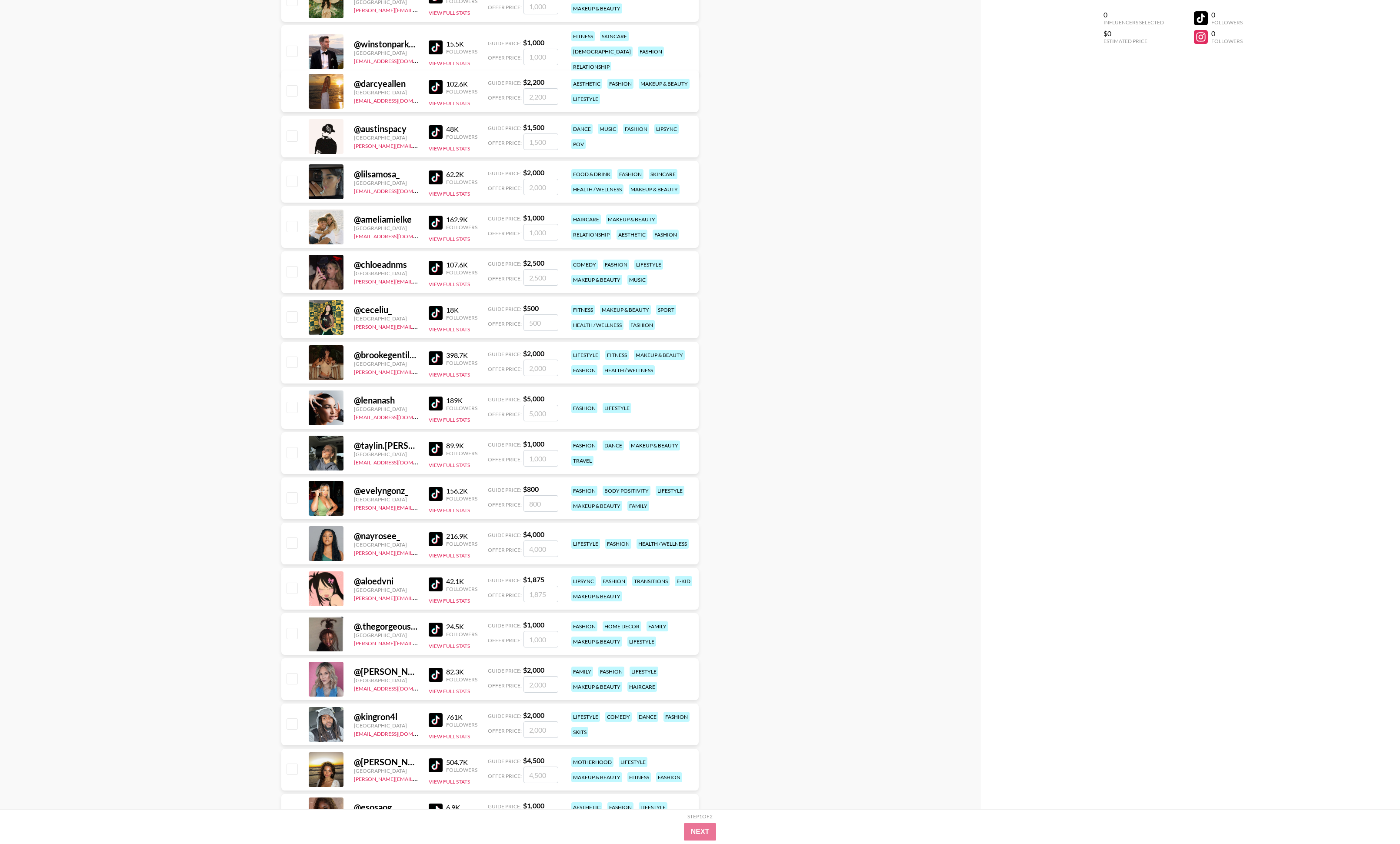
scroll to position [24591, 0]
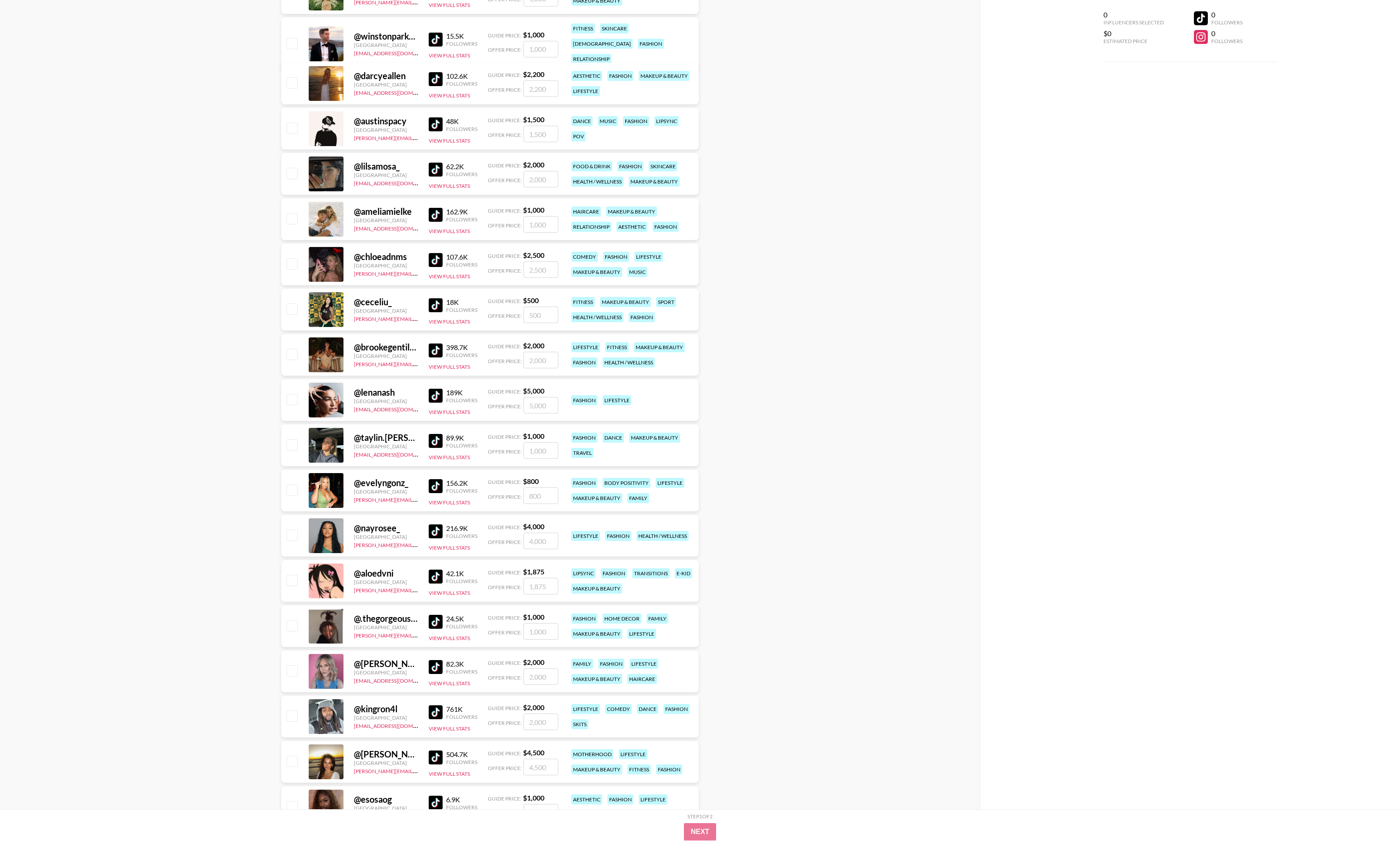
click at [439, 297] on img at bounding box center [436, 532] width 14 height 14
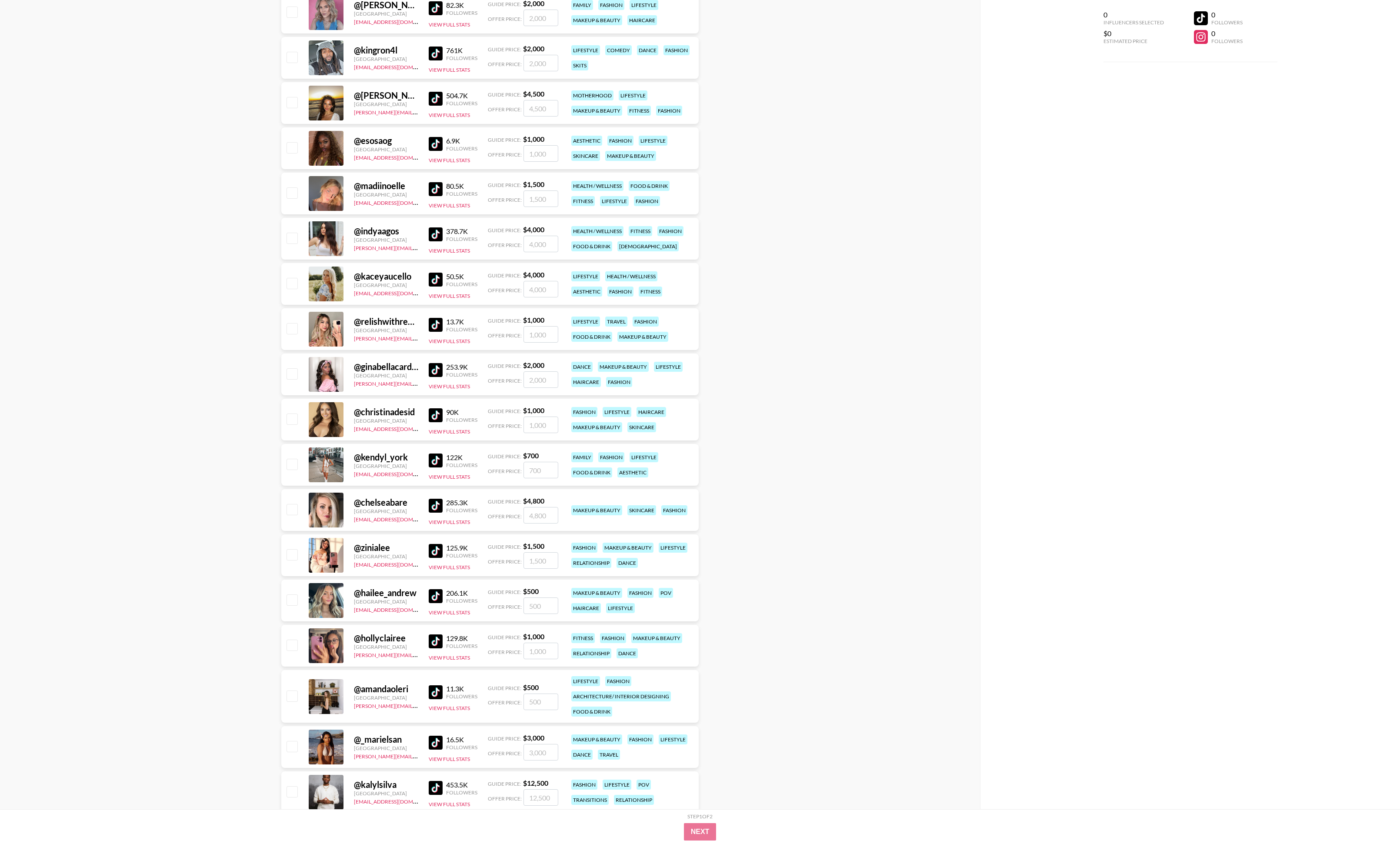
scroll to position [25261, 0]
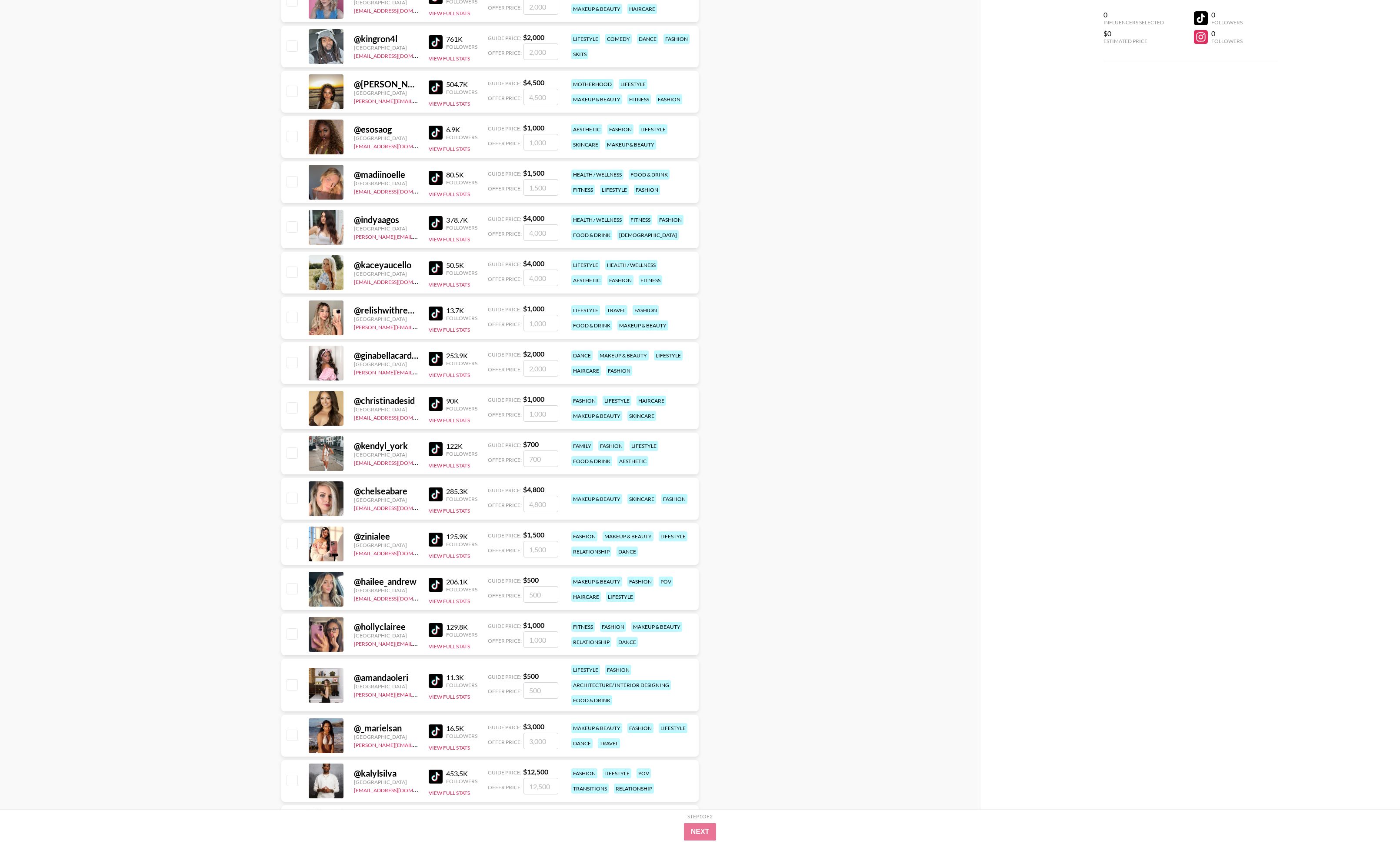
click at [433, 297] on img at bounding box center [436, 449] width 14 height 14
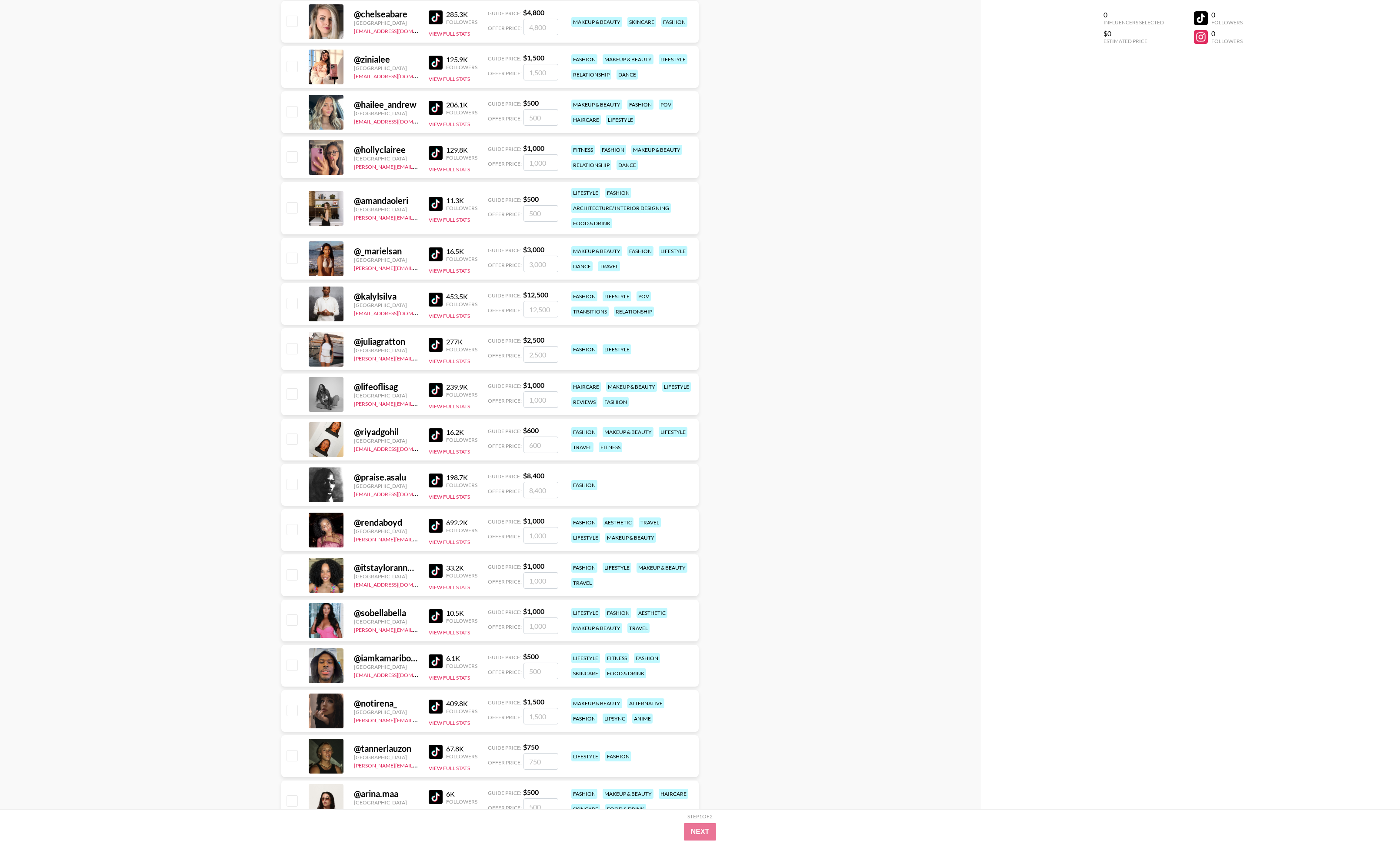
scroll to position [25751, 0]
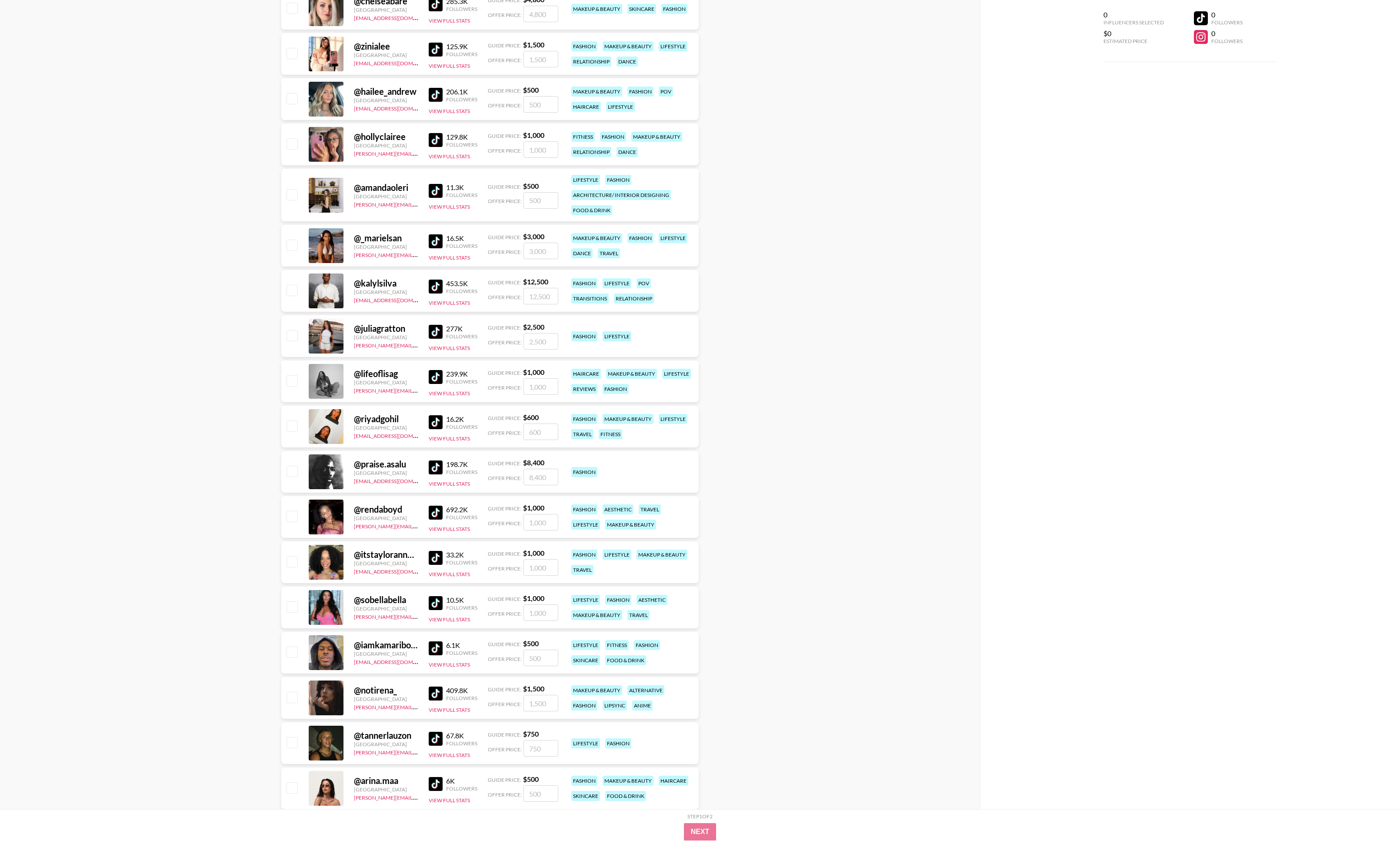
click at [434, 297] on img at bounding box center [436, 512] width 14 height 14
click at [438, 297] on button "View Full Stats" at bounding box center [449, 529] width 41 height 7
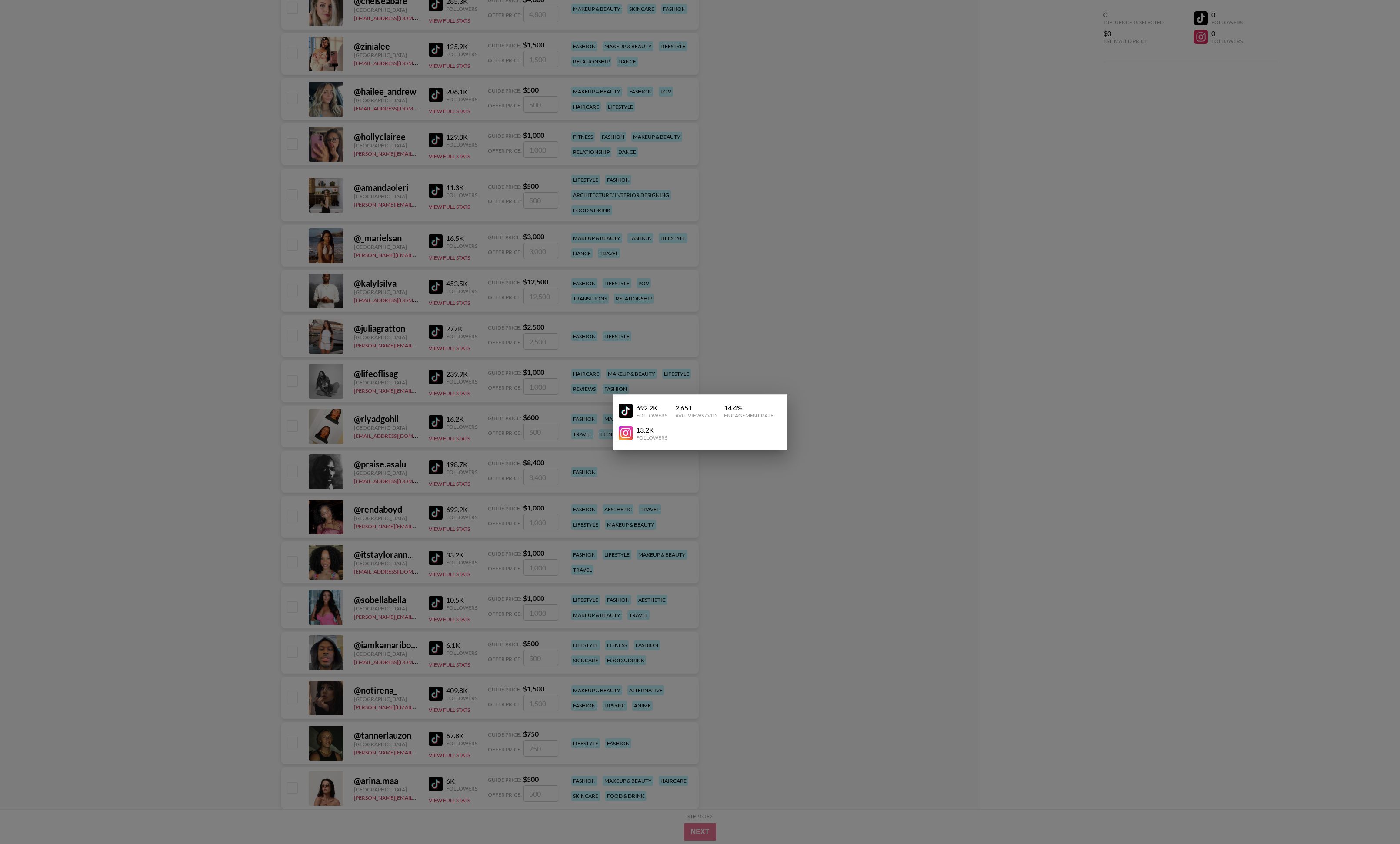
click at [624, 297] on img at bounding box center [626, 433] width 14 height 14
drag, startPoint x: 521, startPoint y: 317, endPoint x: 516, endPoint y: 314, distance: 5.8
click at [520, 297] on div at bounding box center [700, 422] width 1400 height 844
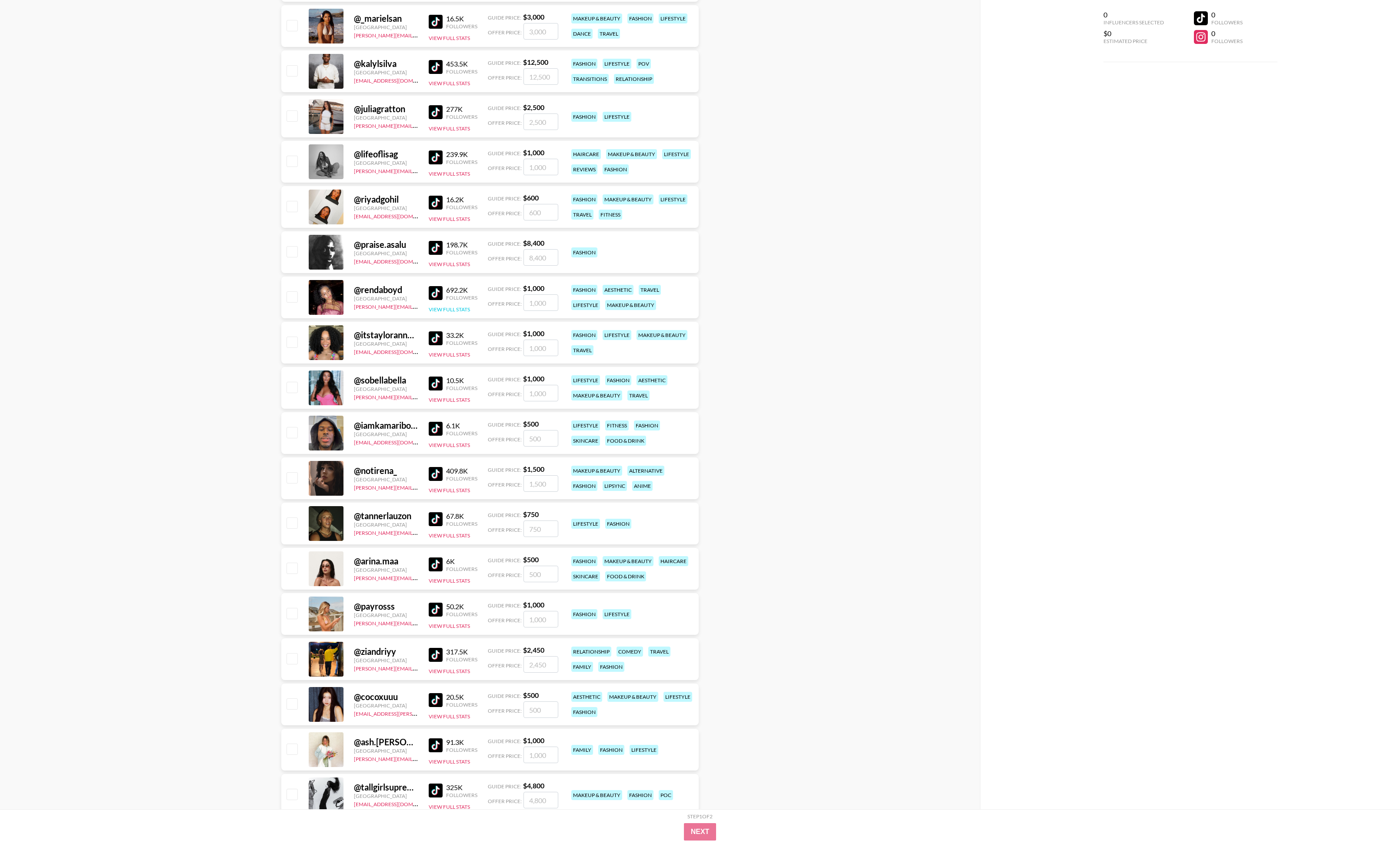
scroll to position [25982, 0]
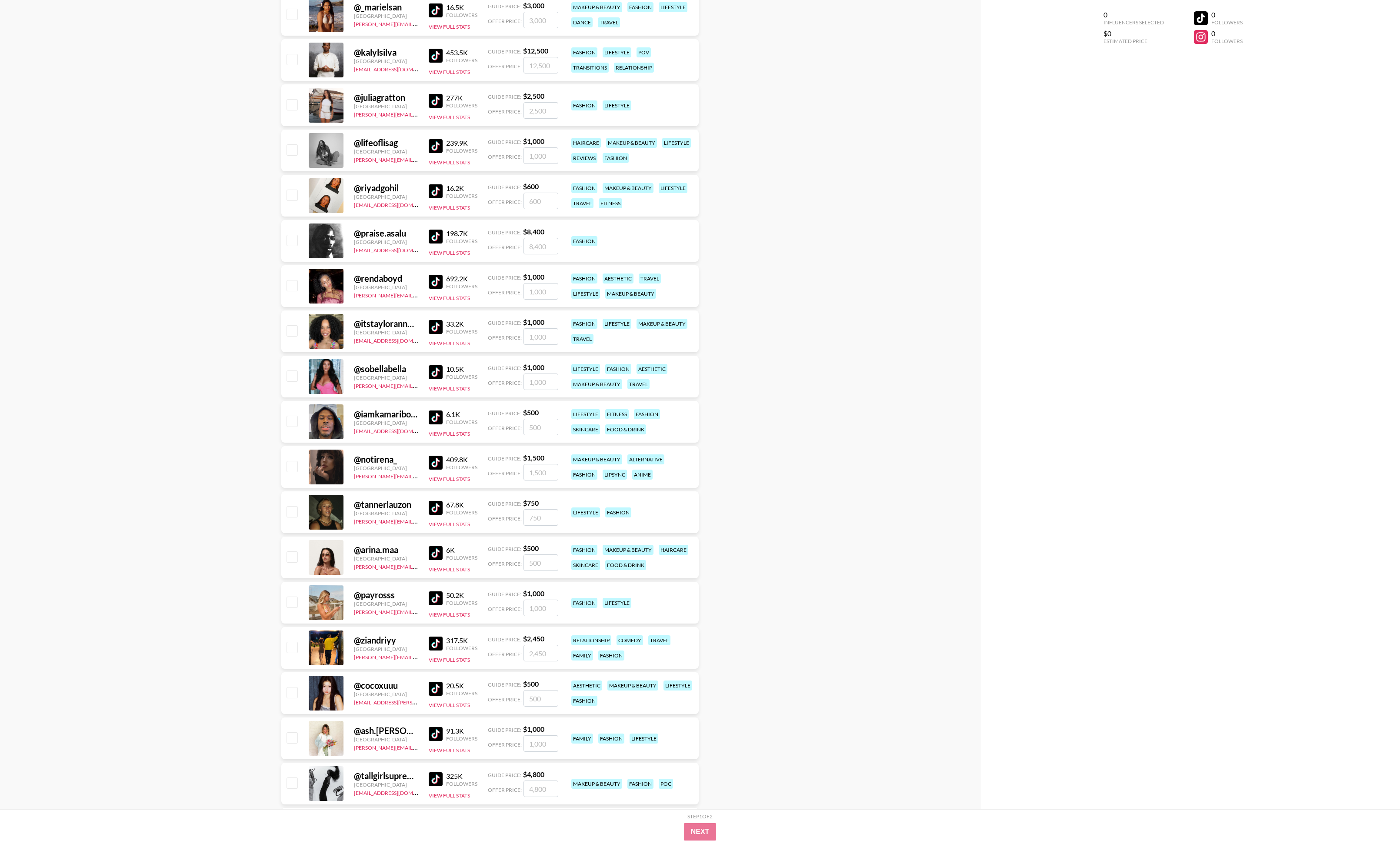
click at [432, 297] on img at bounding box center [436, 508] width 14 height 14
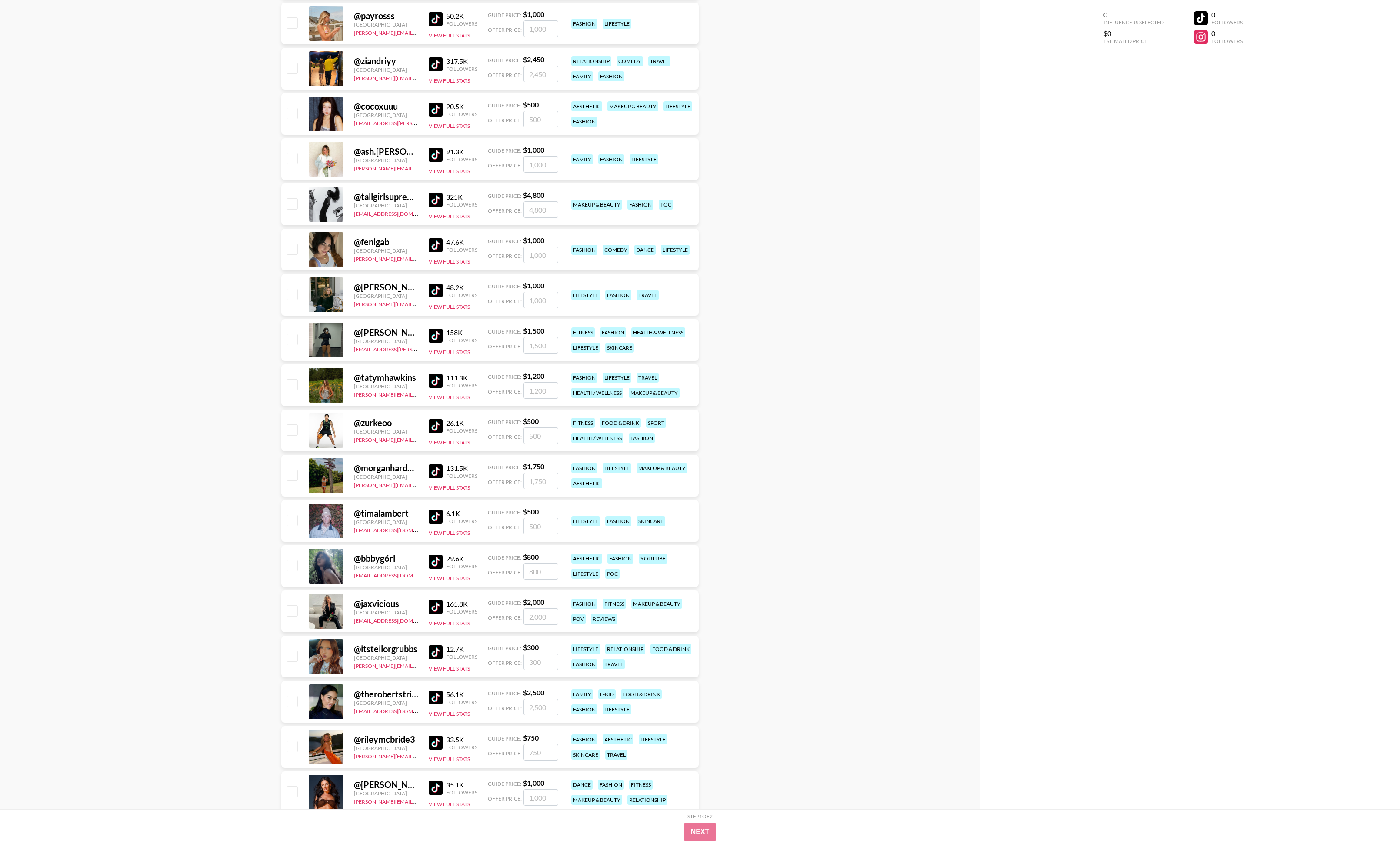
scroll to position [26566, 0]
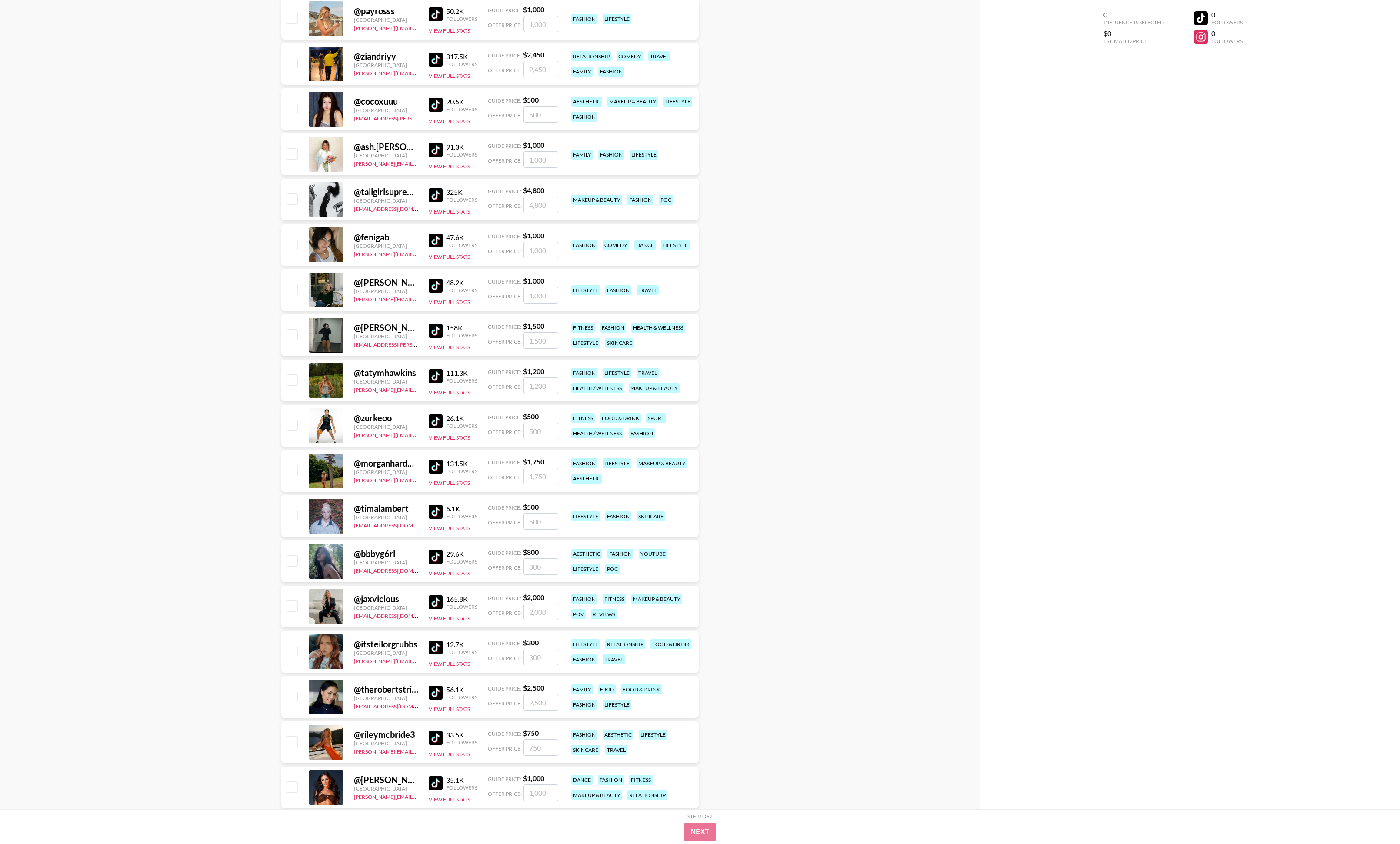
click at [436, 297] on img at bounding box center [436, 376] width 14 height 14
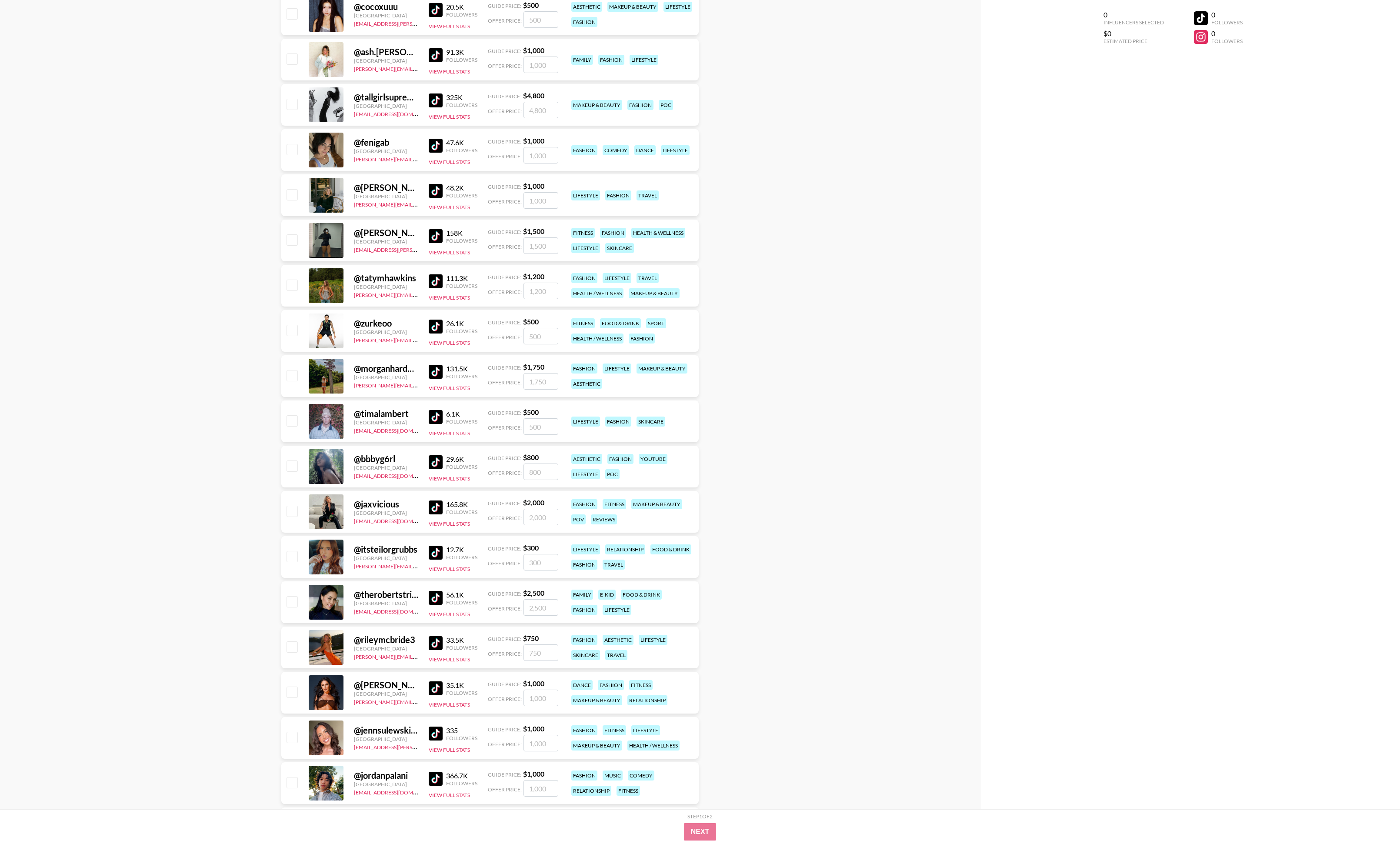
scroll to position [26677, 0]
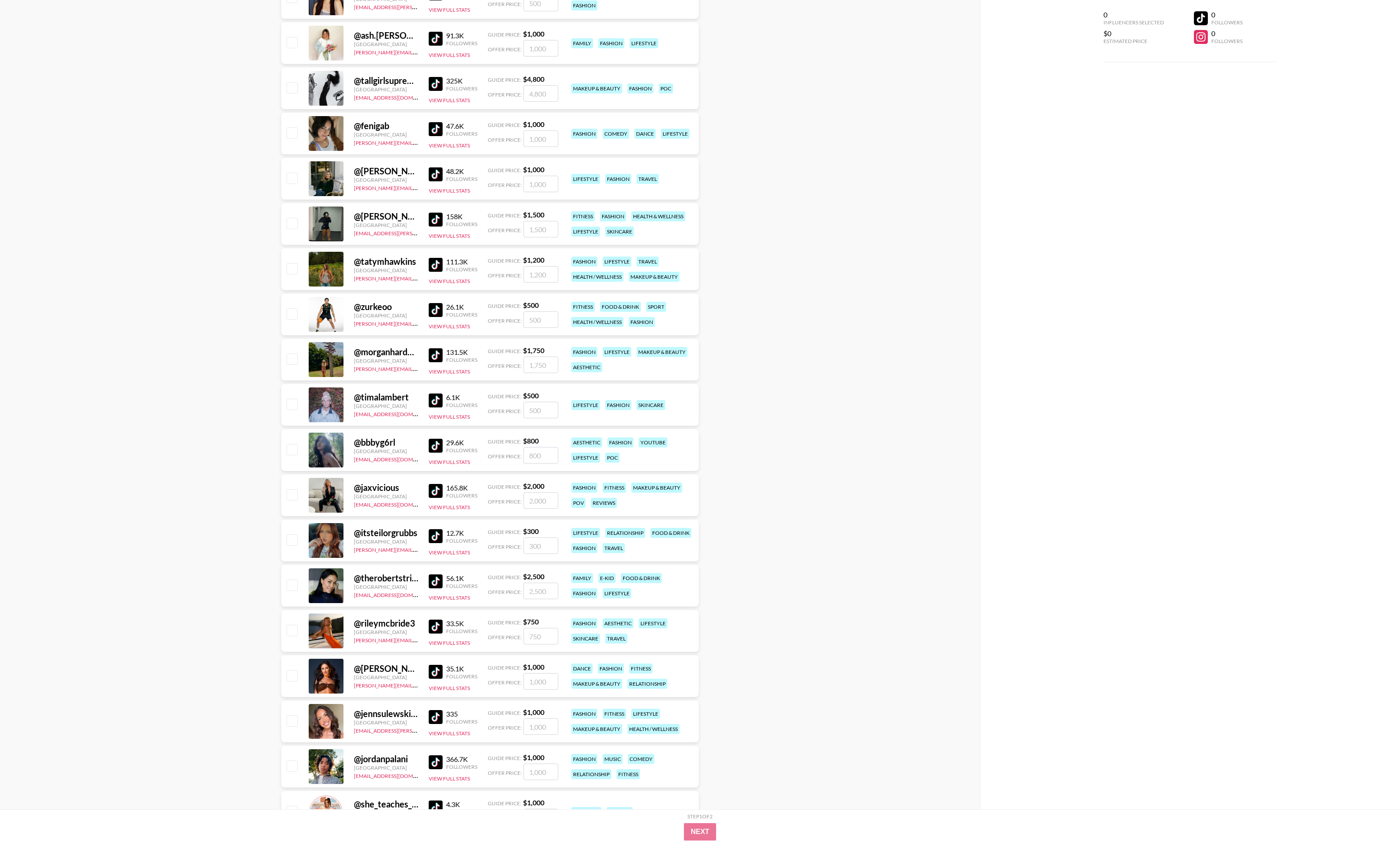
click at [443, 297] on link at bounding box center [438, 401] width 17 height 14
click at [449, 297] on button "View Full Stats" at bounding box center [449, 417] width 41 height 7
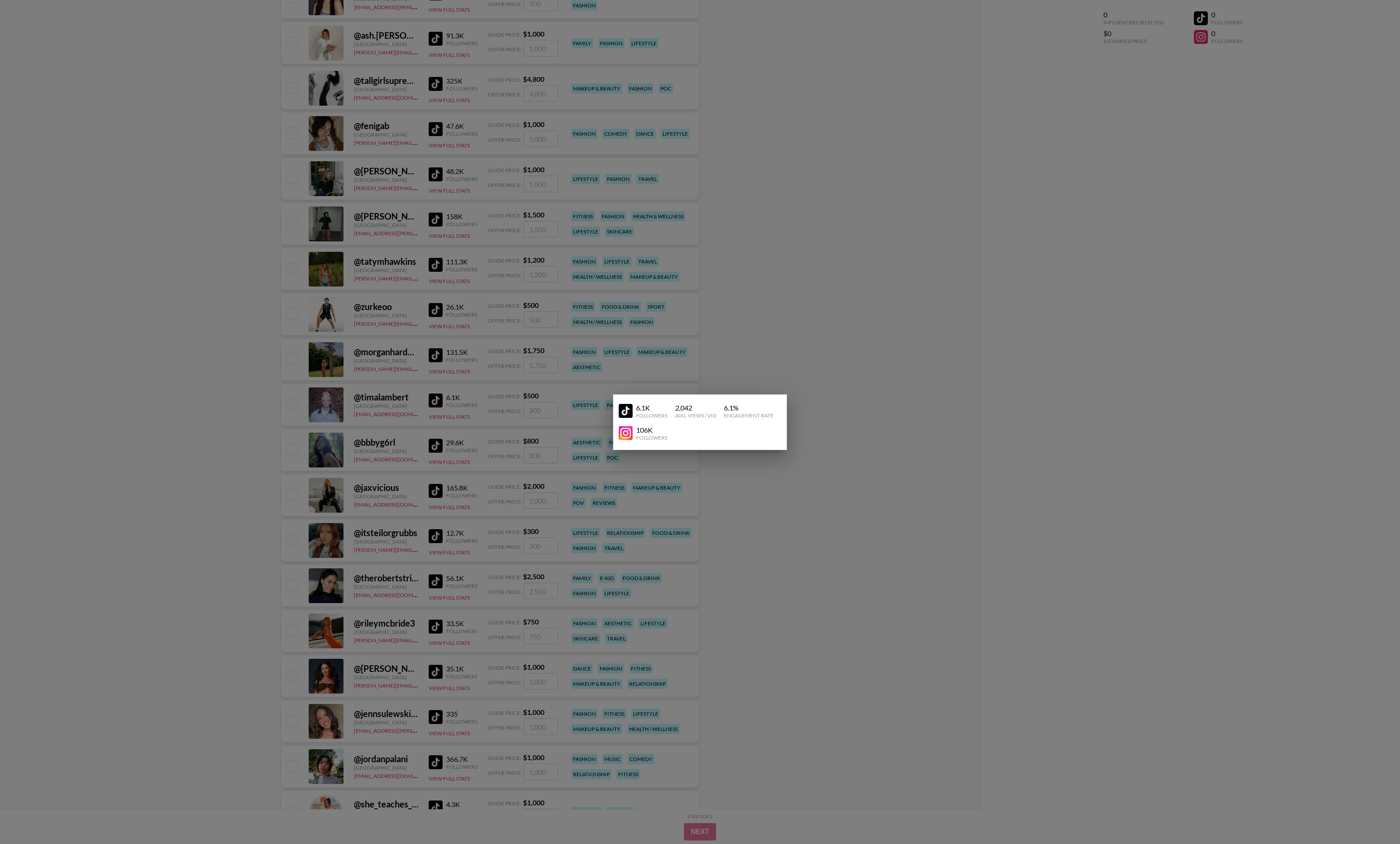
click at [625, 297] on img at bounding box center [626, 433] width 14 height 14
drag, startPoint x: 480, startPoint y: 226, endPoint x: 474, endPoint y: 225, distance: 6.1
click at [479, 226] on div at bounding box center [700, 422] width 1400 height 844
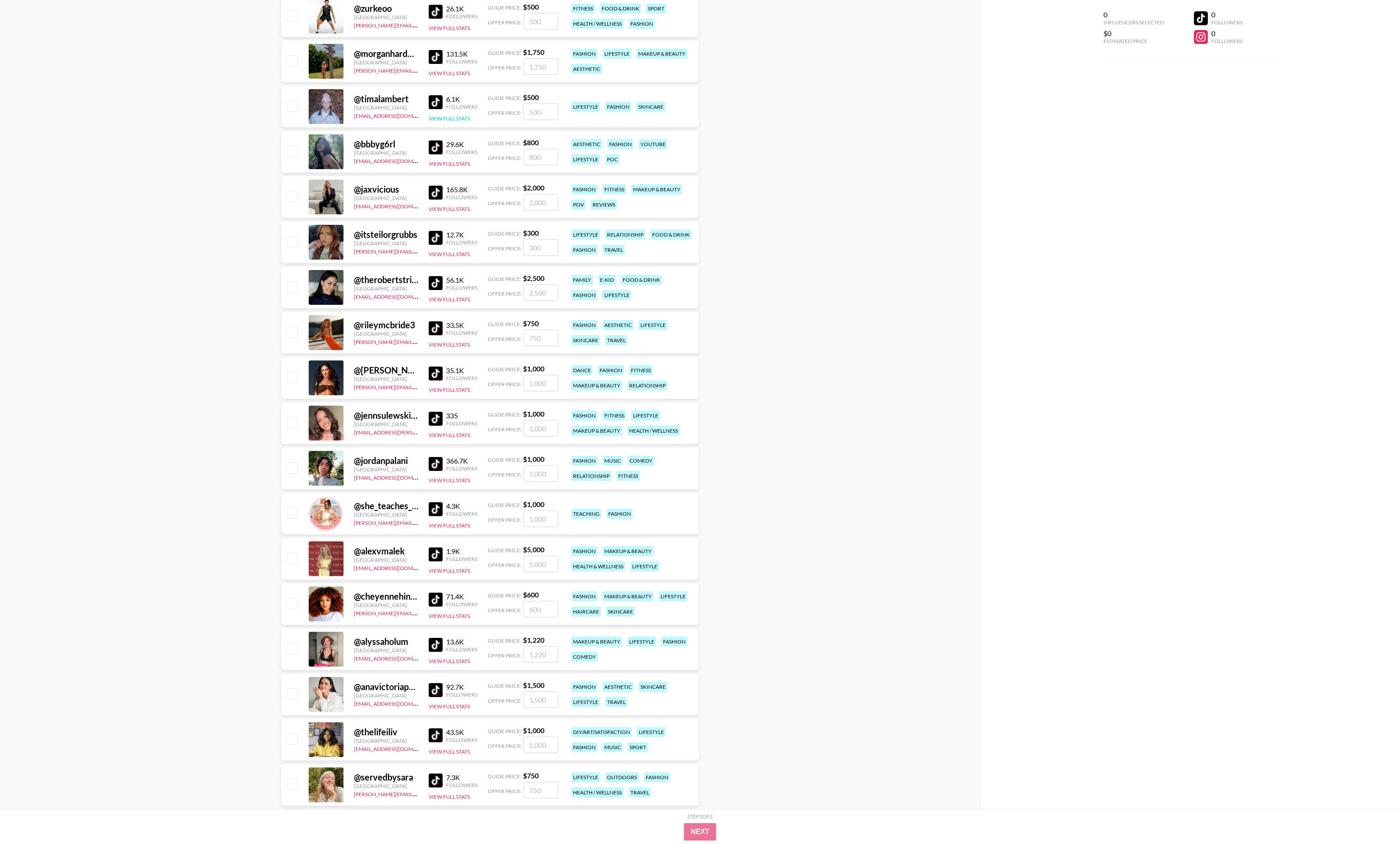
scroll to position [26993, 0]
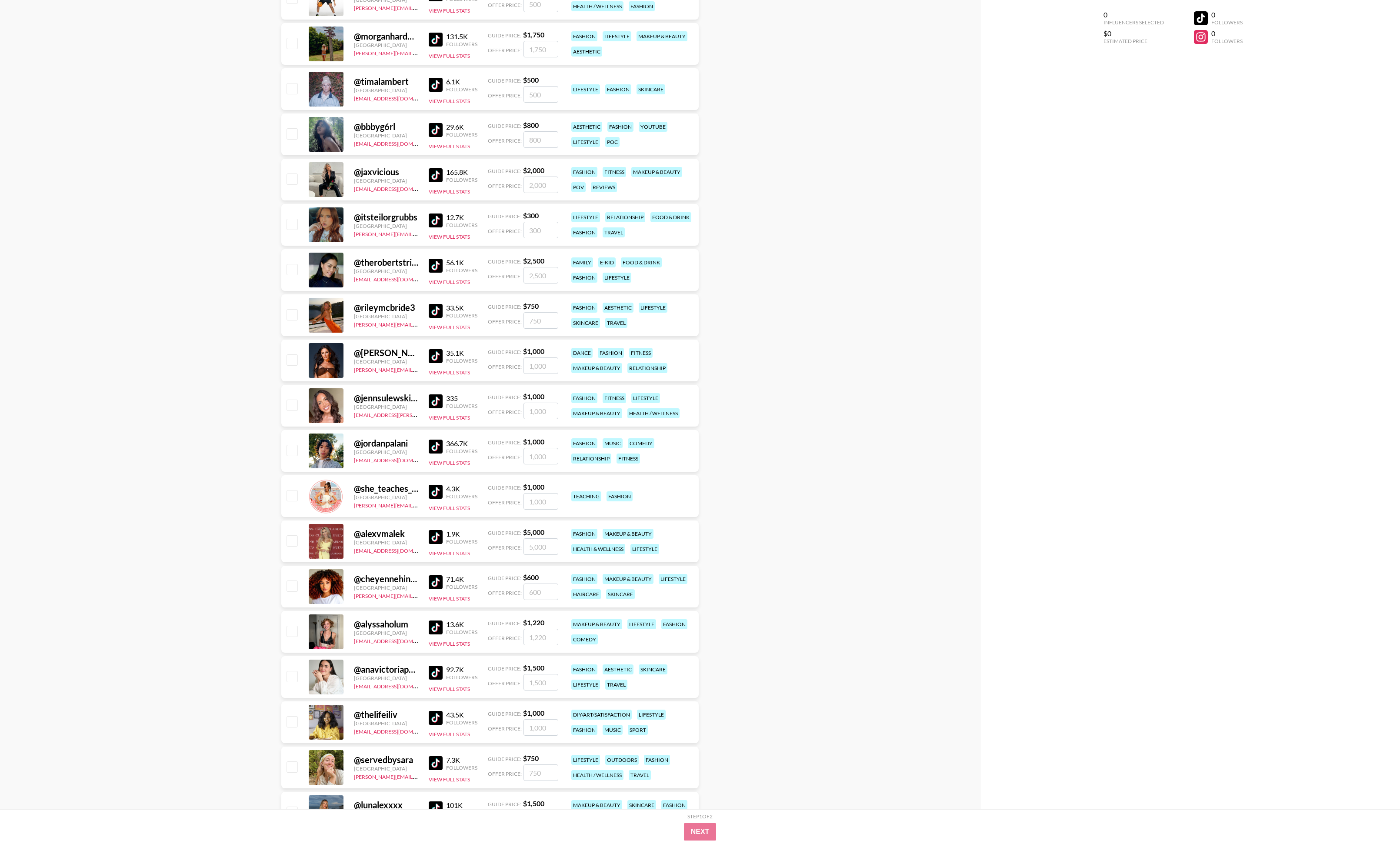
click at [432, 297] on img at bounding box center [436, 447] width 14 height 14
click at [449, 297] on button "View Full Stats" at bounding box center [449, 463] width 41 height 7
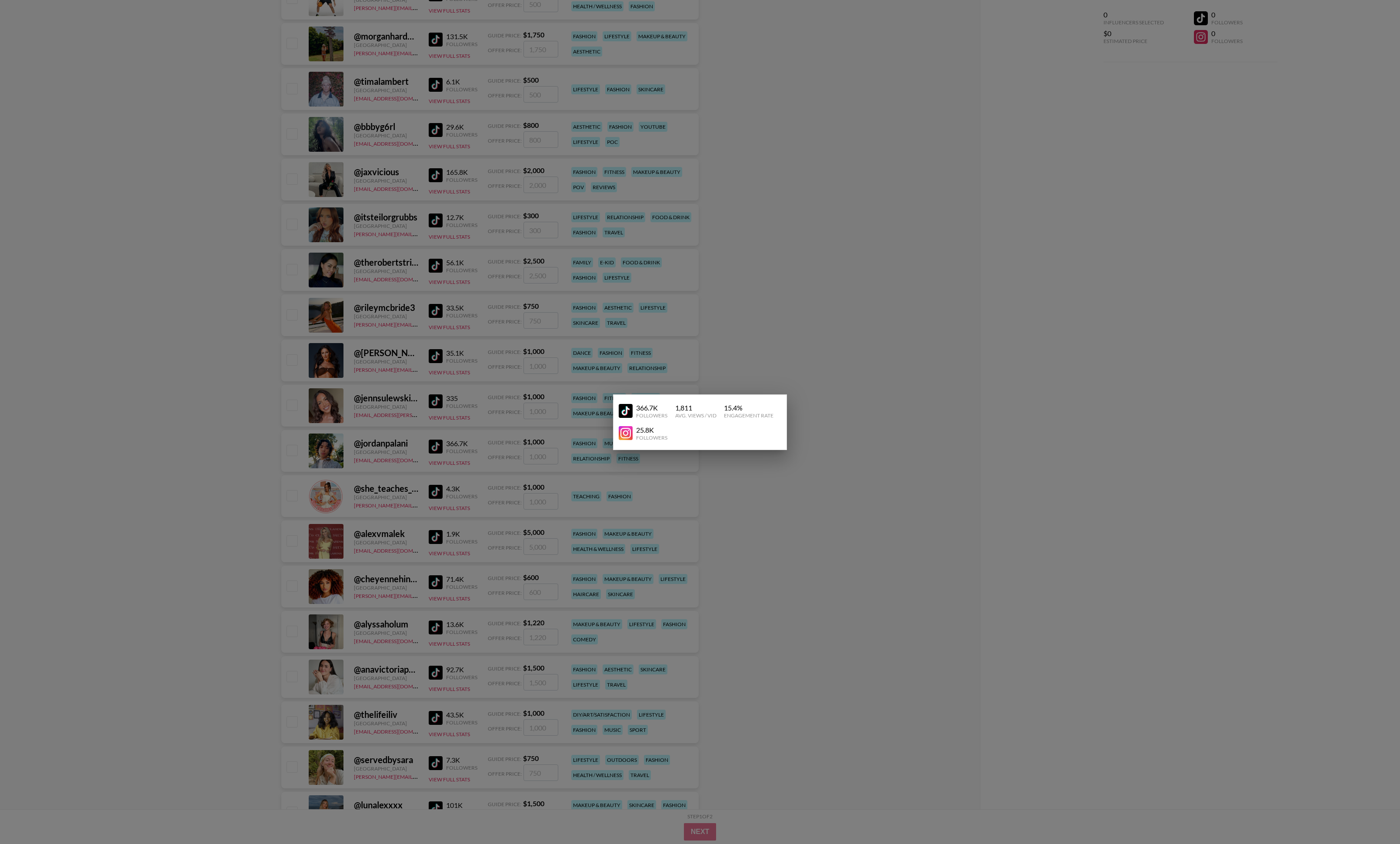
click at [623, 297] on img at bounding box center [626, 433] width 14 height 14
click at [415, 245] on div at bounding box center [700, 422] width 1400 height 844
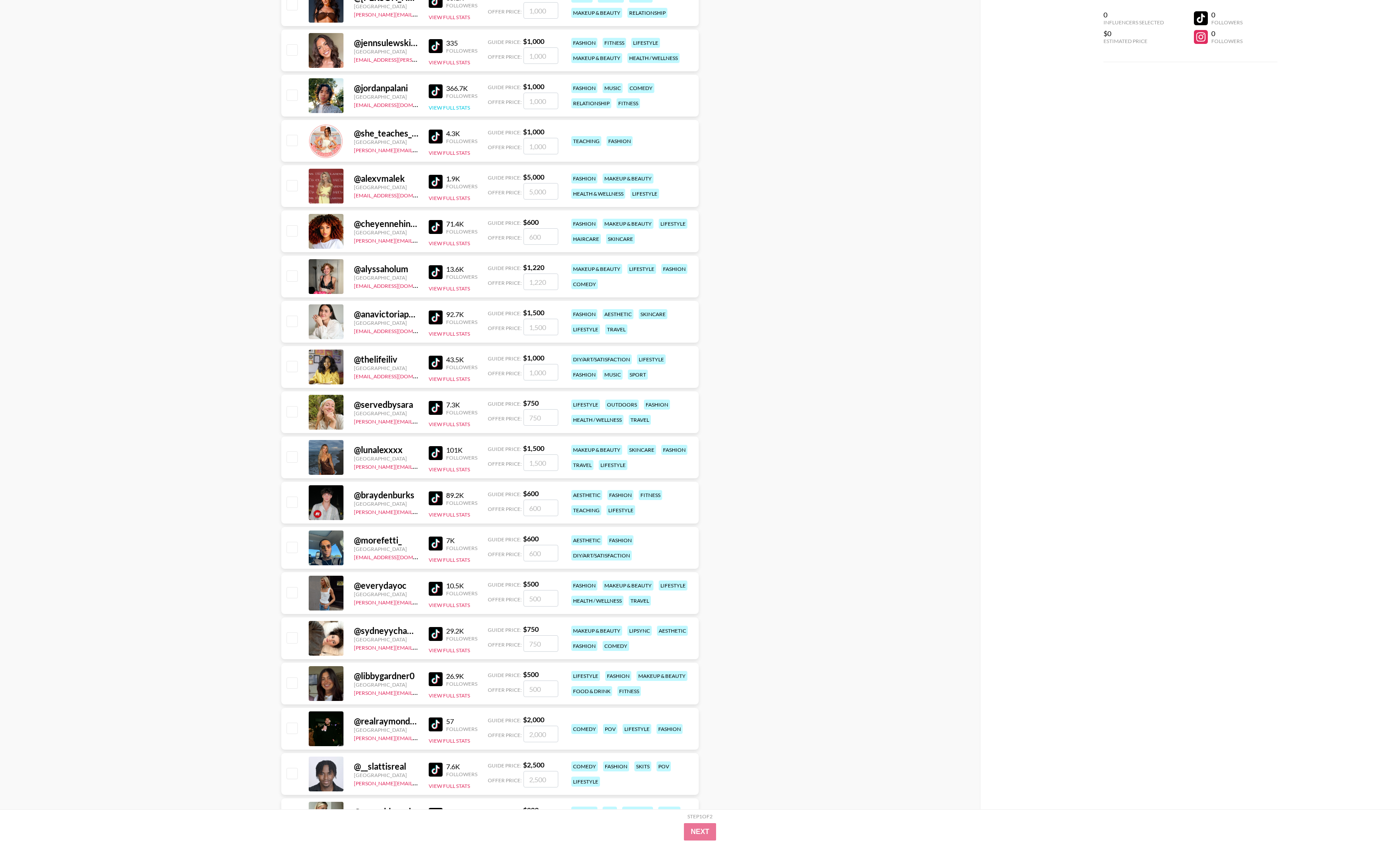
scroll to position [27359, 0]
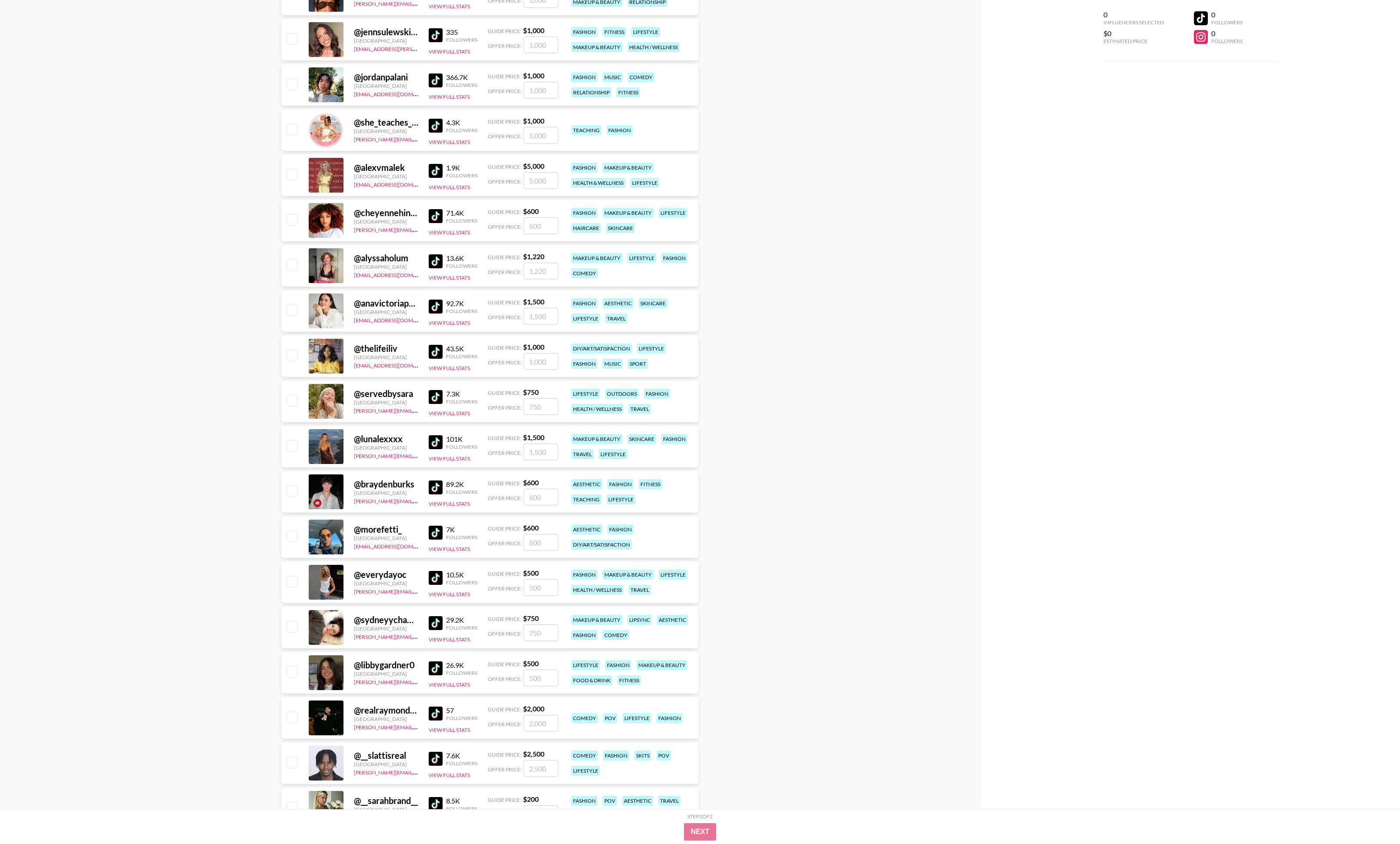
click at [434, 297] on img at bounding box center [436, 487] width 14 height 14
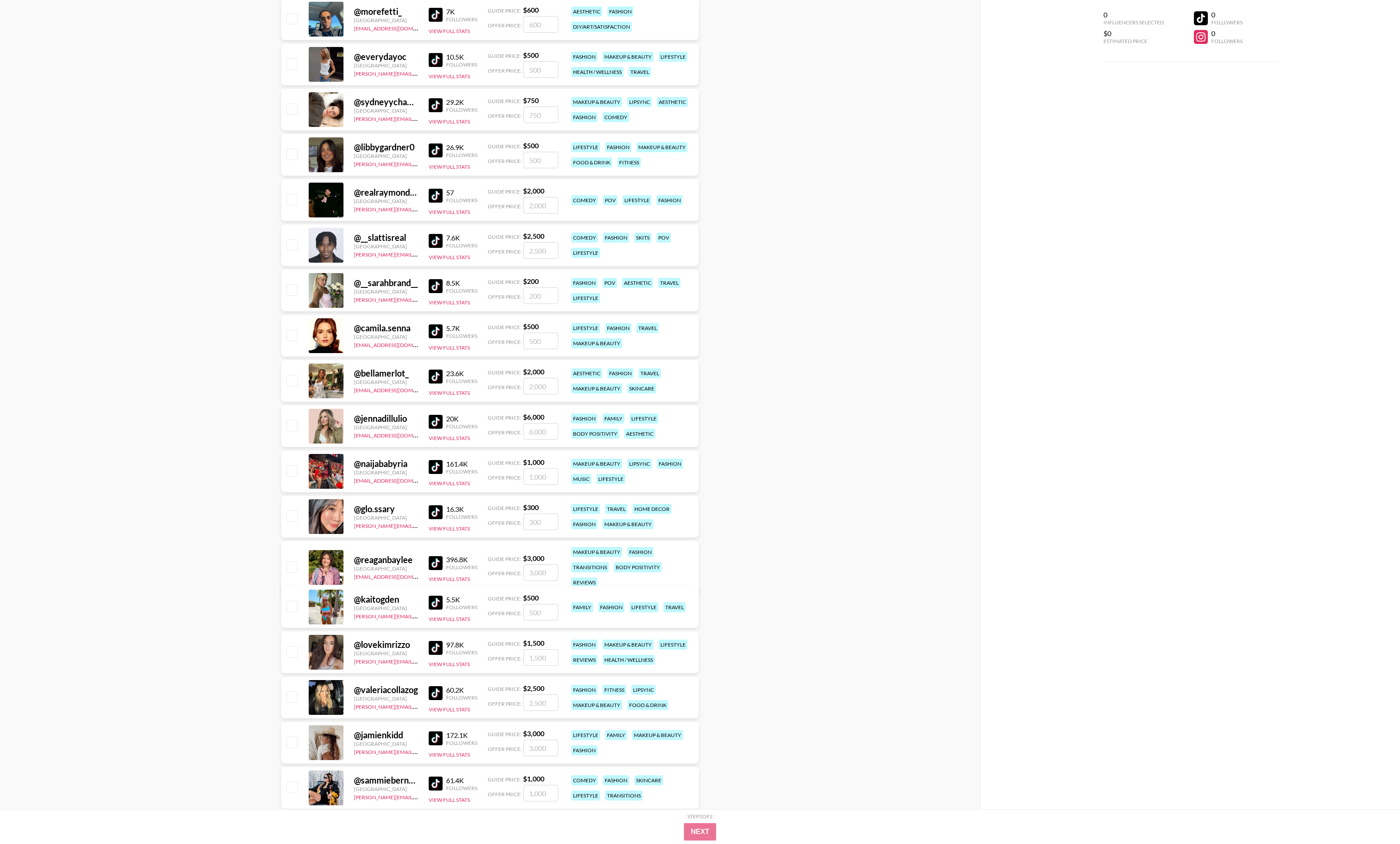
scroll to position [27878, 0]
click at [434, 297] on img at bounding box center [436, 466] width 14 height 14
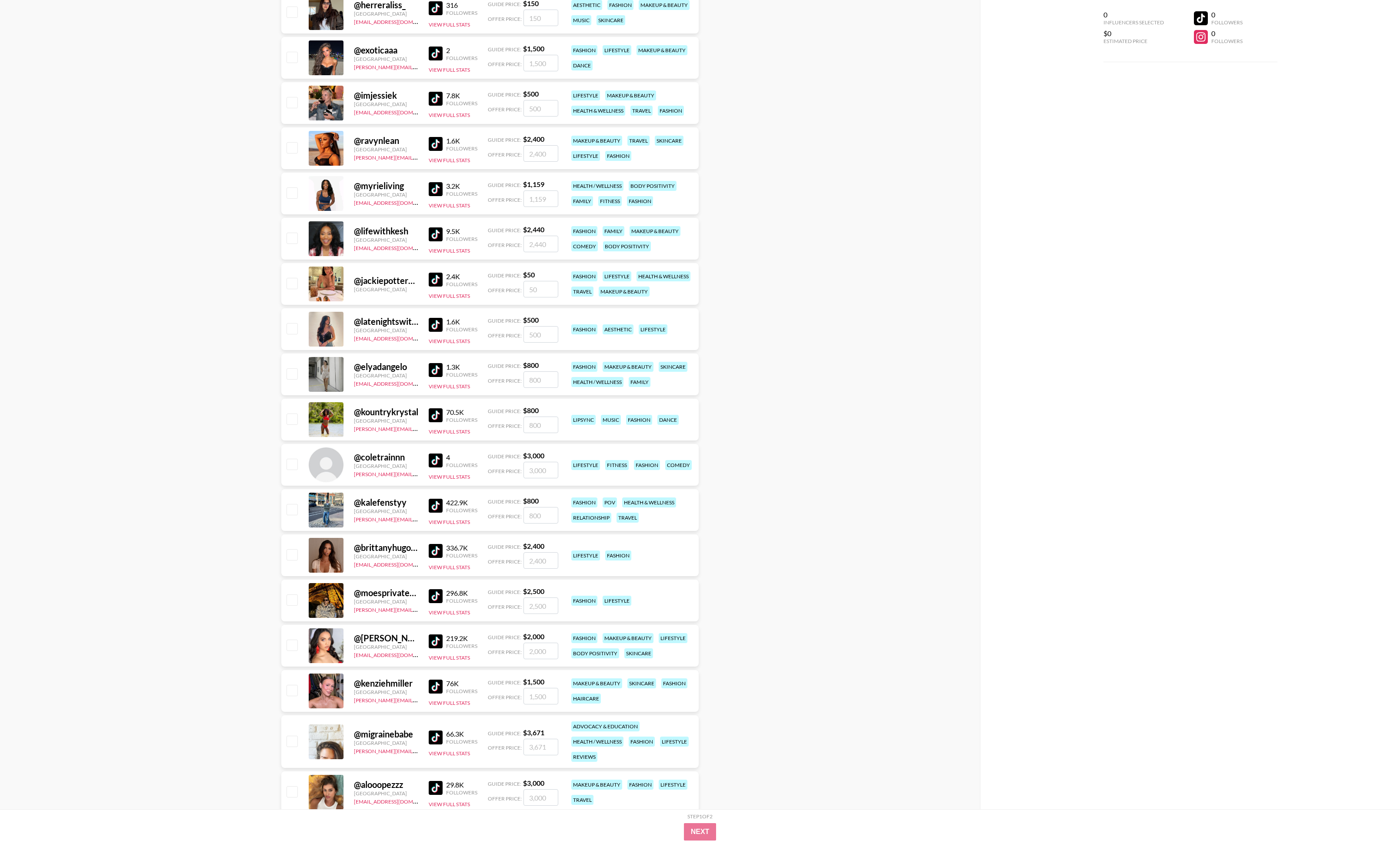
scroll to position [30172, 0]
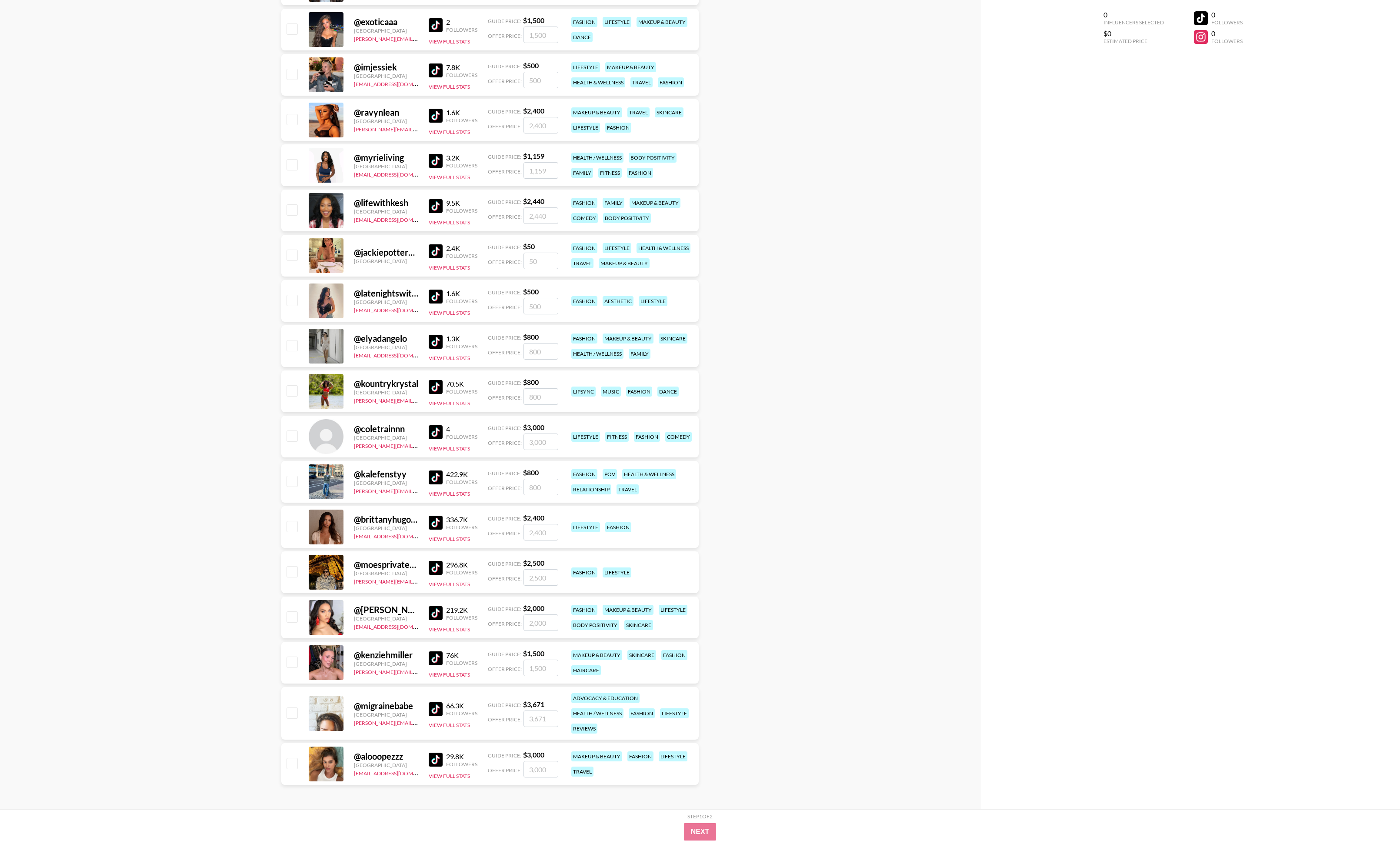
click at [433, 297] on img at bounding box center [436, 478] width 14 height 14
